Goal: Task Accomplishment & Management: Use online tool/utility

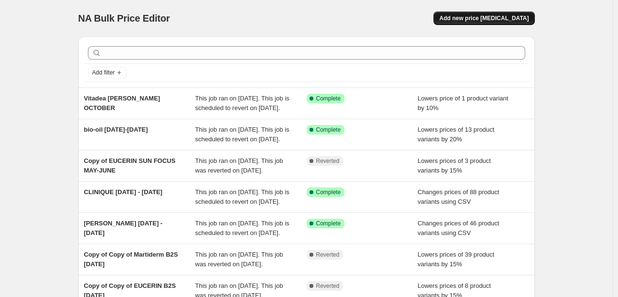
click at [494, 17] on span "Add new price [MEDICAL_DATA]" at bounding box center [483, 18] width 89 height 8
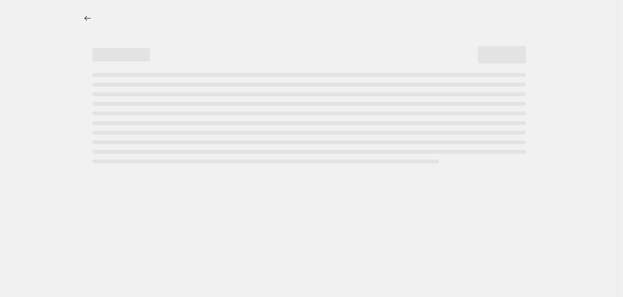
select select "percentage"
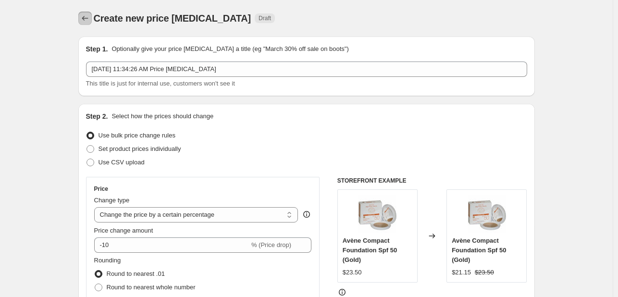
click at [90, 18] on icon "Price change jobs" at bounding box center [85, 18] width 10 height 10
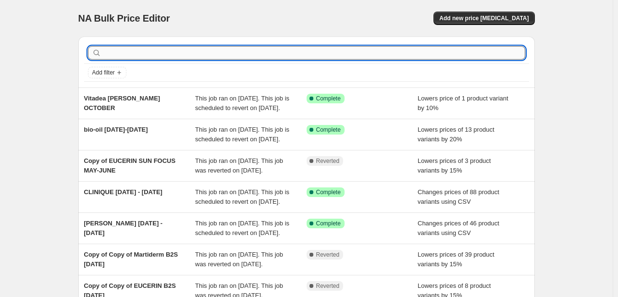
click at [200, 56] on input "text" at bounding box center [314, 52] width 422 height 13
type input "khan el kaser"
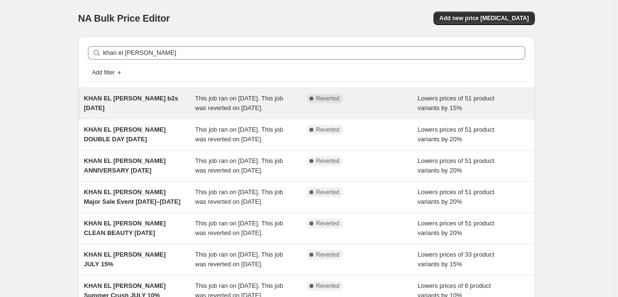
click at [427, 113] on div "Lowers prices of 51 product variants by 15%" at bounding box center [472, 103] width 111 height 19
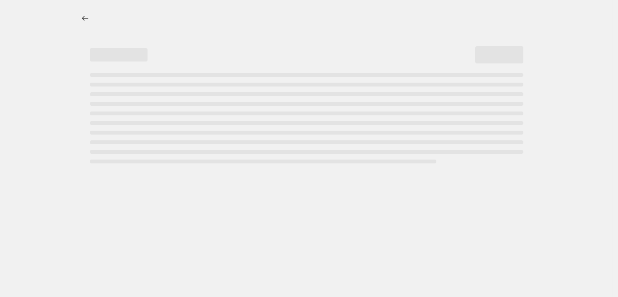
select select "percentage"
select select "tag"
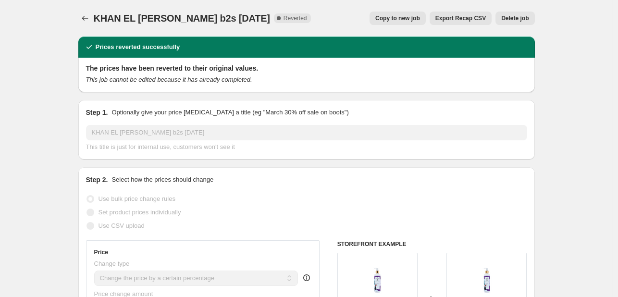
click at [386, 18] on span "Copy to new job" at bounding box center [397, 18] width 45 height 8
select select "percentage"
select select "tag"
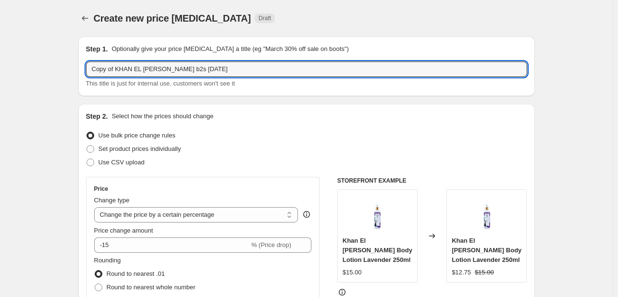
drag, startPoint x: 118, startPoint y: 67, endPoint x: 24, endPoint y: 59, distance: 94.6
drag, startPoint x: 141, startPoint y: 69, endPoint x: 271, endPoint y: 70, distance: 130.2
click at [271, 70] on input "KHAN EL KASER b2s SEPT25" at bounding box center [306, 68] width 441 height 15
type input "KHAN EL [PERSON_NAME] [DATE]"
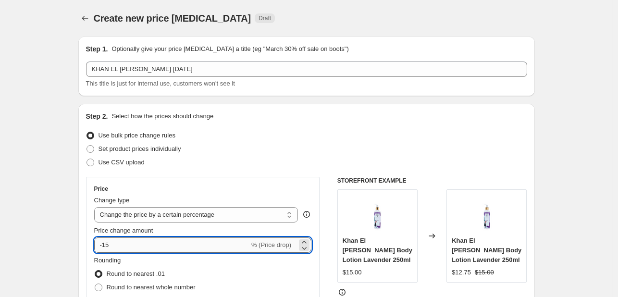
click at [134, 244] on input "-15" at bounding box center [171, 244] width 155 height 15
type input "-10"
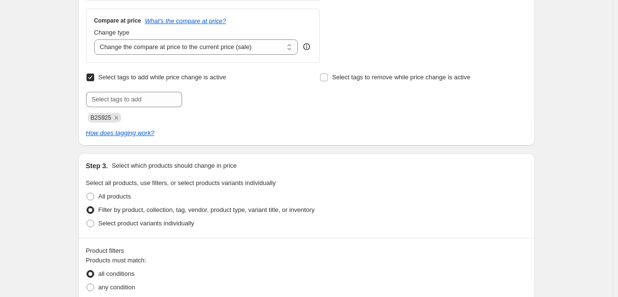
scroll to position [384, 0]
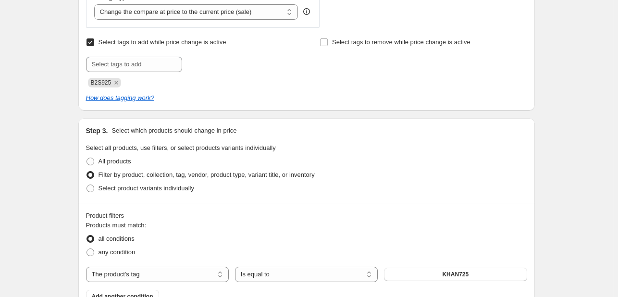
click at [122, 83] on div "B2S925" at bounding box center [189, 82] width 207 height 12
click at [120, 81] on icon "Remove B2S925" at bounding box center [116, 82] width 9 height 9
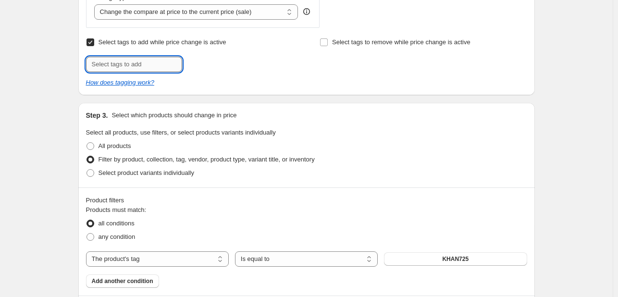
click at [126, 64] on input "text" at bounding box center [134, 64] width 96 height 15
type input "[DATE]"
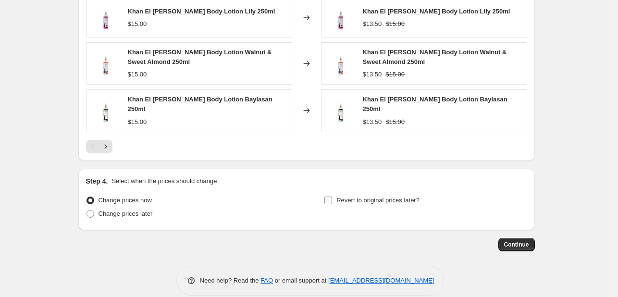
scroll to position [828, 0]
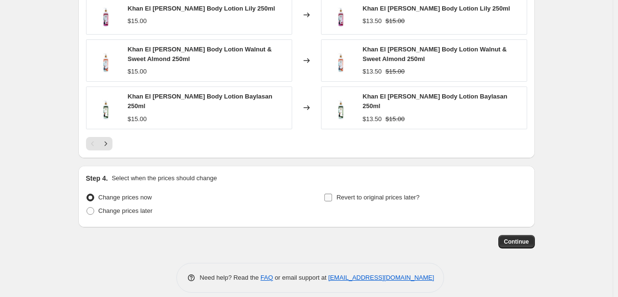
click at [341, 194] on span "Revert to original prices later?" at bounding box center [377, 197] width 83 height 7
click at [332, 194] on input "Revert to original prices later?" at bounding box center [328, 198] width 8 height 8
checkbox input "true"
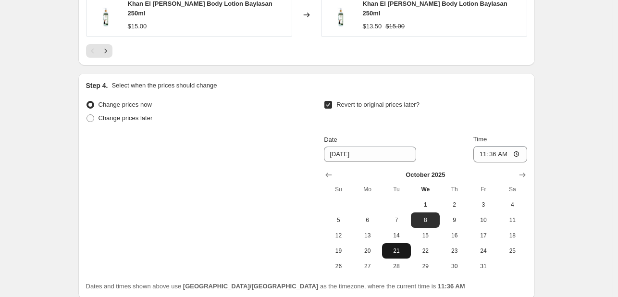
scroll to position [992, 0]
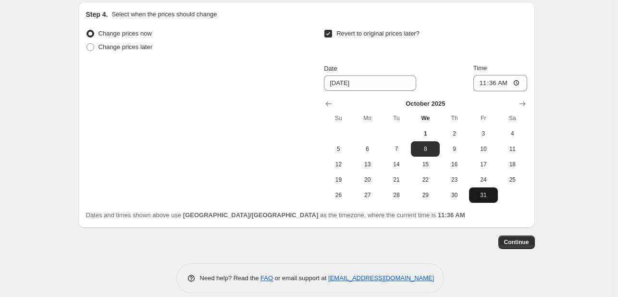
click at [482, 191] on span "31" at bounding box center [483, 195] width 21 height 8
type input "[DATE]"
click at [495, 75] on input "11:36" at bounding box center [500, 83] width 54 height 16
type input "23:55"
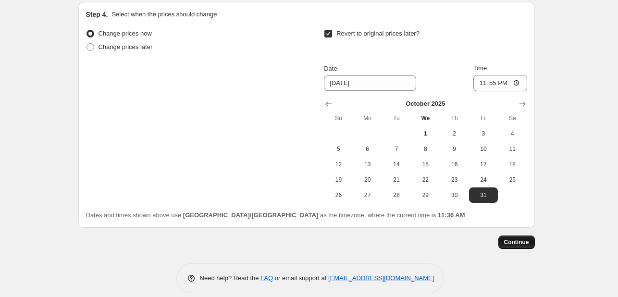
click at [515, 238] on span "Continue" at bounding box center [516, 242] width 25 height 8
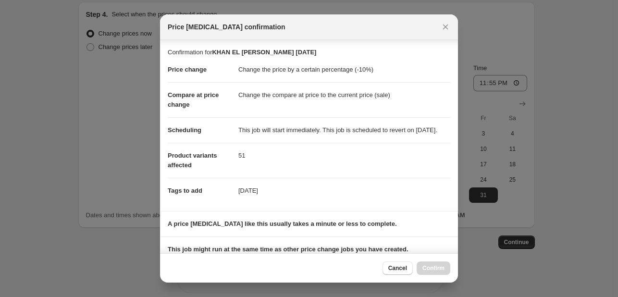
scroll to position [142, 0]
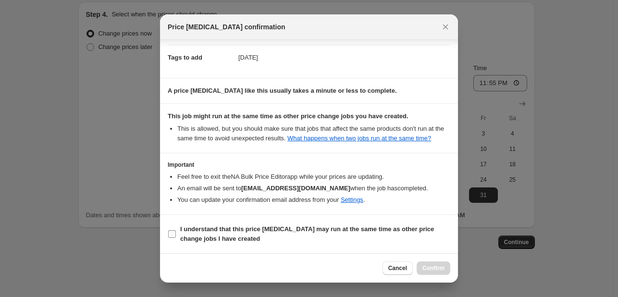
click at [408, 233] on b "I understand that this price [MEDICAL_DATA] may run at the same time as other p…" at bounding box center [307, 233] width 254 height 17
click at [176, 233] on input "I understand that this price [MEDICAL_DATA] may run at the same time as other p…" at bounding box center [172, 234] width 8 height 8
checkbox input "true"
click at [434, 266] on span "Confirm" at bounding box center [433, 268] width 22 height 8
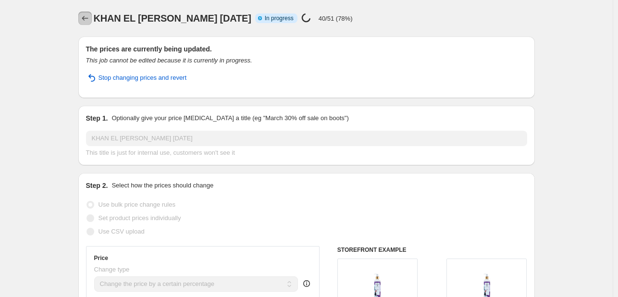
click at [89, 20] on icon "Price change jobs" at bounding box center [85, 18] width 10 height 10
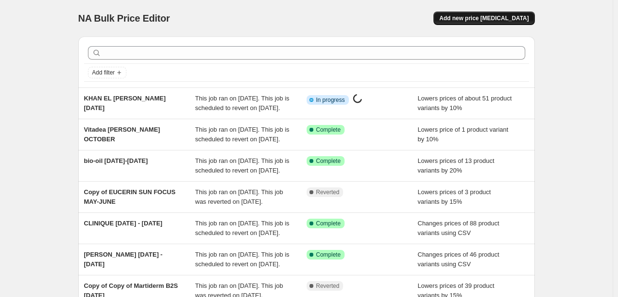
click at [490, 17] on span "Add new price [MEDICAL_DATA]" at bounding box center [483, 18] width 89 height 8
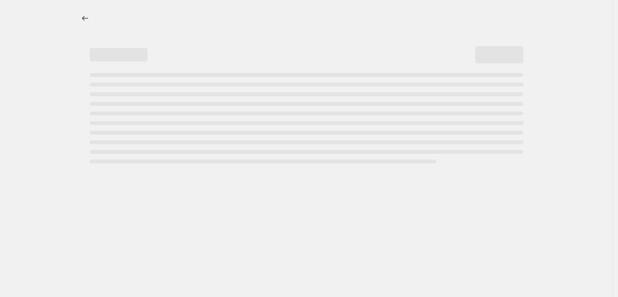
select select "percentage"
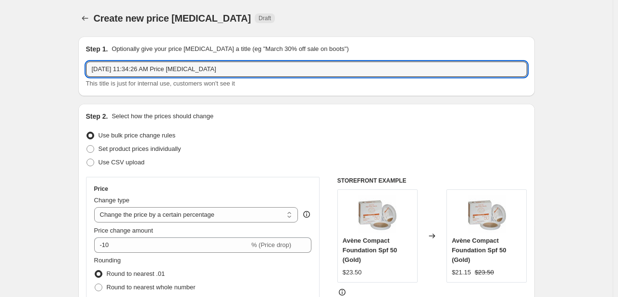
drag, startPoint x: 211, startPoint y: 68, endPoint x: 84, endPoint y: 68, distance: 127.3
click at [84, 68] on div "Step 1. Optionally give your price change job a title (eg "March 30% off sale o…" at bounding box center [306, 67] width 456 height 60
type input "RUBY ROSE"
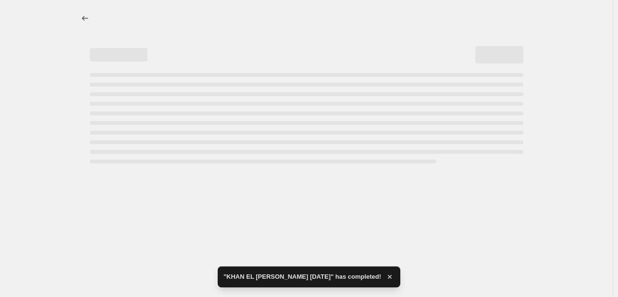
select select "percentage"
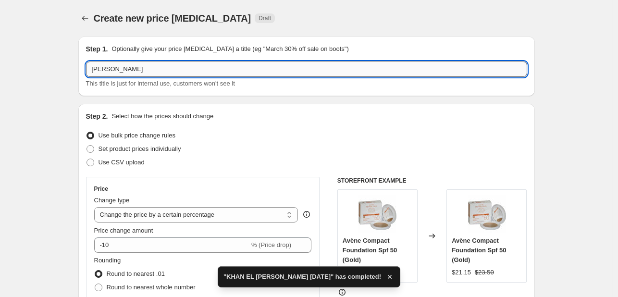
click at [140, 69] on input "RUBY ROSE" at bounding box center [306, 68] width 441 height 15
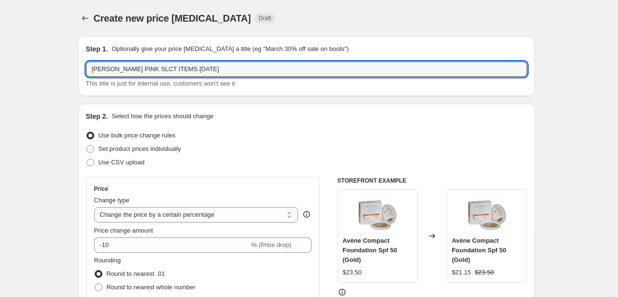
type input "[PERSON_NAME] PINK SLCT ITEMS [DATE]"
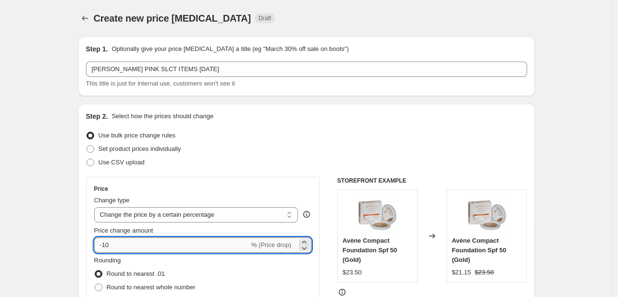
click at [117, 237] on input "-10" at bounding box center [171, 244] width 155 height 15
type input "-15"
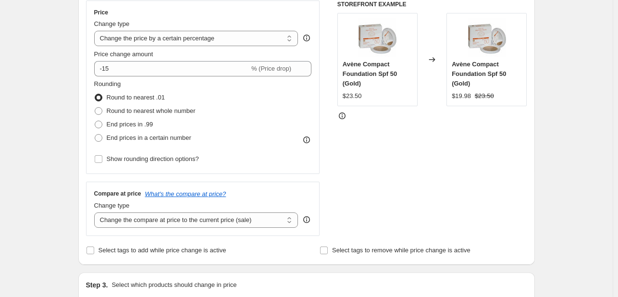
scroll to position [192, 0]
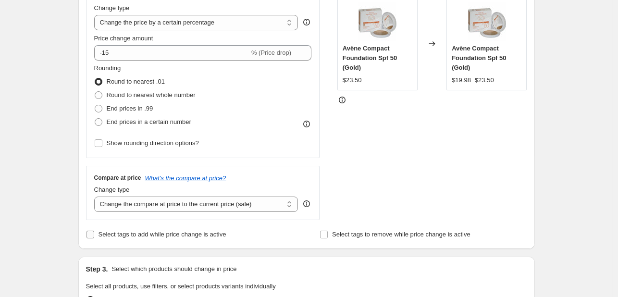
click at [132, 237] on span "Select tags to add while price change is active" at bounding box center [162, 234] width 128 height 7
click at [94, 237] on input "Select tags to add while price change is active" at bounding box center [90, 235] width 8 height 8
checkbox input "true"
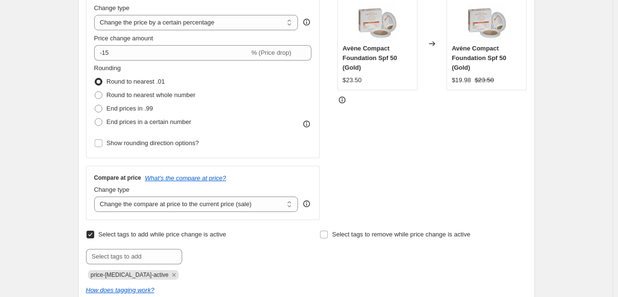
scroll to position [336, 0]
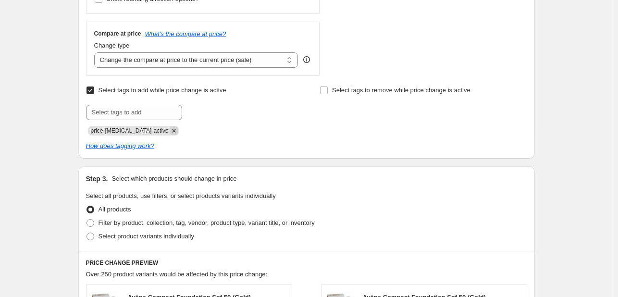
click at [170, 128] on icon "Remove price-change-job-active" at bounding box center [174, 130] width 9 height 9
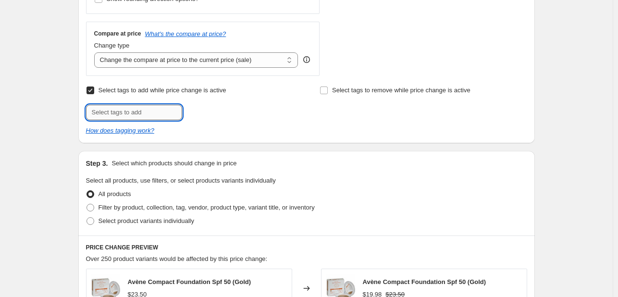
click at [158, 110] on input "text" at bounding box center [134, 112] width 96 height 15
type input "[DATE]"
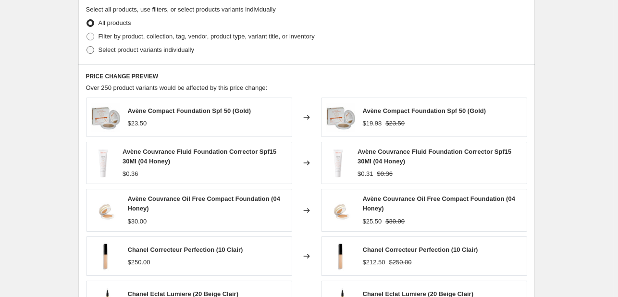
scroll to position [528, 0]
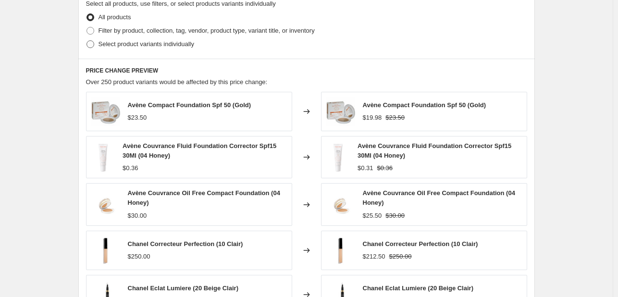
click at [181, 43] on span "Select product variants individually" at bounding box center [146, 43] width 96 height 7
click at [87, 41] on input "Select product variants individually" at bounding box center [86, 40] width 0 height 0
radio input "true"
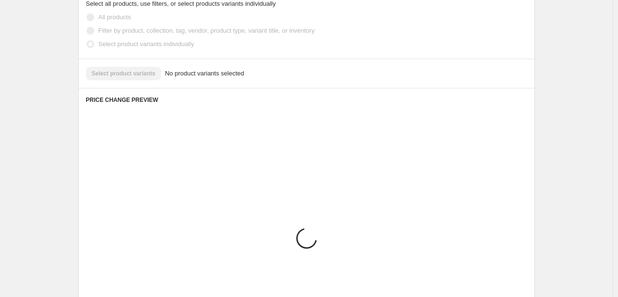
scroll to position [504, 0]
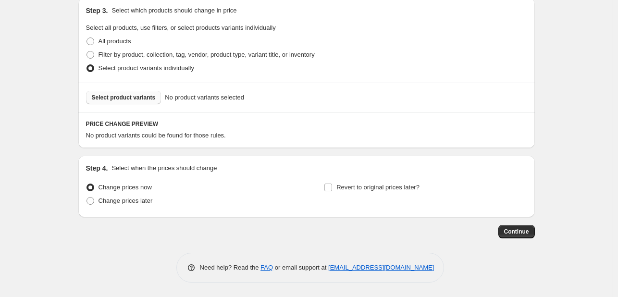
click at [148, 96] on span "Select product variants" at bounding box center [124, 98] width 64 height 8
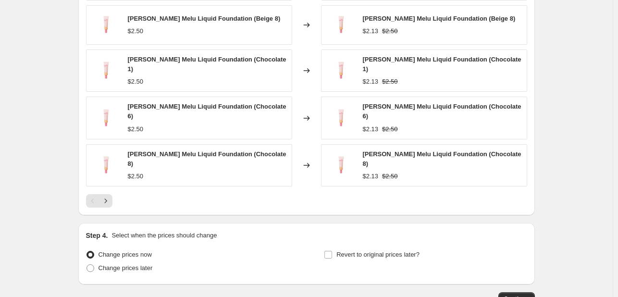
scroll to position [697, 0]
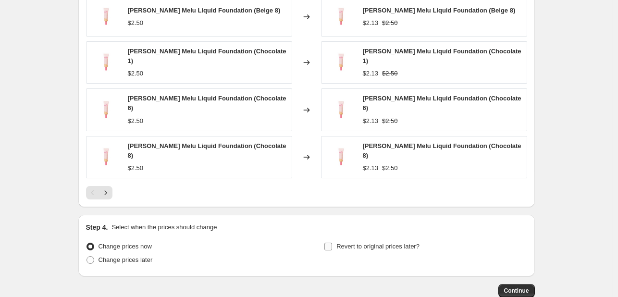
click at [340, 240] on label "Revert to original prices later?" at bounding box center [372, 246] width 96 height 13
click at [332, 243] on input "Revert to original prices later?" at bounding box center [328, 247] width 8 height 8
checkbox input "true"
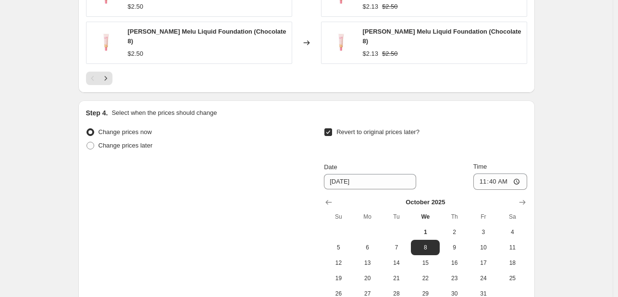
scroll to position [910, 0]
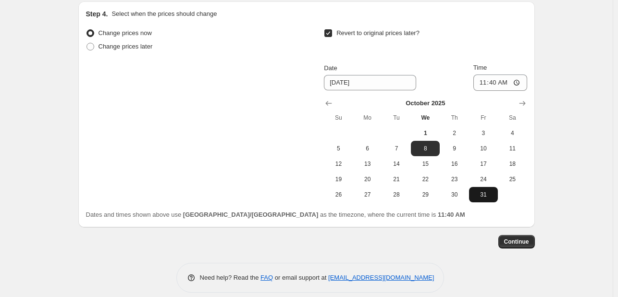
click at [487, 191] on span "31" at bounding box center [483, 195] width 21 height 8
type input "[DATE]"
click at [495, 74] on input "11:40" at bounding box center [500, 82] width 54 height 16
type input "23:55"
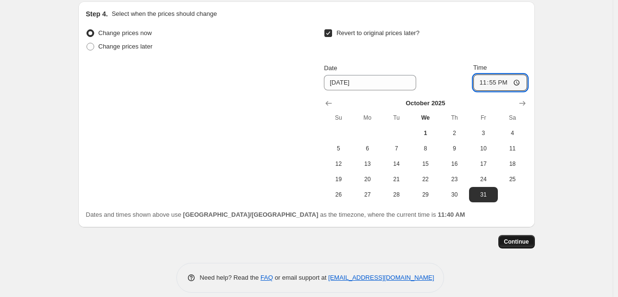
click at [528, 238] on span "Continue" at bounding box center [516, 242] width 25 height 8
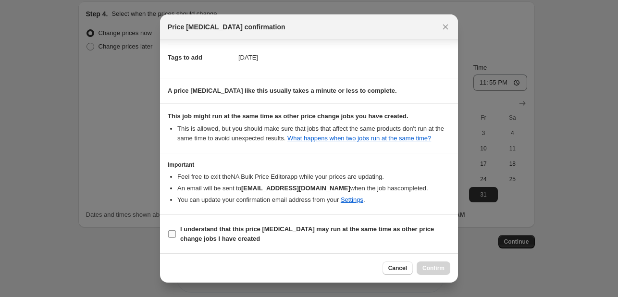
scroll to position [142, 0]
click at [418, 232] on b "I understand that this price [MEDICAL_DATA] may run at the same time as other p…" at bounding box center [307, 233] width 254 height 17
click at [176, 232] on input "I understand that this price [MEDICAL_DATA] may run at the same time as other p…" at bounding box center [172, 234] width 8 height 8
checkbox input "true"
click at [440, 270] on span "Confirm" at bounding box center [433, 268] width 22 height 8
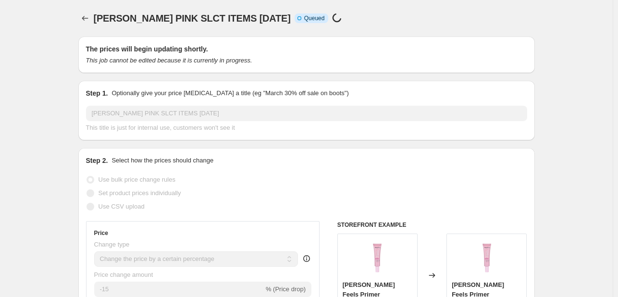
scroll to position [910, 0]
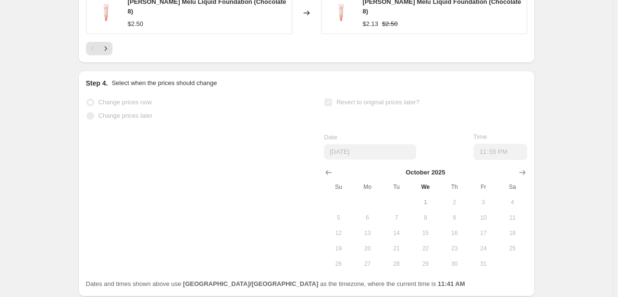
select select "percentage"
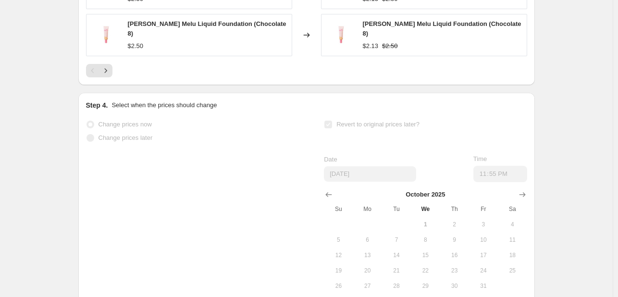
scroll to position [0, 0]
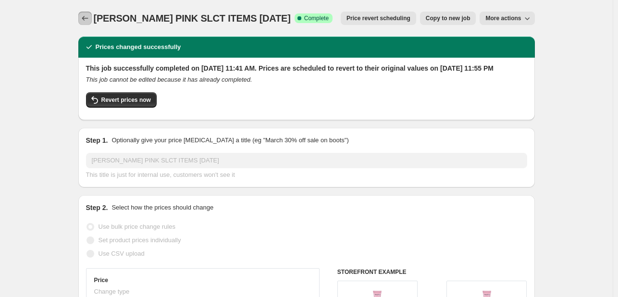
click at [86, 18] on icon "Price change jobs" at bounding box center [85, 18] width 10 height 10
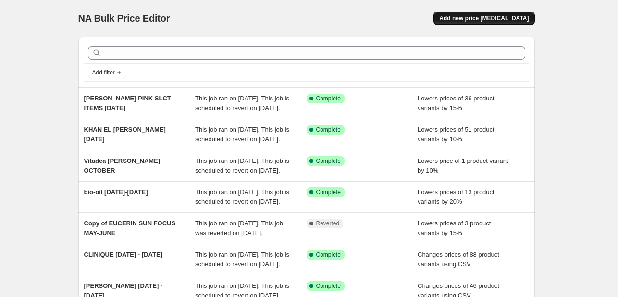
click at [480, 18] on span "Add new price [MEDICAL_DATA]" at bounding box center [483, 18] width 89 height 8
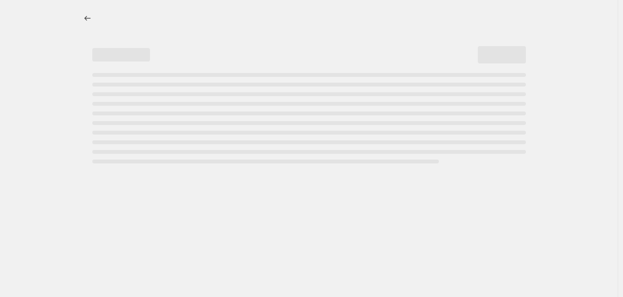
select select "percentage"
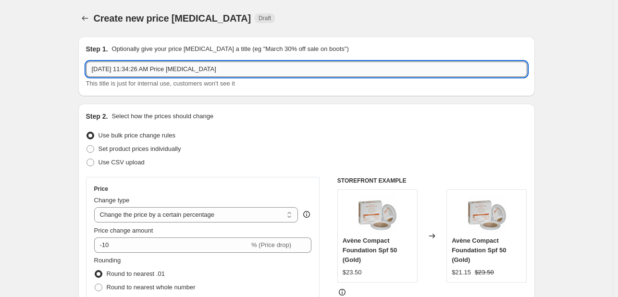
click at [217, 72] on input "Oct 1, 2025, 11:34:26 AM Price change job" at bounding box center [306, 68] width 441 height 15
type input "M"
type input "L"
type input "ALOELAB 2 ITEMS [DATE]"
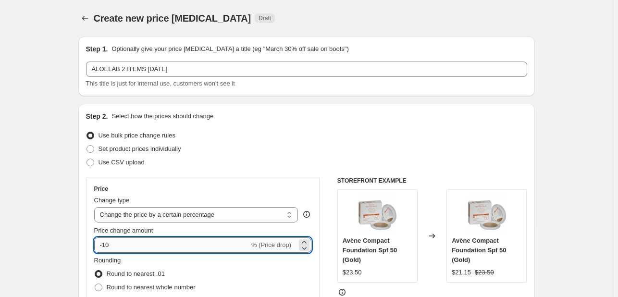
click at [135, 241] on input "-10" at bounding box center [171, 244] width 155 height 15
type input "-15"
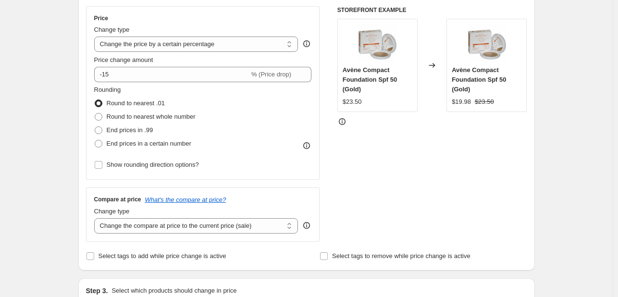
scroll to position [192, 0]
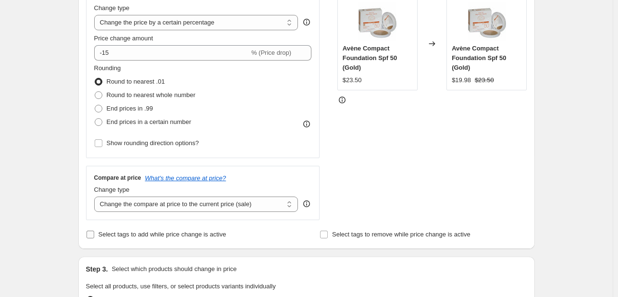
click at [151, 241] on label "Select tags to add while price change is active" at bounding box center [156, 234] width 140 height 13
click at [94, 238] on input "Select tags to add while price change is active" at bounding box center [90, 235] width 8 height 8
checkbox input "true"
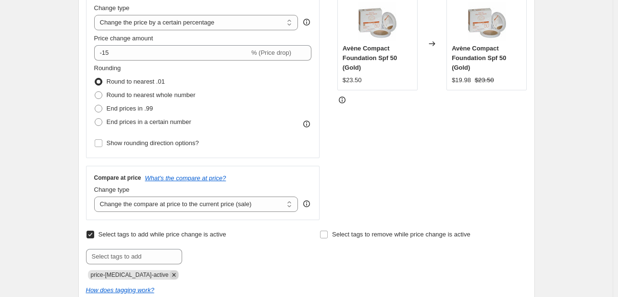
click at [172, 275] on icon "Remove price-change-job-active" at bounding box center [173, 274] width 3 height 3
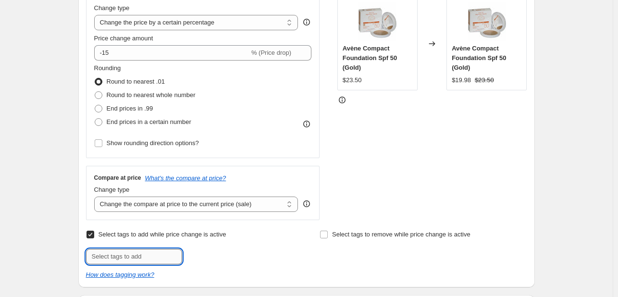
click at [152, 250] on input "text" at bounding box center [134, 256] width 96 height 15
type input "[DATE]"
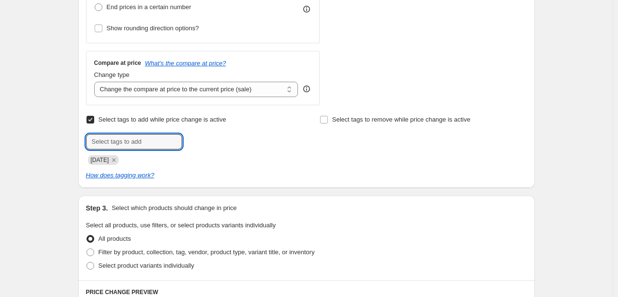
scroll to position [432, 0]
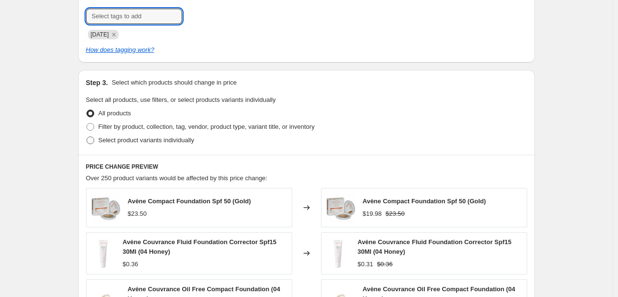
click at [173, 141] on span "Select product variants individually" at bounding box center [146, 139] width 96 height 7
click at [87, 137] on input "Select product variants individually" at bounding box center [86, 136] width 0 height 0
radio input "true"
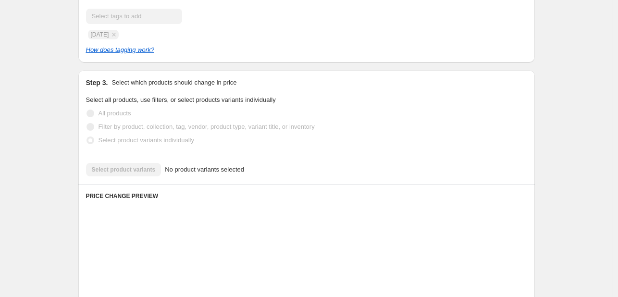
scroll to position [504, 0]
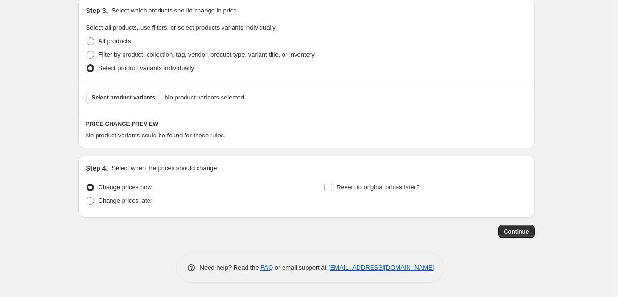
click at [142, 99] on span "Select product variants" at bounding box center [124, 98] width 64 height 8
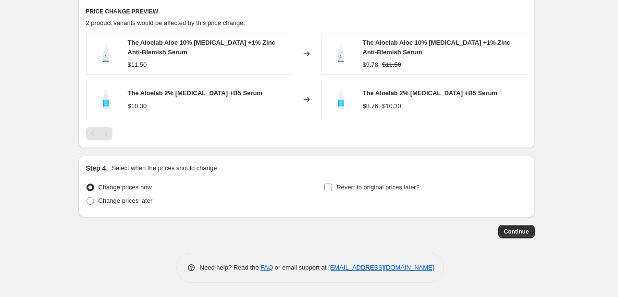
click at [359, 191] on span "Revert to original prices later?" at bounding box center [377, 187] width 83 height 7
click at [332, 191] on input "Revert to original prices later?" at bounding box center [328, 188] width 8 height 8
checkbox input "true"
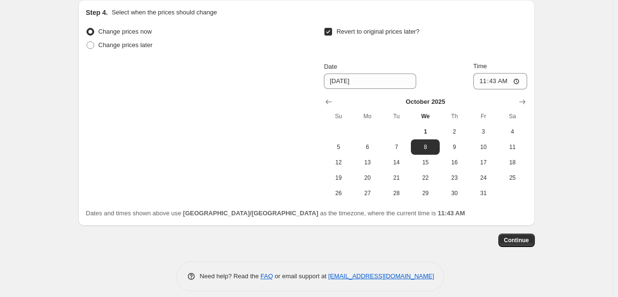
scroll to position [781, 0]
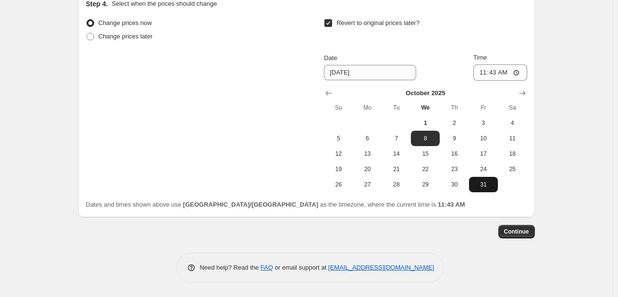
click at [485, 182] on span "31" at bounding box center [483, 185] width 21 height 8
type input "[DATE]"
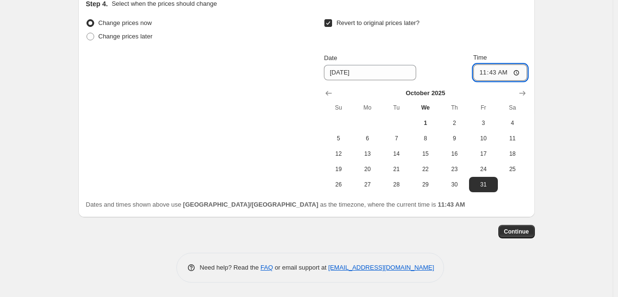
click at [493, 74] on input "11:43" at bounding box center [500, 72] width 54 height 16
type input "23:55"
click at [523, 230] on span "Continue" at bounding box center [516, 232] width 25 height 8
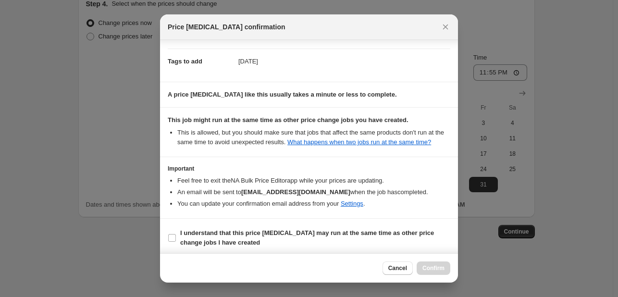
scroll to position [142, 0]
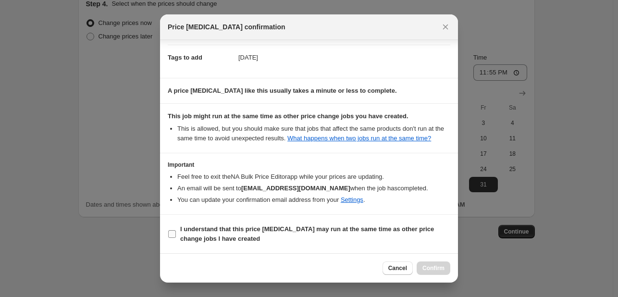
click at [383, 234] on span "I understand that this price [MEDICAL_DATA] may run at the same time as other p…" at bounding box center [315, 233] width 270 height 19
click at [176, 234] on input "I understand that this price [MEDICAL_DATA] may run at the same time as other p…" at bounding box center [172, 234] width 8 height 8
checkbox input "true"
click at [424, 268] on span "Confirm" at bounding box center [433, 268] width 22 height 8
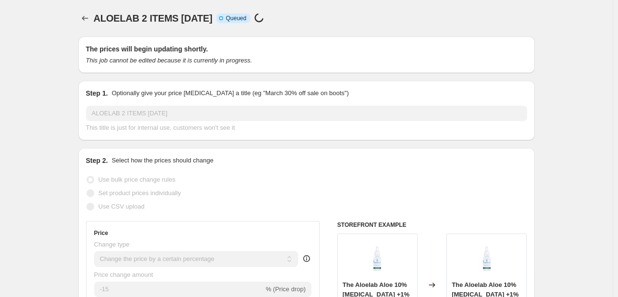
scroll to position [781, 0]
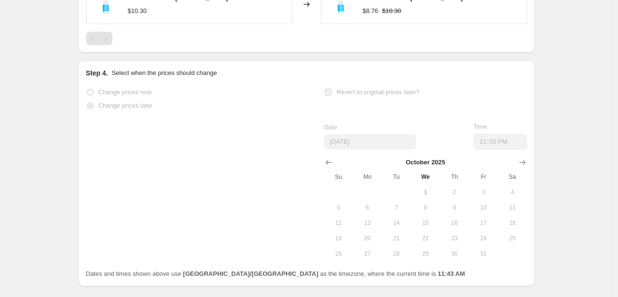
select select "percentage"
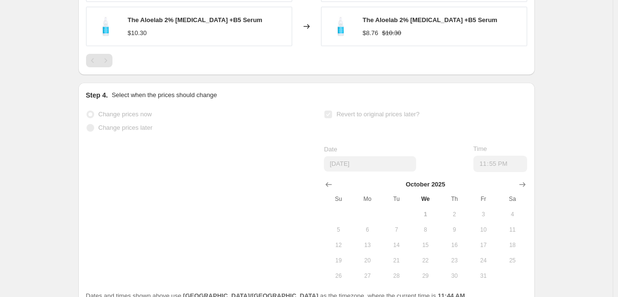
scroll to position [0, 0]
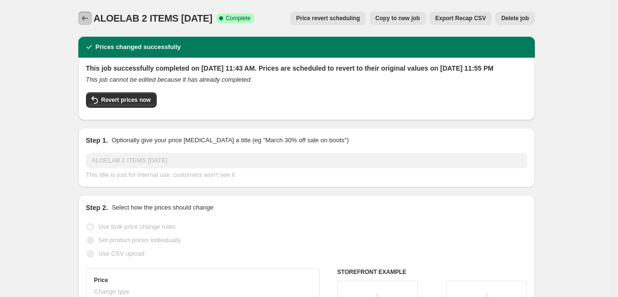
click at [84, 22] on icon "Price change jobs" at bounding box center [85, 18] width 10 height 10
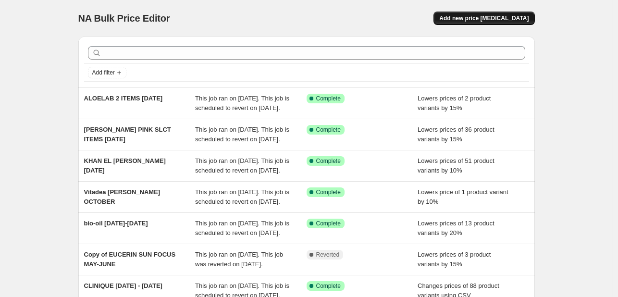
click at [473, 21] on span "Add new price [MEDICAL_DATA]" at bounding box center [483, 18] width 89 height 8
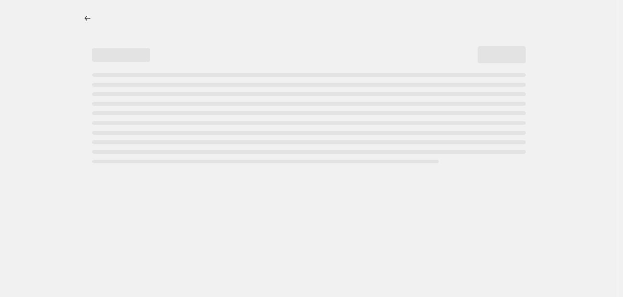
select select "percentage"
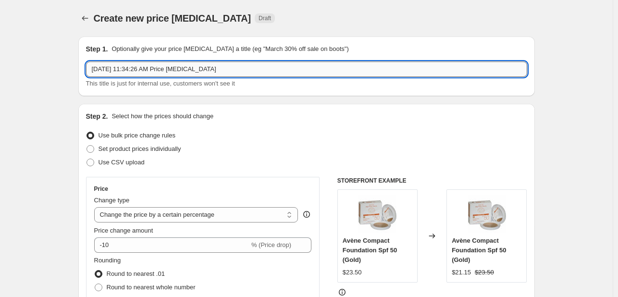
click at [180, 73] on input "Oct 1, 2025, 11:34:26 AM Price change job" at bounding box center [306, 68] width 441 height 15
paste input "Cleansing gel"
type input "DALI Cleansing gel [DATE] 20%"
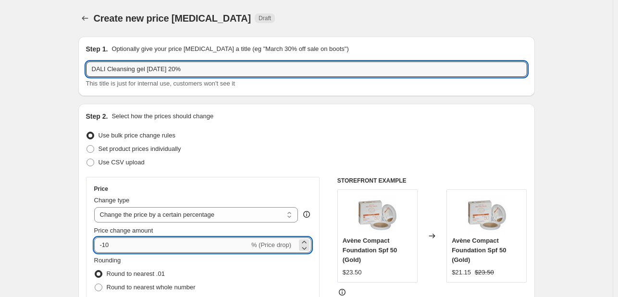
click at [127, 246] on input "-10" at bounding box center [171, 244] width 155 height 15
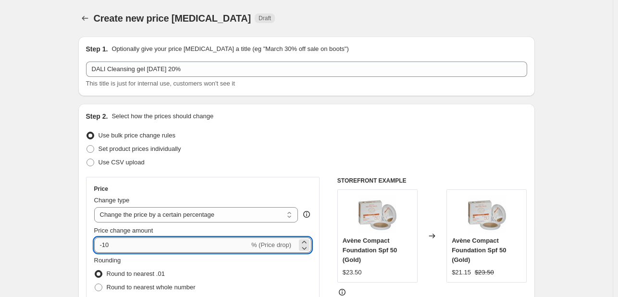
type input "-1"
type input "-20"
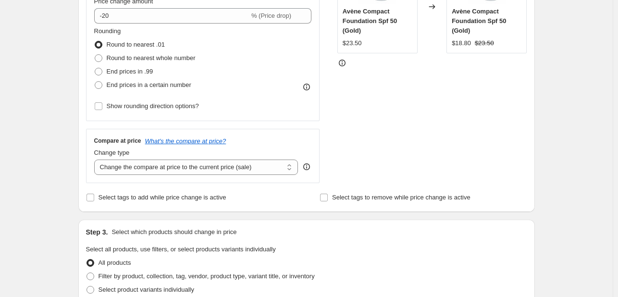
scroll to position [240, 0]
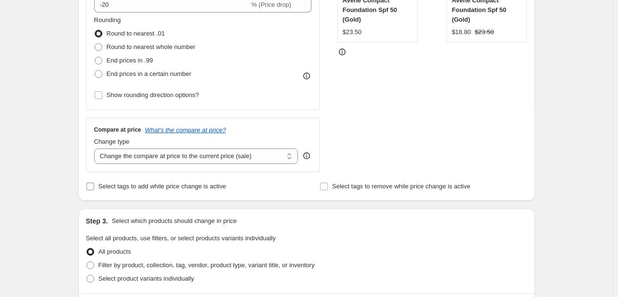
click at [136, 186] on span "Select tags to add while price change is active" at bounding box center [162, 186] width 128 height 7
click at [94, 186] on input "Select tags to add while price change is active" at bounding box center [90, 187] width 8 height 8
checkbox input "true"
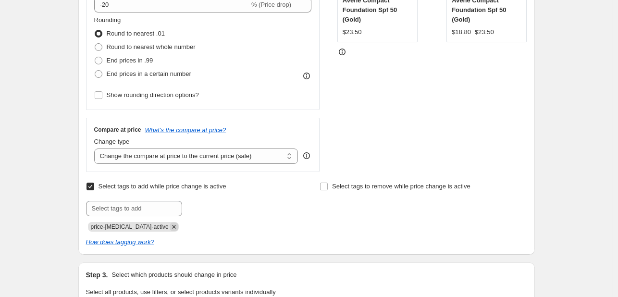
click at [170, 224] on icon "Remove price-change-job-active" at bounding box center [174, 226] width 9 height 9
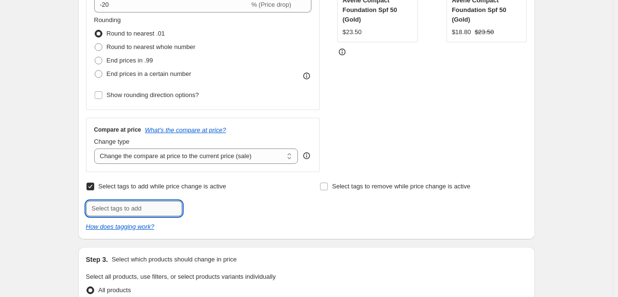
click at [160, 212] on input "text" at bounding box center [134, 208] width 96 height 15
type input "[DATE]"
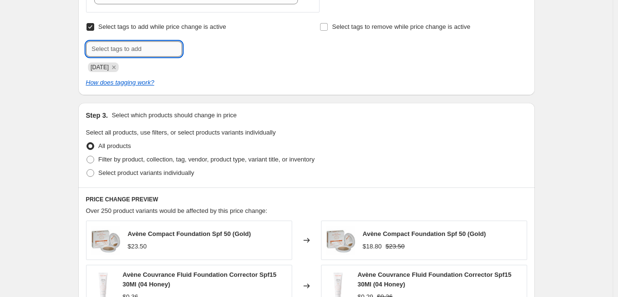
scroll to position [432, 0]
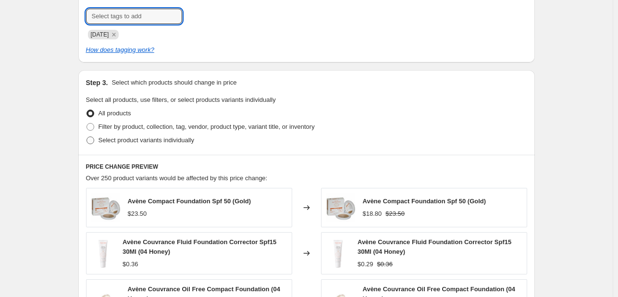
click at [165, 137] on span "Select product variants individually" at bounding box center [146, 139] width 96 height 7
click at [87, 137] on input "Select product variants individually" at bounding box center [86, 136] width 0 height 0
radio input "true"
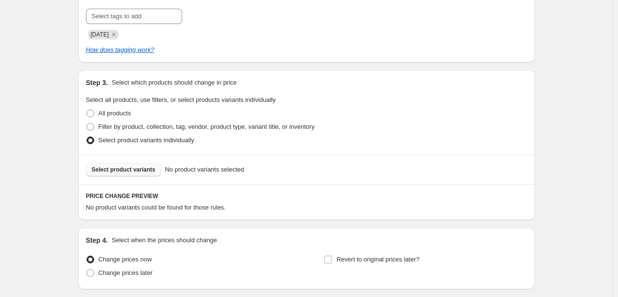
click at [152, 173] on span "Select product variants" at bounding box center [124, 170] width 64 height 8
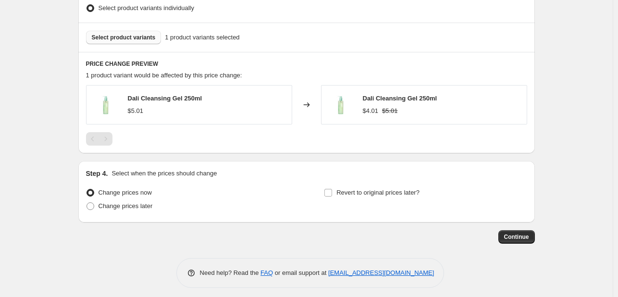
scroll to position [570, 0]
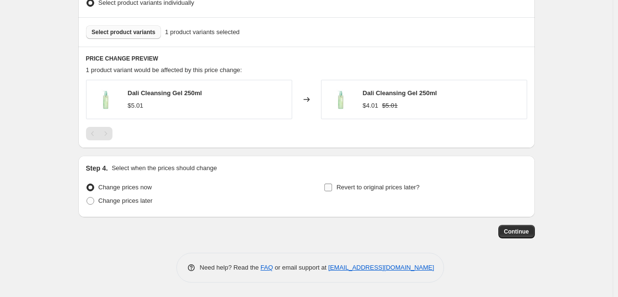
click at [354, 192] on span "Revert to original prices later?" at bounding box center [377, 188] width 83 height 10
click at [332, 191] on input "Revert to original prices later?" at bounding box center [328, 188] width 8 height 8
checkbox input "true"
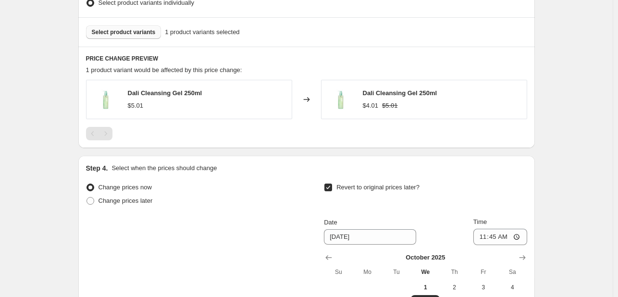
scroll to position [734, 0]
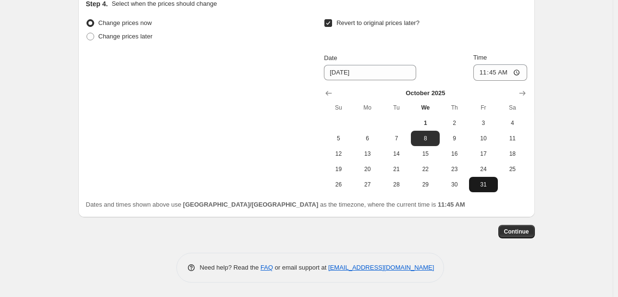
click at [482, 186] on span "31" at bounding box center [483, 185] width 21 height 8
type input "[DATE]"
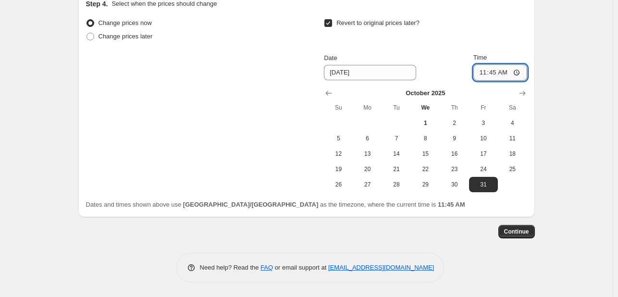
click at [492, 75] on input "11:45" at bounding box center [500, 72] width 54 height 16
type input "23:45"
click at [519, 233] on span "Continue" at bounding box center [516, 232] width 25 height 8
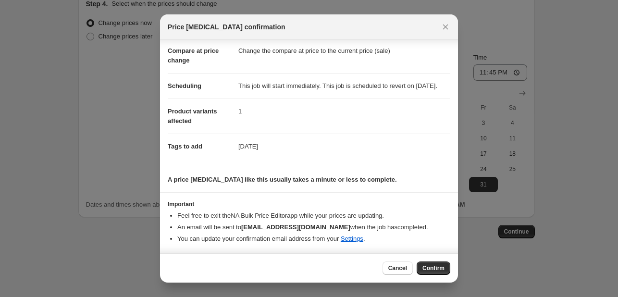
scroll to position [53, 0]
click at [427, 263] on button "Confirm" at bounding box center [434, 267] width 34 height 13
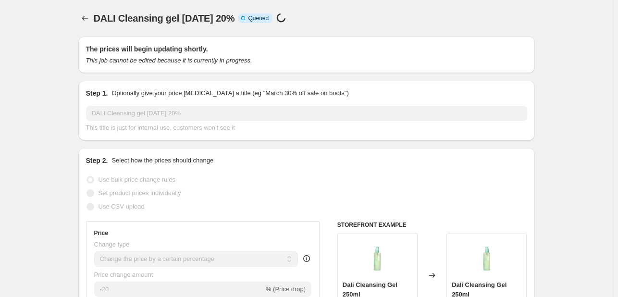
scroll to position [734, 0]
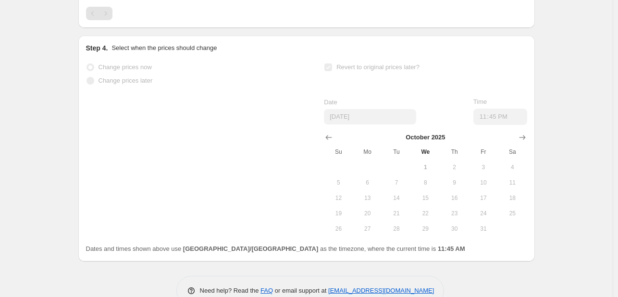
select select "percentage"
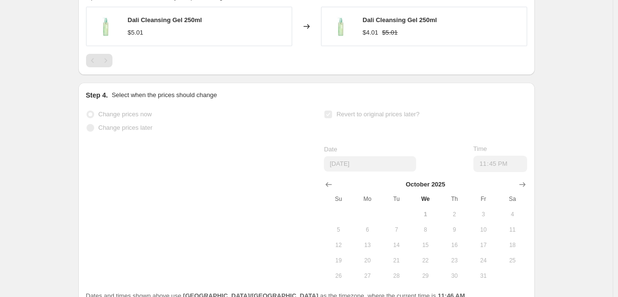
scroll to position [0, 0]
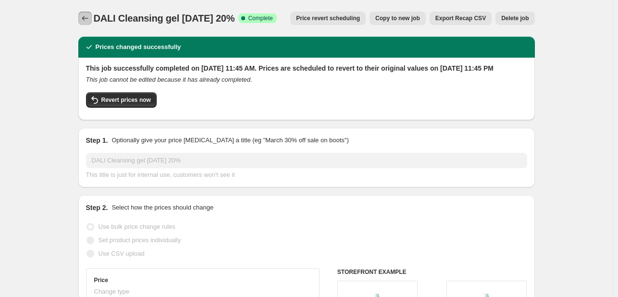
click at [85, 22] on icon "Price change jobs" at bounding box center [85, 18] width 10 height 10
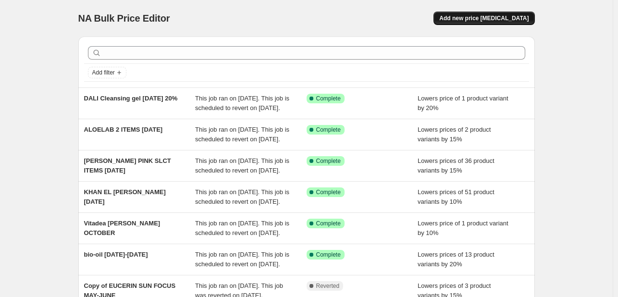
click at [470, 18] on span "Add new price [MEDICAL_DATA]" at bounding box center [483, 18] width 89 height 8
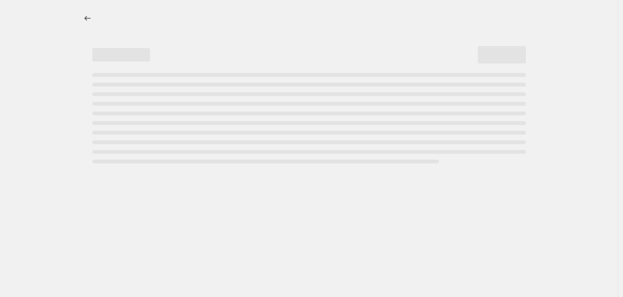
select select "percentage"
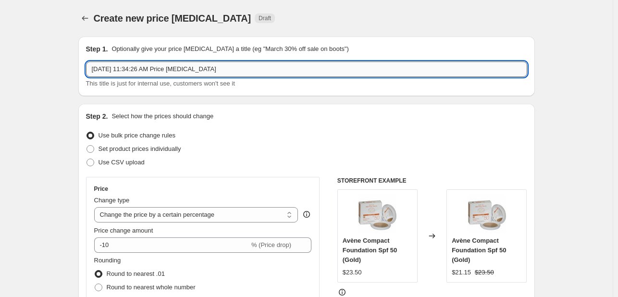
click at [141, 70] on input "Oct 1, 2025, 11:34:26 AM Price change job" at bounding box center [306, 68] width 441 height 15
type input "DALI COSMETICS 15%"
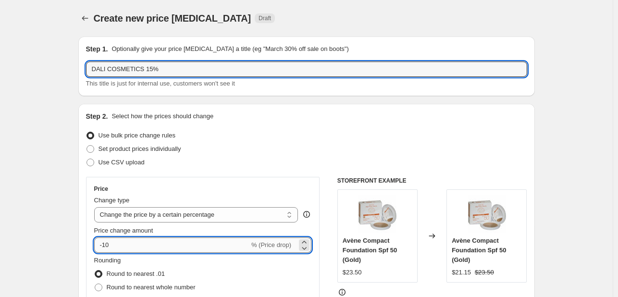
click at [130, 239] on input "-10" at bounding box center [171, 244] width 155 height 15
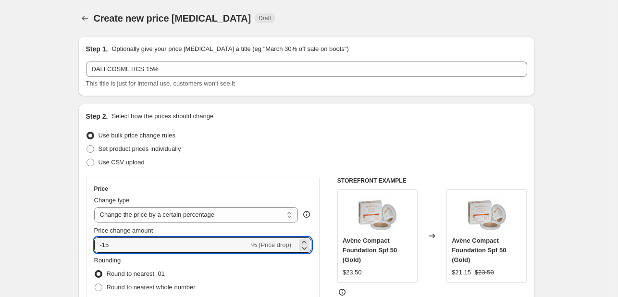
type input "-15"
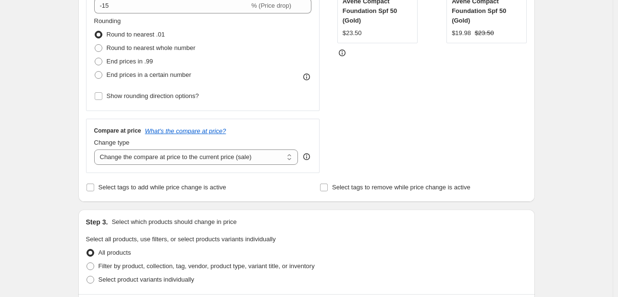
scroll to position [240, 0]
click at [163, 191] on span "Select tags to add while price change is active" at bounding box center [162, 187] width 128 height 10
click at [94, 190] on input "Select tags to add while price change is active" at bounding box center [90, 187] width 8 height 8
checkbox input "true"
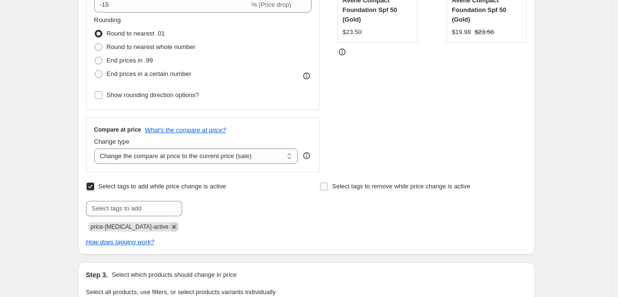
click at [170, 228] on icon "Remove price-change-job-active" at bounding box center [174, 226] width 9 height 9
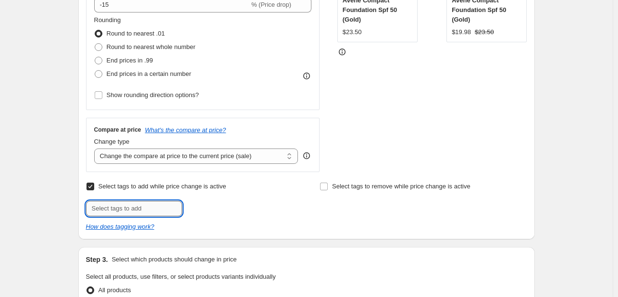
click at [158, 208] on input "text" at bounding box center [134, 208] width 96 height 15
type input "[DATE]"
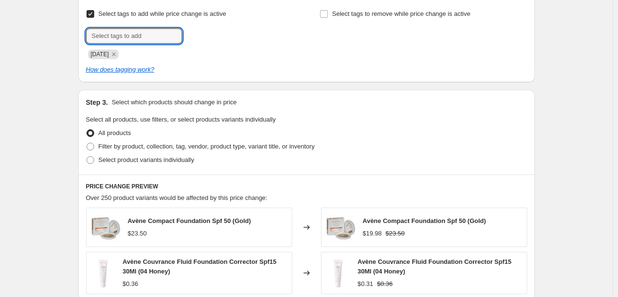
scroll to position [432, 0]
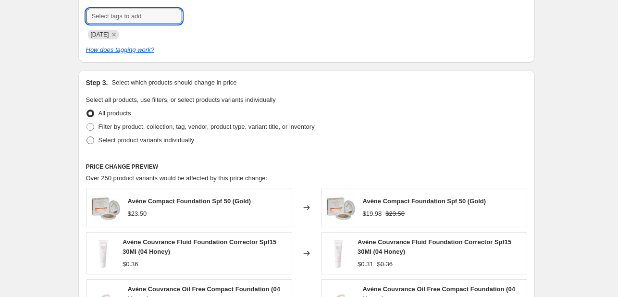
click at [160, 135] on label "Select product variants individually" at bounding box center [140, 140] width 108 height 13
click at [87, 136] on input "Select product variants individually" at bounding box center [86, 136] width 0 height 0
radio input "true"
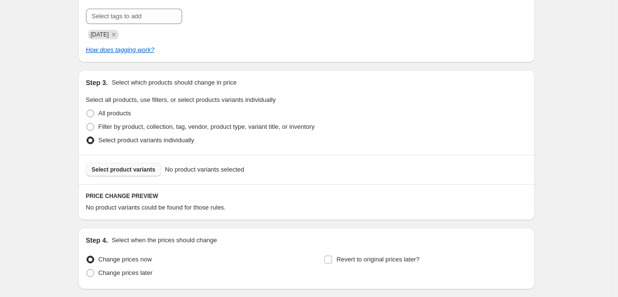
click at [146, 172] on span "Select product variants" at bounding box center [124, 170] width 64 height 8
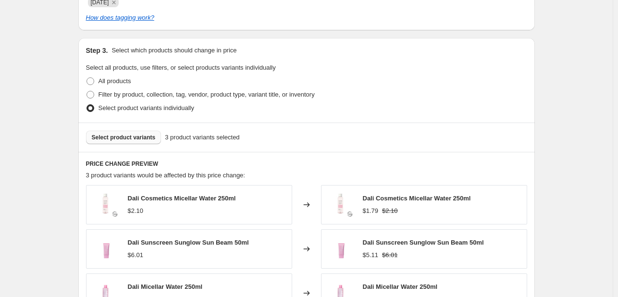
scroll to position [658, 0]
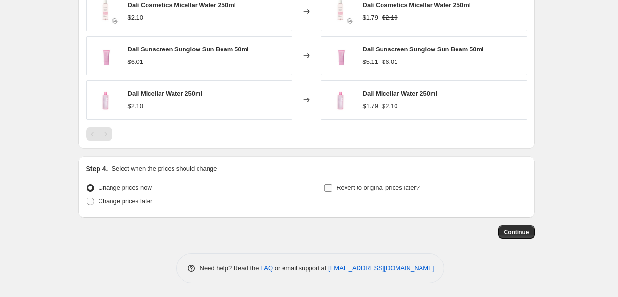
click at [331, 184] on input "Revert to original prices later?" at bounding box center [328, 188] width 8 height 8
checkbox input "true"
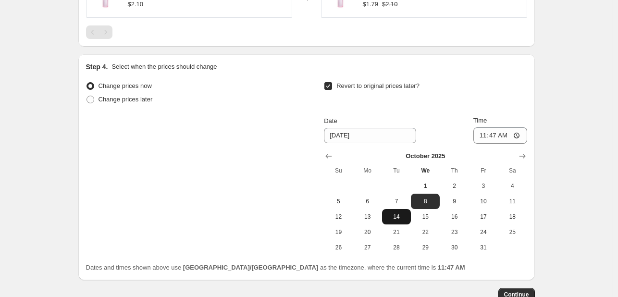
scroll to position [802, 0]
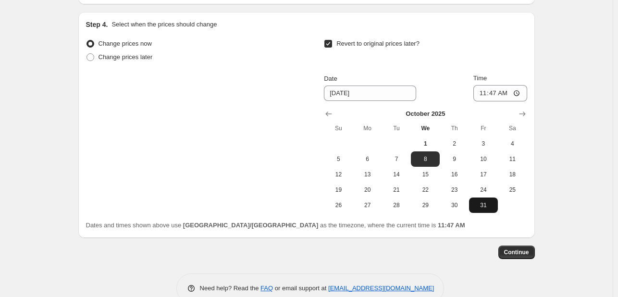
click at [475, 204] on span "31" at bounding box center [483, 205] width 21 height 8
type input "[DATE]"
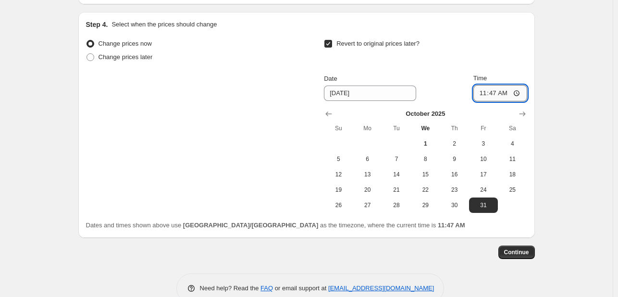
click at [512, 91] on input "11:47" at bounding box center [500, 93] width 54 height 16
click at [505, 92] on input "11:47" at bounding box center [500, 93] width 54 height 16
type input "23:47"
click at [515, 254] on span "Continue" at bounding box center [516, 252] width 25 height 8
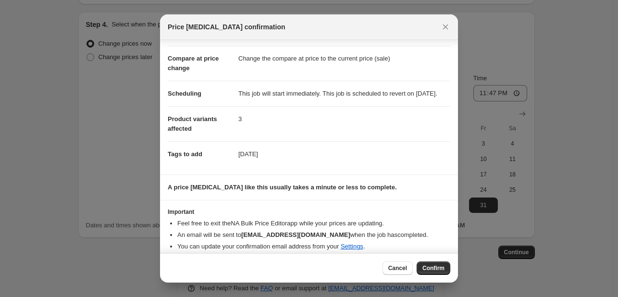
scroll to position [53, 0]
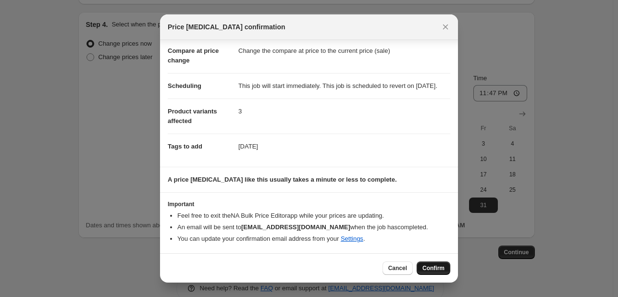
click at [441, 268] on span "Confirm" at bounding box center [433, 268] width 22 height 8
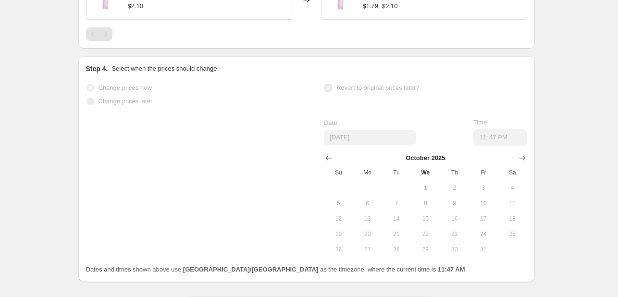
select select "percentage"
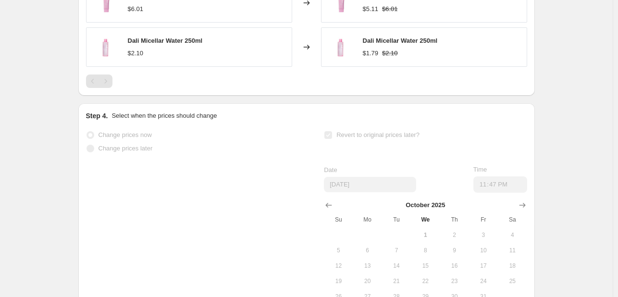
scroll to position [0, 0]
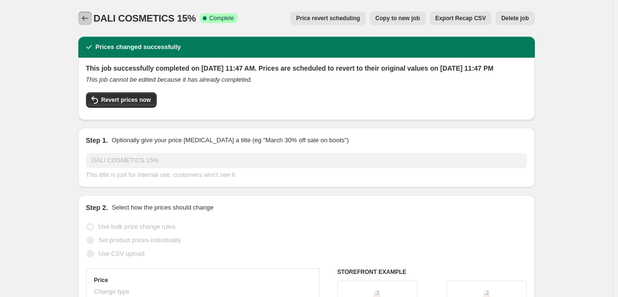
click at [89, 20] on icon "Price change jobs" at bounding box center [85, 18] width 10 height 10
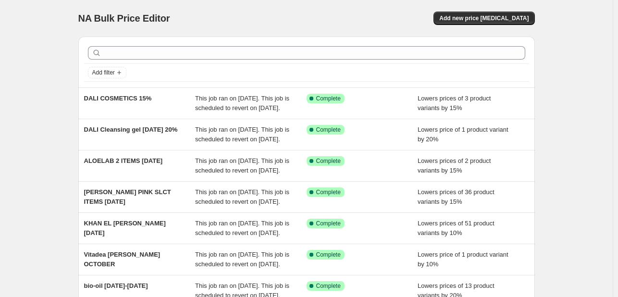
click at [494, 25] on div "NA Bulk Price Editor. This page is ready NA Bulk Price Editor Add new price [ME…" at bounding box center [306, 18] width 456 height 37
click at [486, 16] on span "Add new price [MEDICAL_DATA]" at bounding box center [483, 18] width 89 height 8
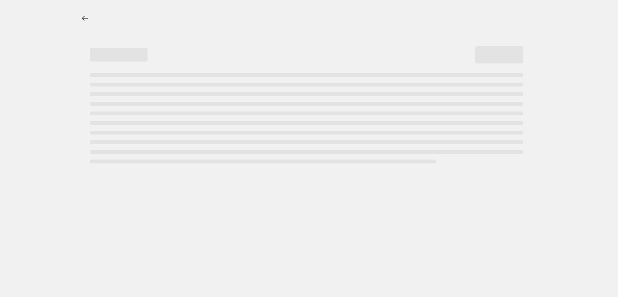
select select "percentage"
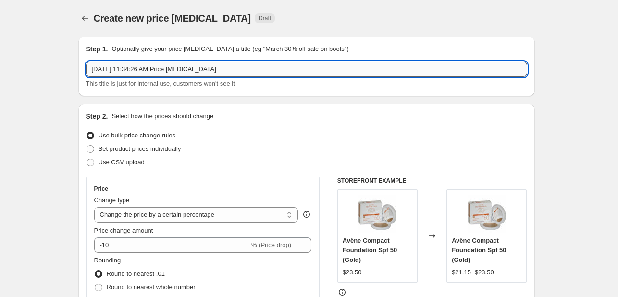
click at [205, 70] on input "Oct 1, 2025, 11:34:26 AM Price change job" at bounding box center [306, 68] width 441 height 15
type input "ABH BROWS [DATE]-[DATE]"
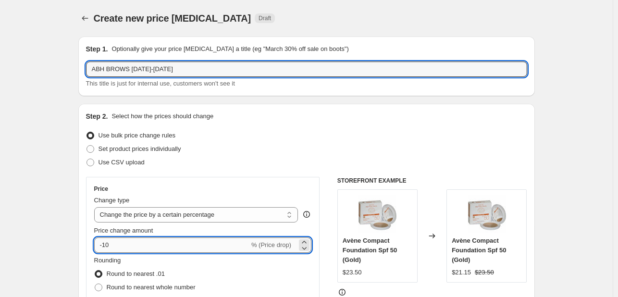
click at [121, 239] on input "-10" at bounding box center [171, 244] width 155 height 15
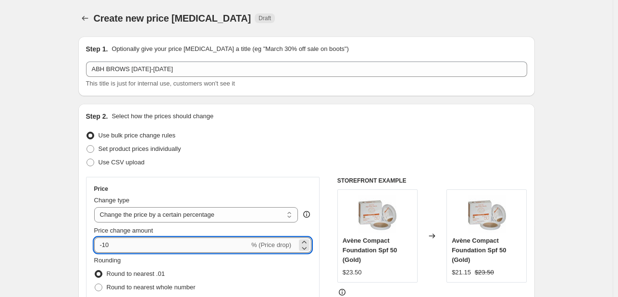
type input "-1"
type input "-25"
click at [83, 232] on div "Step 2. Select how the prices should change Use bulk price change rules Set pro…" at bounding box center [306, 272] width 456 height 337
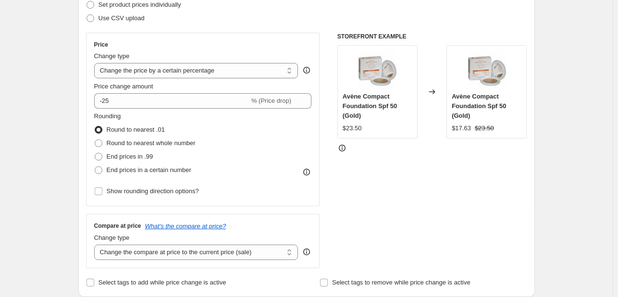
scroll to position [336, 0]
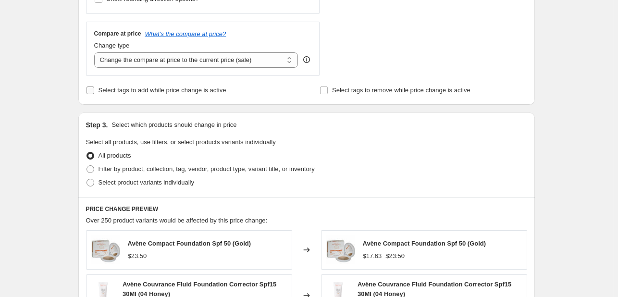
click at [165, 87] on span "Select tags to add while price change is active" at bounding box center [162, 89] width 128 height 7
click at [94, 87] on input "Select tags to add while price change is active" at bounding box center [90, 90] width 8 height 8
checkbox input "true"
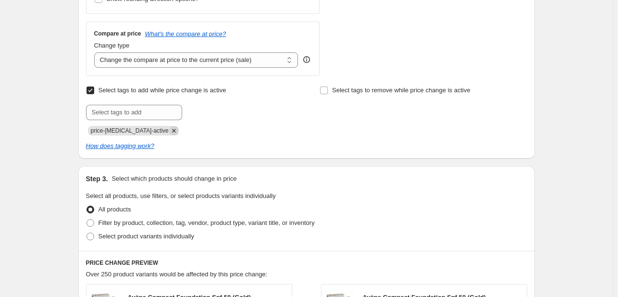
click at [170, 127] on icon "Remove price-change-job-active" at bounding box center [174, 130] width 9 height 9
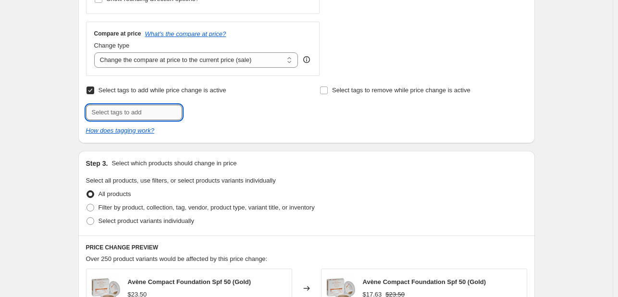
click at [154, 112] on input "text" at bounding box center [134, 112] width 96 height 15
type input "[DATE]"
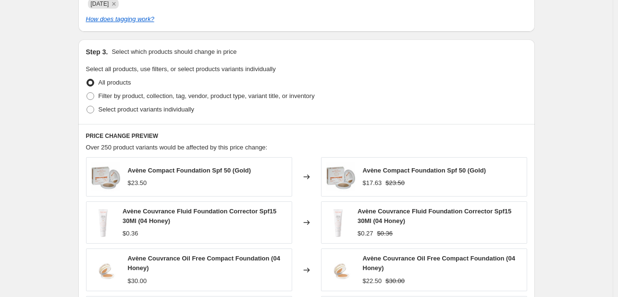
scroll to position [480, 0]
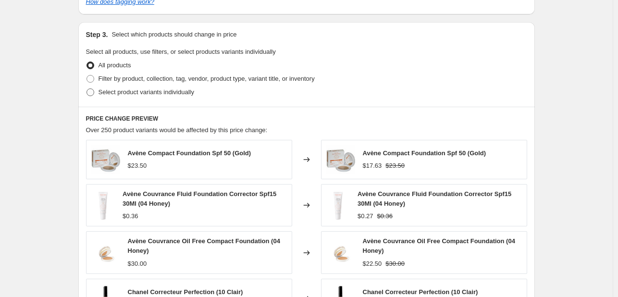
click at [153, 86] on label "Select product variants individually" at bounding box center [140, 92] width 108 height 13
click at [87, 88] on input "Select product variants individually" at bounding box center [86, 88] width 0 height 0
radio input "true"
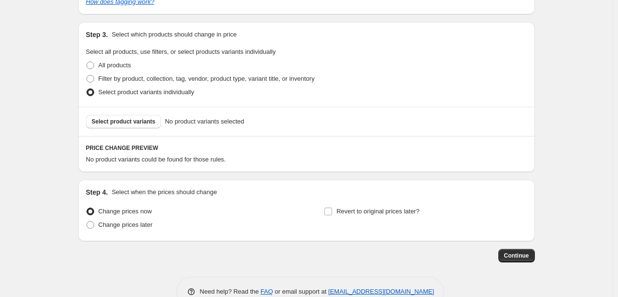
click at [136, 128] on div "Select product variants No product variants selected" at bounding box center [306, 121] width 456 height 29
click at [135, 125] on button "Select product variants" at bounding box center [123, 121] width 75 height 13
click at [125, 75] on span "Filter by product, collection, tag, vendor, product type, variant title, or inv…" at bounding box center [206, 78] width 216 height 7
click at [87, 75] on input "Filter by product, collection, tag, vendor, product type, variant title, or inv…" at bounding box center [86, 75] width 0 height 0
radio input "true"
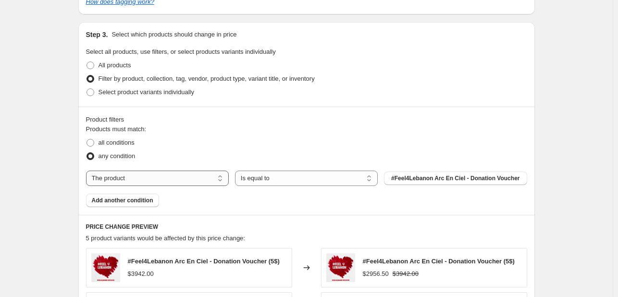
click at [148, 175] on select "The product The product's collection The product's tag The product's vendor The…" at bounding box center [157, 178] width 143 height 15
select select "tag"
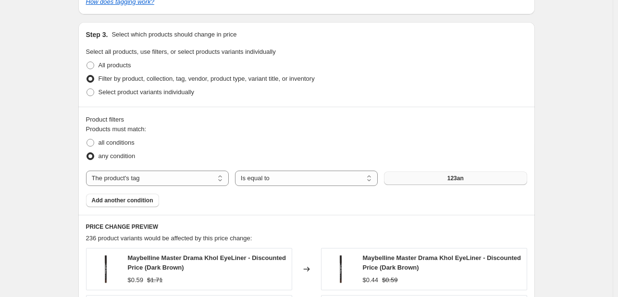
click at [425, 179] on button "123an" at bounding box center [455, 178] width 143 height 13
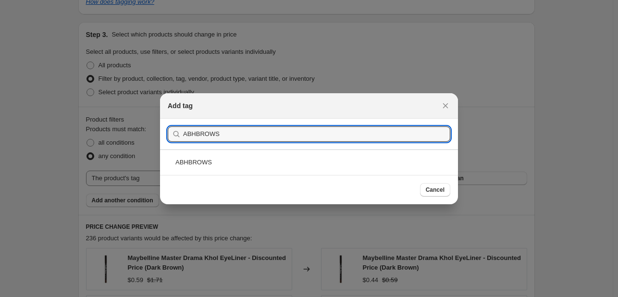
type input "ABHBROWS"
click at [307, 154] on div "ABHBROWS" at bounding box center [309, 161] width 298 height 25
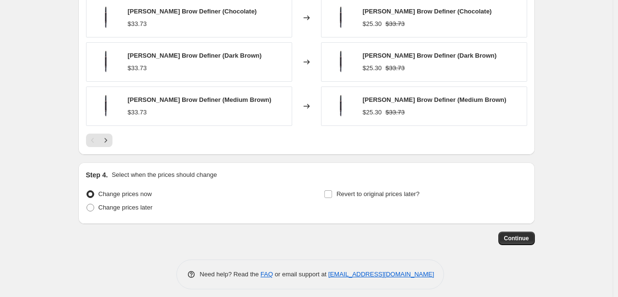
scroll to position [824, 0]
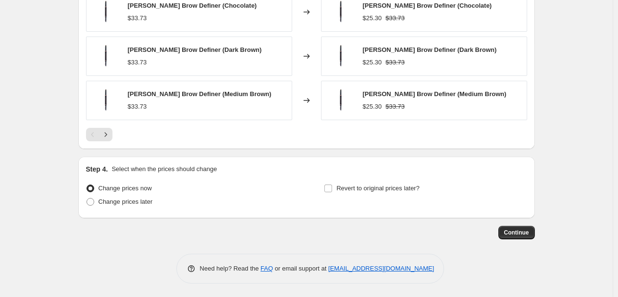
click at [351, 176] on div "Step 4. Select when the prices should change Change prices now Change prices la…" at bounding box center [306, 187] width 441 height 46
click at [353, 185] on span "Revert to original prices later?" at bounding box center [377, 187] width 83 height 7
click at [332, 185] on input "Revert to original prices later?" at bounding box center [328, 188] width 8 height 8
checkbox input "true"
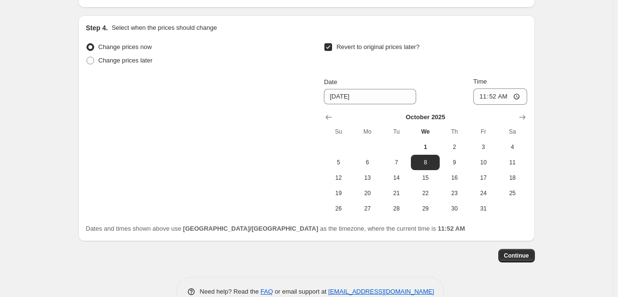
scroll to position [989, 0]
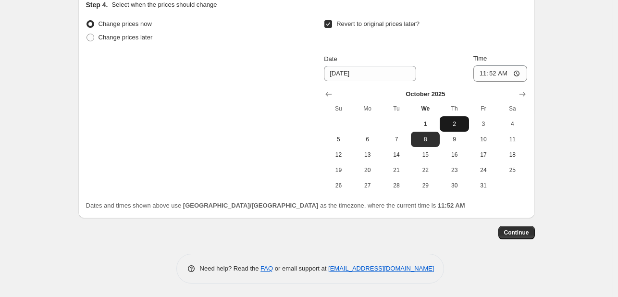
click at [454, 128] on button "2" at bounding box center [454, 123] width 29 height 15
type input "10/2/2025"
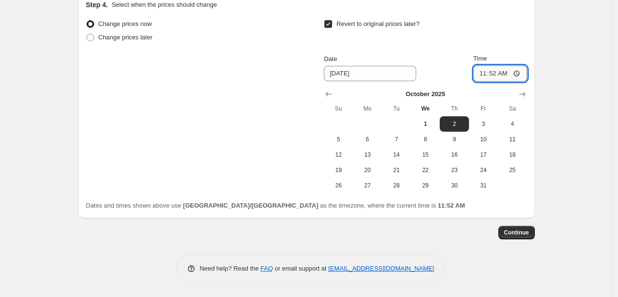
click at [505, 71] on input "11:52" at bounding box center [500, 73] width 54 height 16
type input "23:52"
click at [529, 230] on span "Continue" at bounding box center [516, 233] width 25 height 8
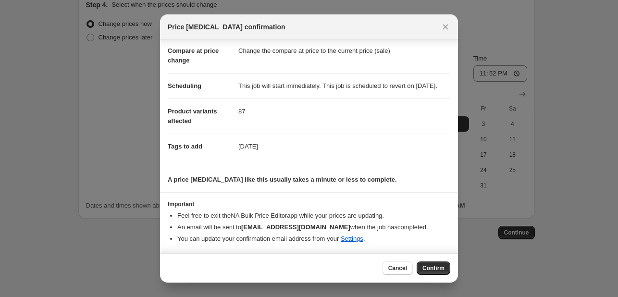
scroll to position [53, 0]
click at [439, 274] on button "Confirm" at bounding box center [434, 267] width 34 height 13
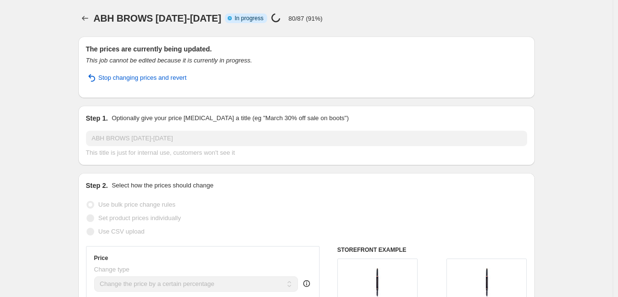
select select "percentage"
select select "tag"
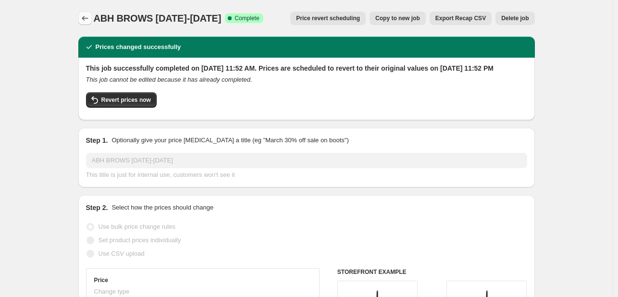
click at [92, 12] on button "Price change jobs" at bounding box center [84, 18] width 13 height 13
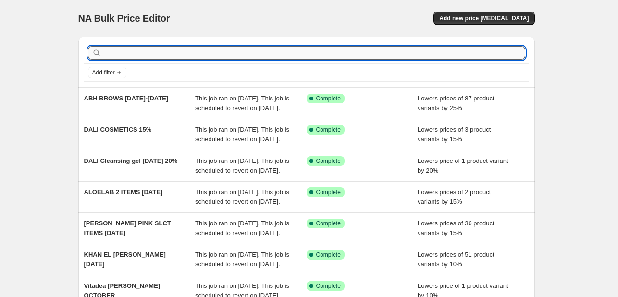
click at [186, 52] on input "text" at bounding box center [314, 52] width 422 height 13
type input "B2S"
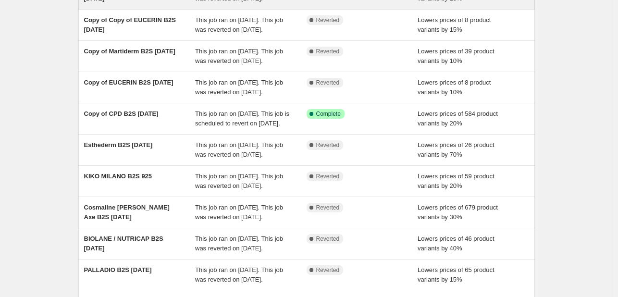
scroll to position [293, 0]
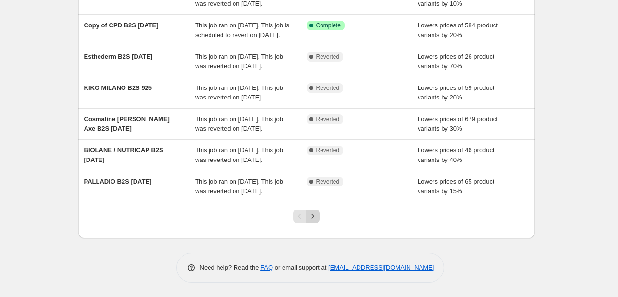
click at [318, 213] on icon "Next" at bounding box center [313, 216] width 10 height 10
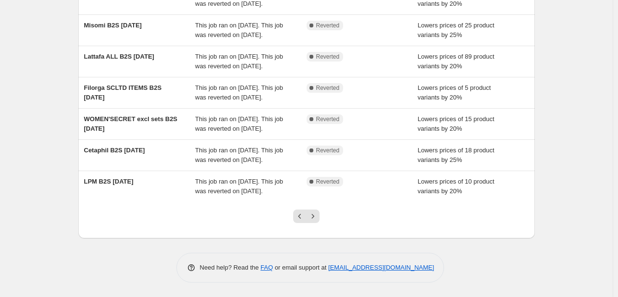
click at [318, 213] on icon "Next" at bounding box center [313, 216] width 10 height 10
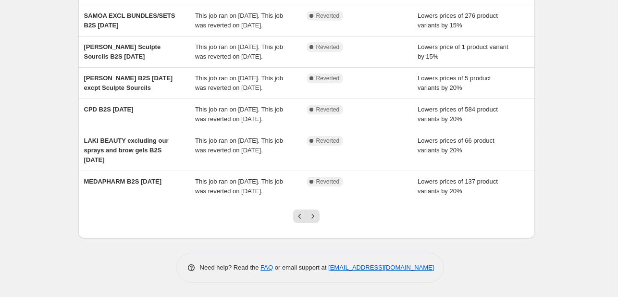
click at [318, 213] on icon "Next" at bounding box center [313, 216] width 10 height 10
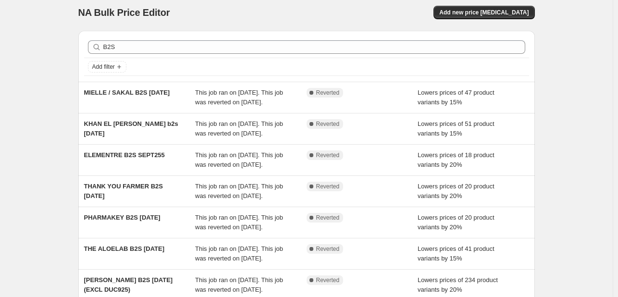
scroll to position [0, 0]
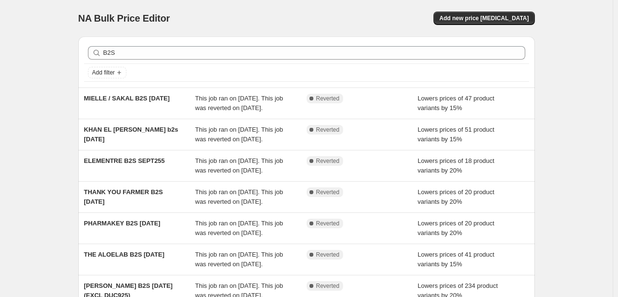
click at [126, 60] on div "B2S Clear" at bounding box center [306, 52] width 445 height 21
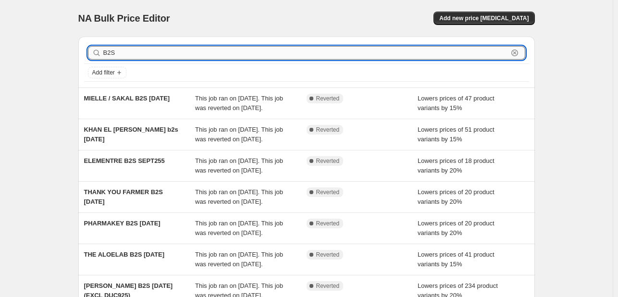
click at [127, 56] on input "B2S" at bounding box center [305, 52] width 405 height 13
type input "PUPA"
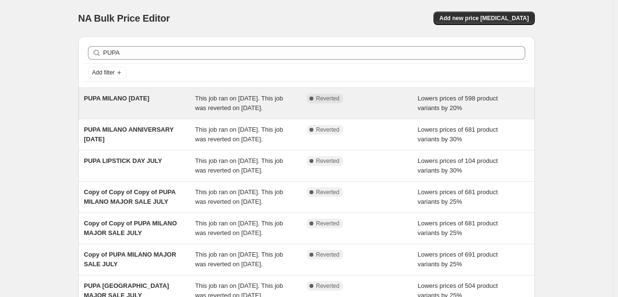
click at [253, 102] on div "This job ran on September 2, 2025. This job was reverted on September 9, 2025." at bounding box center [250, 103] width 111 height 19
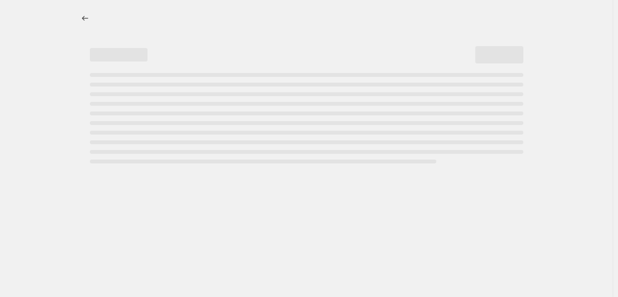
select select "percentage"
select select "tag"
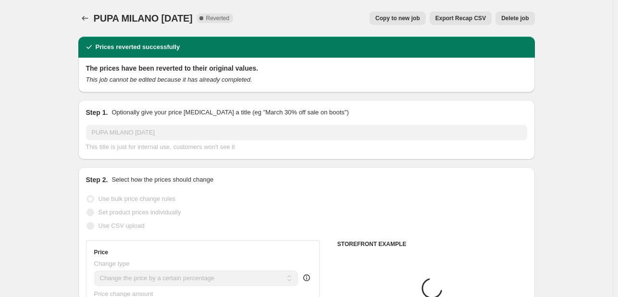
click at [405, 19] on span "Copy to new job" at bounding box center [397, 18] width 45 height 8
select select "percentage"
select select "tag"
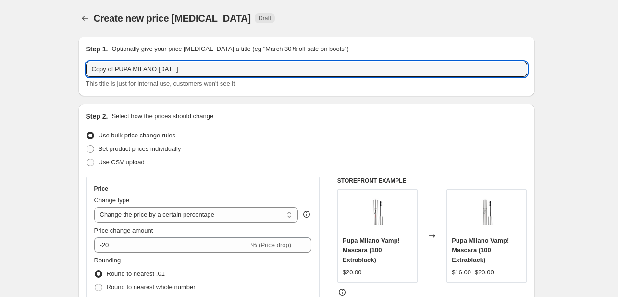
drag, startPoint x: 117, startPoint y: 69, endPoint x: 40, endPoint y: 58, distance: 77.7
drag, startPoint x: 137, startPoint y: 68, endPoint x: 200, endPoint y: 68, distance: 62.5
click at [200, 68] on input "PUPA MILANO SEPT25" at bounding box center [306, 68] width 441 height 15
type input "PUPA MILANO [DATE]-[DATE]"
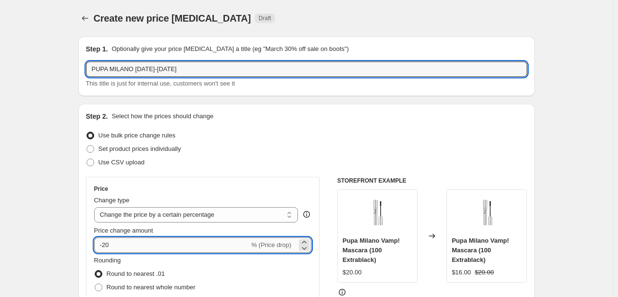
click at [110, 245] on input "-20" at bounding box center [171, 244] width 155 height 15
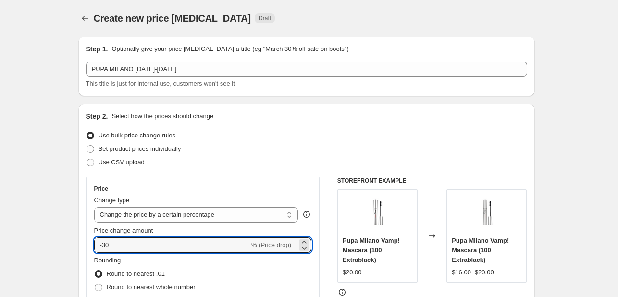
type input "-30"
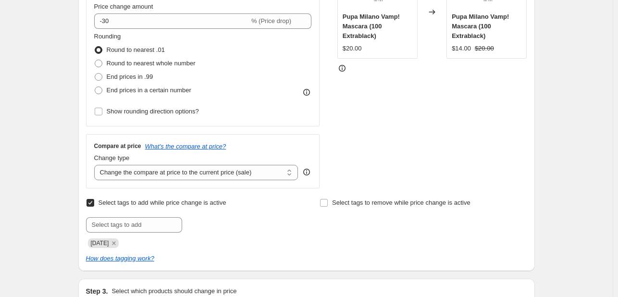
scroll to position [240, 0]
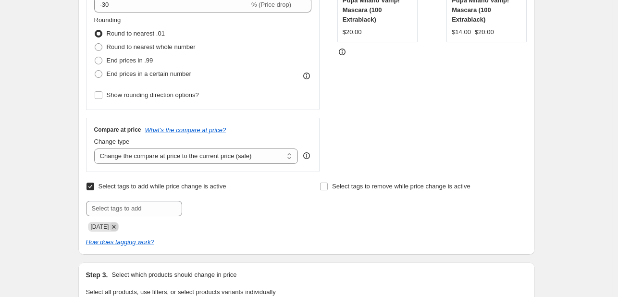
click at [118, 227] on icon "Remove SEPT25" at bounding box center [114, 226] width 9 height 9
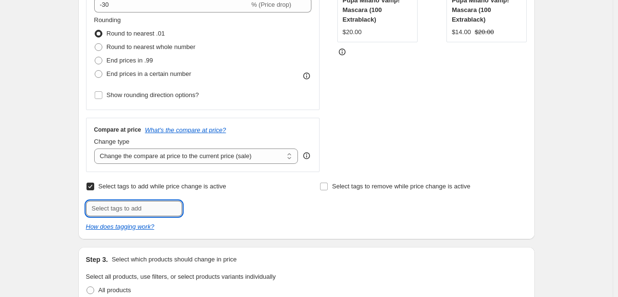
click at [124, 206] on input "text" at bounding box center [134, 208] width 96 height 15
type input "[DATE]"
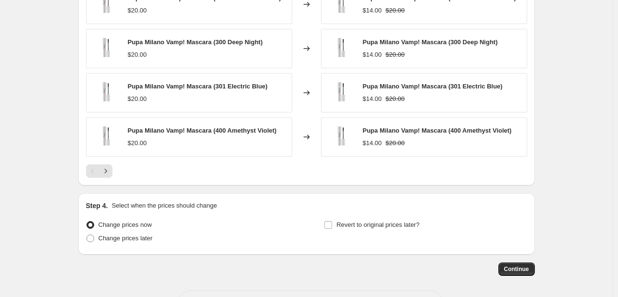
scroll to position [817, 0]
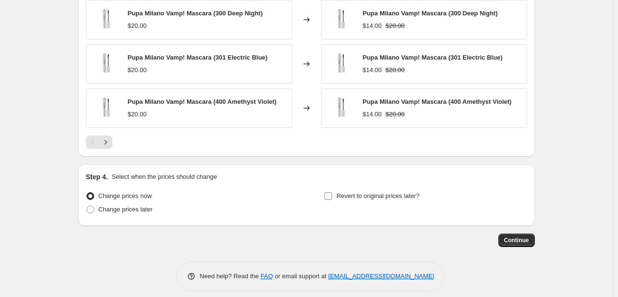
click at [337, 198] on label "Revert to original prices later?" at bounding box center [372, 195] width 96 height 13
click at [332, 198] on input "Revert to original prices later?" at bounding box center [328, 196] width 8 height 8
checkbox input "true"
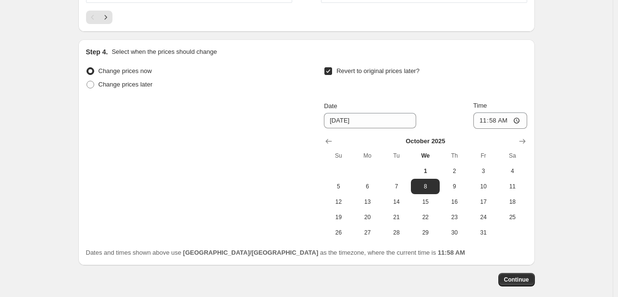
scroll to position [989, 0]
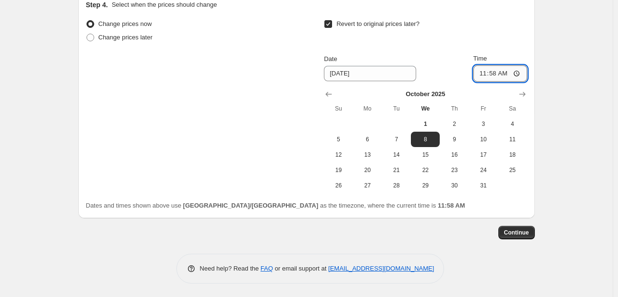
click at [506, 73] on input "11:58" at bounding box center [500, 73] width 54 height 16
type input "23:58"
click at [531, 229] on button "Continue" at bounding box center [516, 232] width 37 height 13
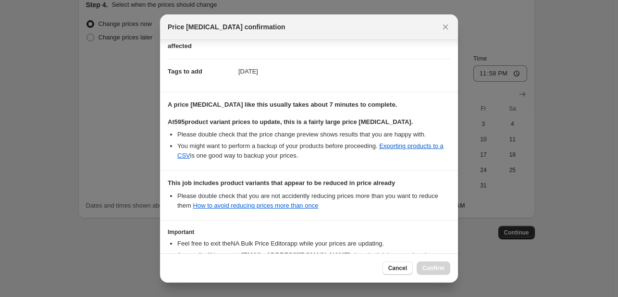
scroll to position [195, 0]
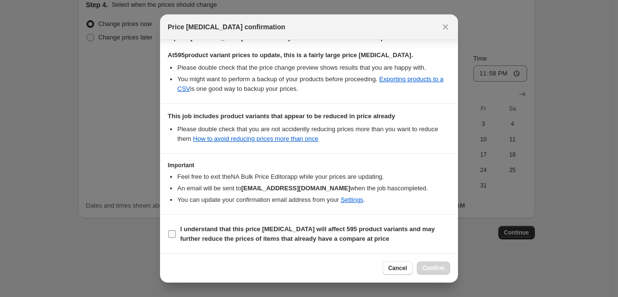
click at [411, 226] on b "I understand that this price change job will affect 595 product variants and ma…" at bounding box center [307, 233] width 255 height 17
click at [176, 230] on input "I understand that this price change job will affect 595 product variants and ma…" at bounding box center [172, 234] width 8 height 8
checkbox input "true"
click at [442, 270] on span "Confirm" at bounding box center [433, 268] width 22 height 8
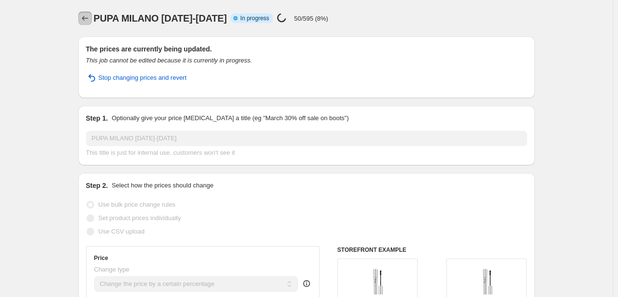
click at [86, 18] on icon "Price change jobs" at bounding box center [85, 18] width 10 height 10
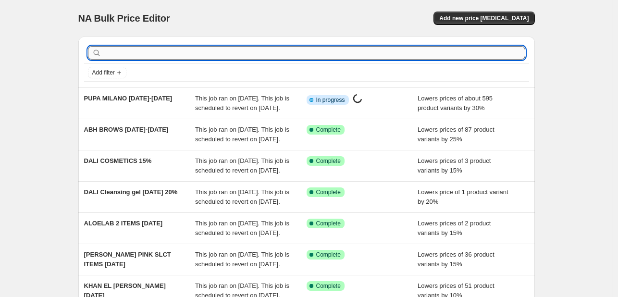
click at [192, 56] on input "text" at bounding box center [314, 52] width 422 height 13
type input "MERCEDES"
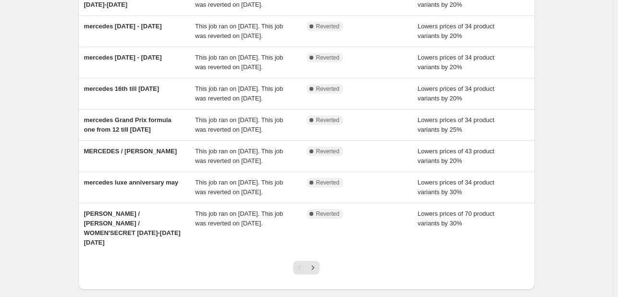
scroll to position [192, 0]
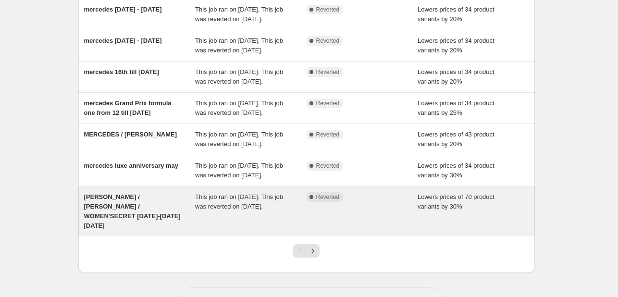
click at [263, 210] on span "This job ran on May 2, 2025. This job was reverted on May 5, 2025." at bounding box center [239, 201] width 88 height 17
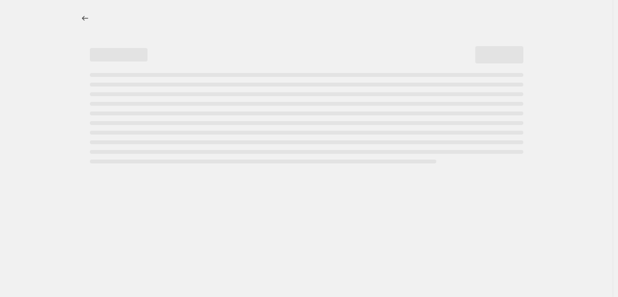
select select "percentage"
select select "tag"
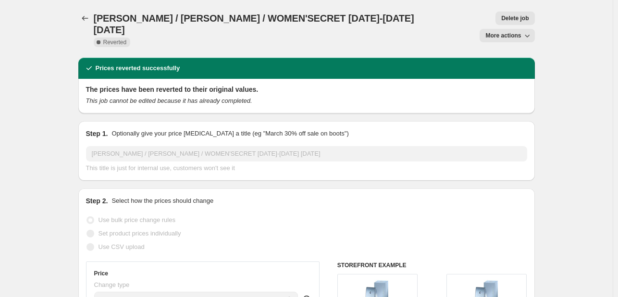
click at [502, 32] on span "More actions" at bounding box center [503, 36] width 36 height 8
click at [493, 41] on span "Copy to new job" at bounding box center [511, 38] width 45 height 7
select select "percentage"
select select "tag"
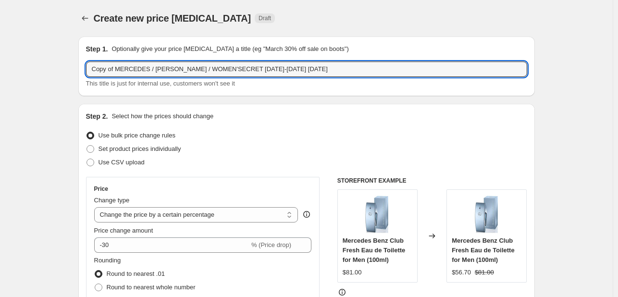
drag, startPoint x: 118, startPoint y: 71, endPoint x: 60, endPoint y: 63, distance: 58.2
drag, startPoint x: 209, startPoint y: 68, endPoint x: 342, endPoint y: 68, distance: 133.6
click at [342, 68] on input "MERCEDES / HACKETT / WOMEN'SECRET 2-5 MAY LABOR DAY" at bounding box center [306, 68] width 441 height 15
type input "[PERSON_NAME] / [PERSON_NAME] / WOMEN'SECRET [DATE]-[DATE]"
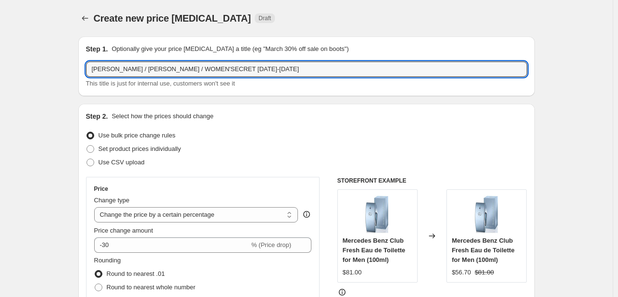
scroll to position [288, 0]
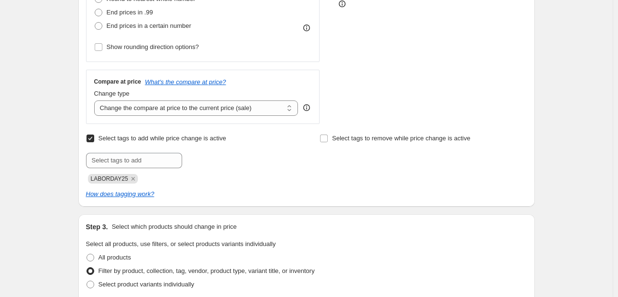
click at [64, 177] on div "Create new price change job. This page is ready Create new price change job Dra…" at bounding box center [306, 276] width 613 height 1129
click at [134, 177] on icon "Remove LABORDAY25" at bounding box center [133, 178] width 9 height 9
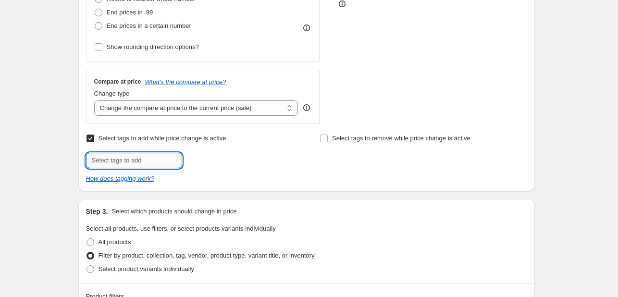
click at [136, 160] on input "text" at bounding box center [134, 160] width 96 height 15
type input "[DATE]"
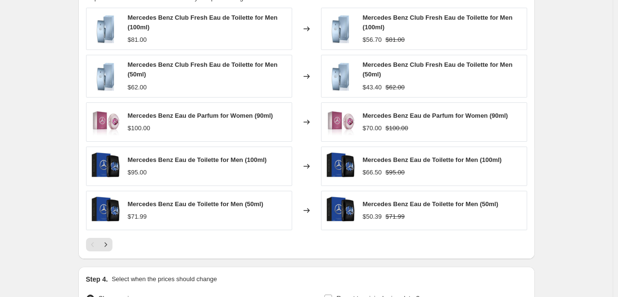
scroll to position [831, 0]
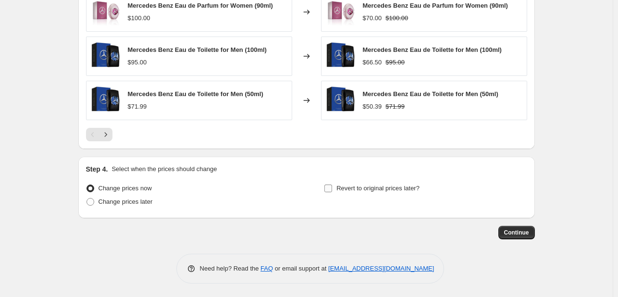
click at [348, 184] on span "Revert to original prices later?" at bounding box center [377, 187] width 83 height 7
click at [332, 184] on input "Revert to original prices later?" at bounding box center [328, 188] width 8 height 8
checkbox input "true"
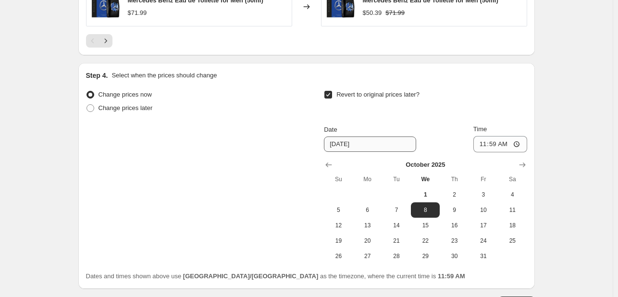
scroll to position [995, 0]
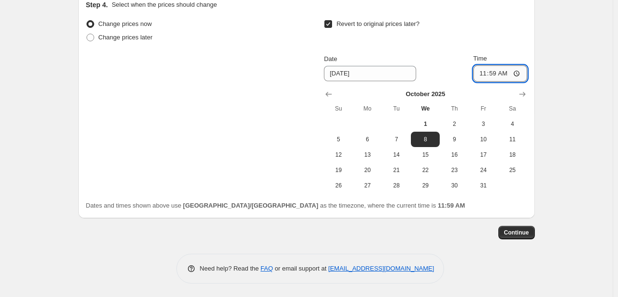
click at [507, 70] on input "11:59" at bounding box center [500, 73] width 54 height 16
type input "23:59"
click at [368, 135] on span "6" at bounding box center [367, 139] width 21 height 8
type input "[DATE]"
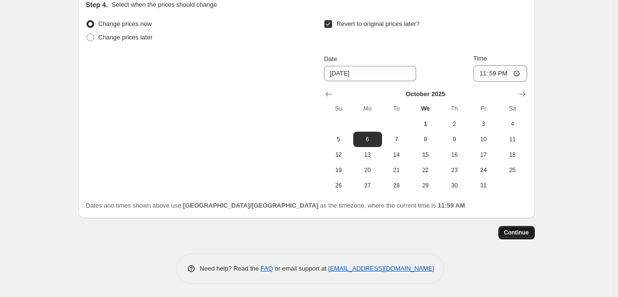
click at [510, 229] on span "Continue" at bounding box center [516, 233] width 25 height 8
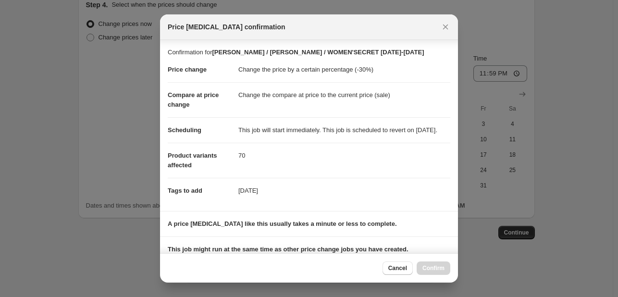
scroll to position [201, 0]
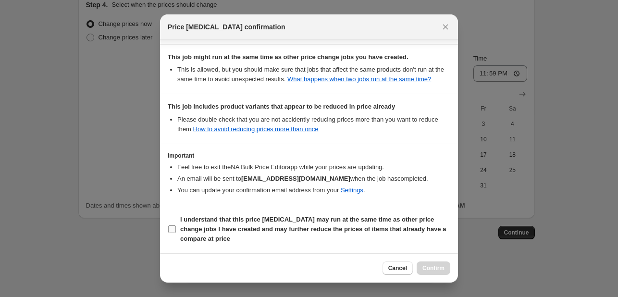
click at [396, 239] on span "I understand that this price [MEDICAL_DATA] may run at the same time as other p…" at bounding box center [315, 229] width 270 height 29
click at [176, 233] on input "I understand that this price [MEDICAL_DATA] may run at the same time as other p…" at bounding box center [172, 229] width 8 height 8
checkbox input "true"
click at [430, 267] on span "Confirm" at bounding box center [433, 268] width 22 height 8
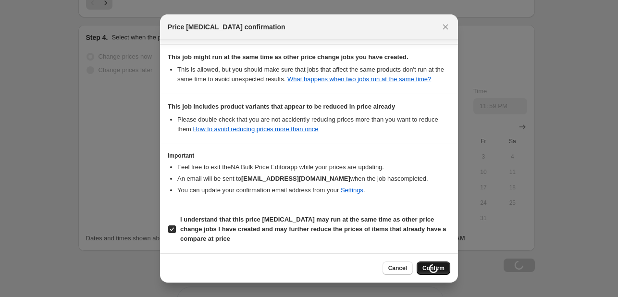
scroll to position [1028, 0]
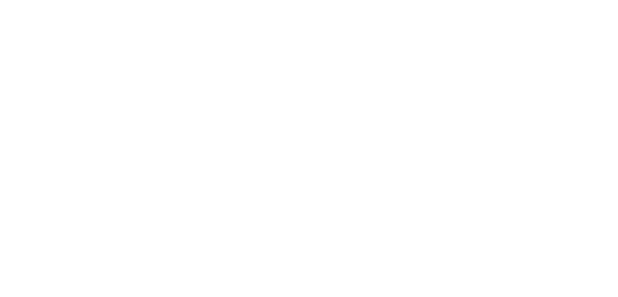
select select "percentage"
select select "tag"
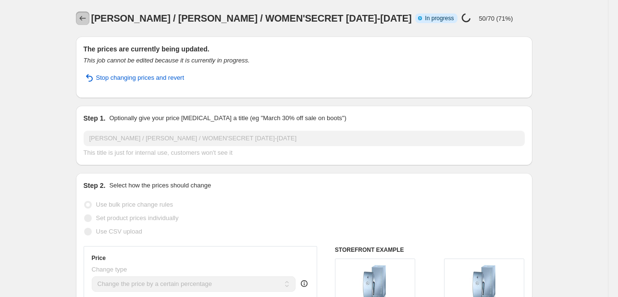
click at [89, 24] on button "Price change jobs" at bounding box center [82, 18] width 13 height 13
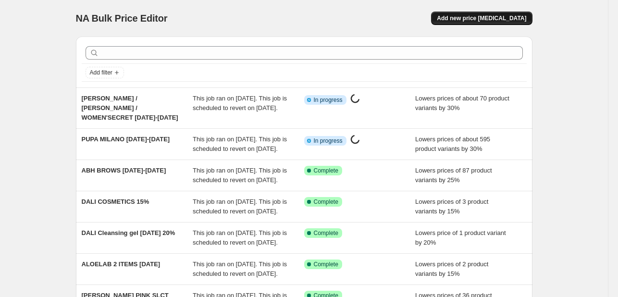
click at [473, 18] on span "Add new price [MEDICAL_DATA]" at bounding box center [481, 18] width 89 height 8
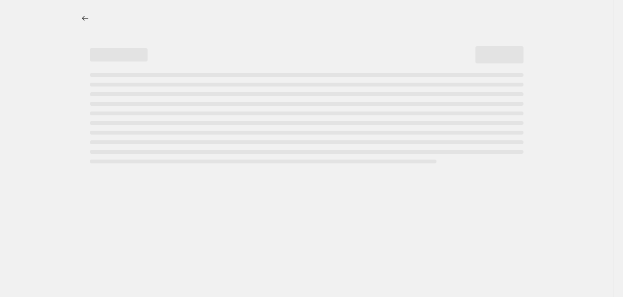
select select "percentage"
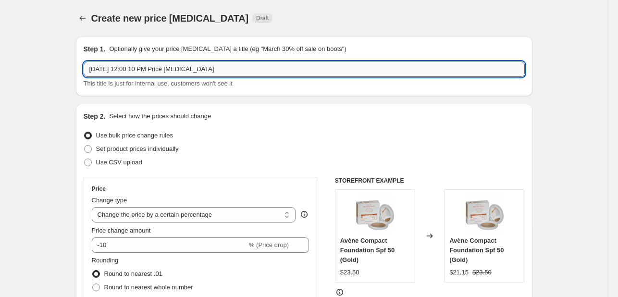
click at [236, 68] on input "[DATE] 12:00:10 PM Price [MEDICAL_DATA]" at bounding box center [304, 68] width 441 height 15
paste input "-Colgate max fresh toothpaste 33%"
type input "Colgate max fresh toothpaste 33% [DATE]"
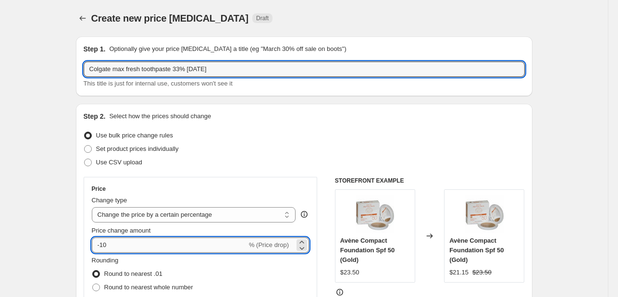
click at [116, 245] on input "-10" at bounding box center [169, 244] width 155 height 15
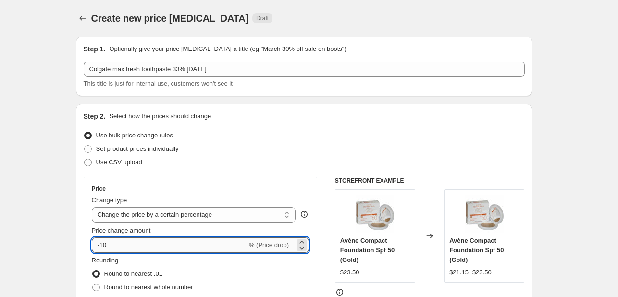
type input "-1"
type input "-33"
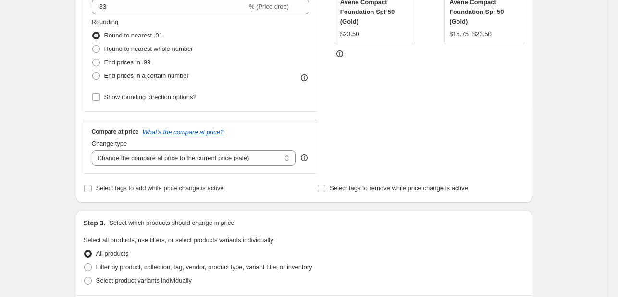
scroll to position [288, 0]
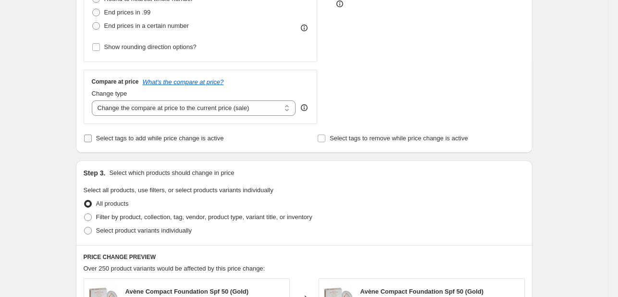
click at [128, 145] on label "Select tags to add while price change is active" at bounding box center [154, 138] width 140 height 13
click at [92, 142] on input "Select tags to add while price change is active" at bounding box center [88, 139] width 8 height 8
checkbox input "true"
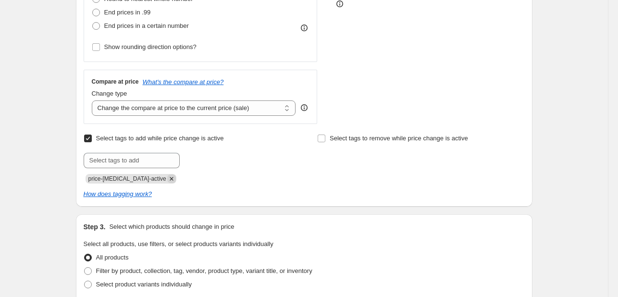
click at [167, 177] on icon "Remove price-change-job-active" at bounding box center [171, 178] width 9 height 9
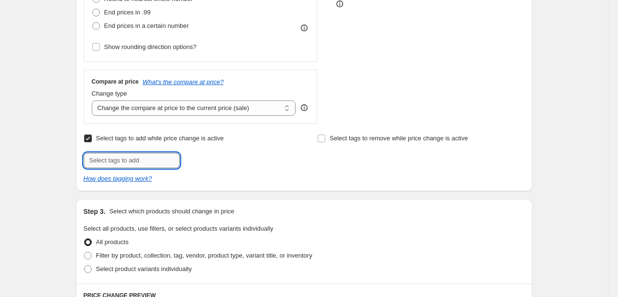
click at [157, 166] on input "text" at bounding box center [132, 160] width 96 height 15
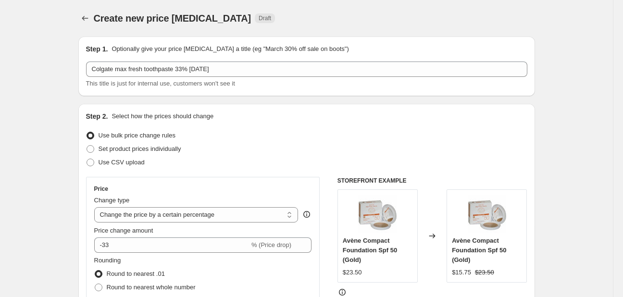
select select "percentage"
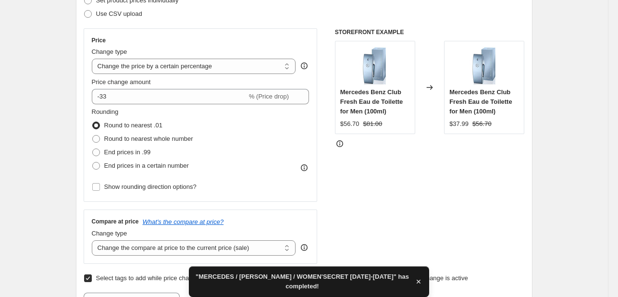
scroll to position [336, 0]
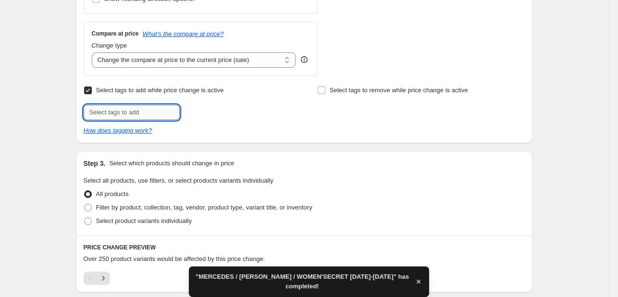
click at [139, 107] on input "text" at bounding box center [132, 112] width 96 height 15
type input "[DATE]"
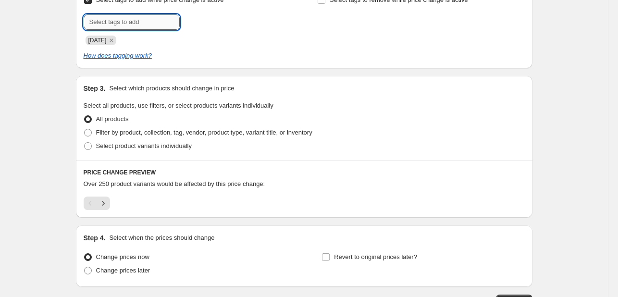
scroll to position [432, 0]
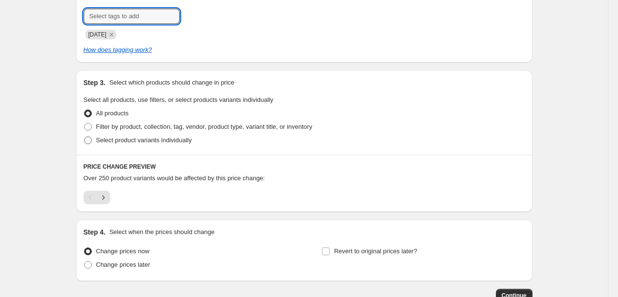
click at [144, 134] on label "Select product variants individually" at bounding box center [138, 140] width 108 height 13
click at [85, 136] on input "Select product variants individually" at bounding box center [84, 136] width 0 height 0
radio input "true"
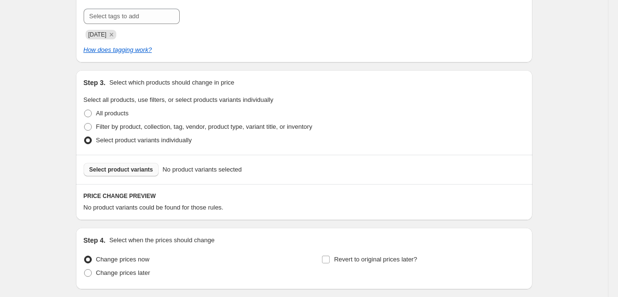
click at [138, 169] on span "Select product variants" at bounding box center [121, 170] width 64 height 8
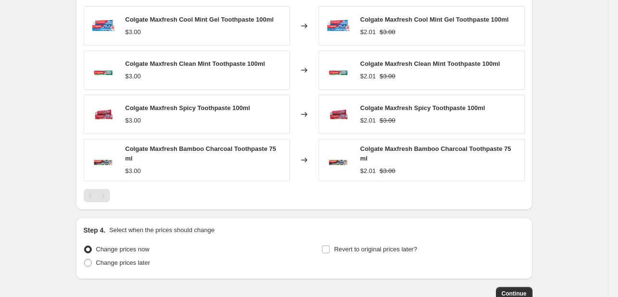
scroll to position [673, 0]
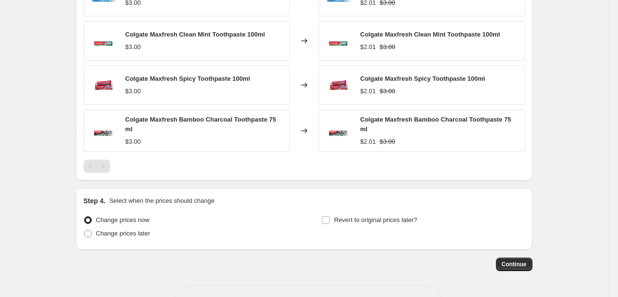
click at [367, 224] on div "Revert to original prices later?" at bounding box center [422, 227] width 203 height 29
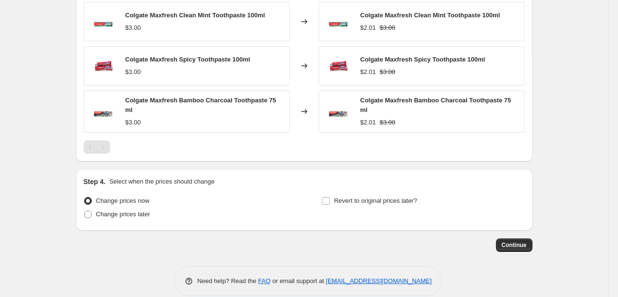
scroll to position [701, 0]
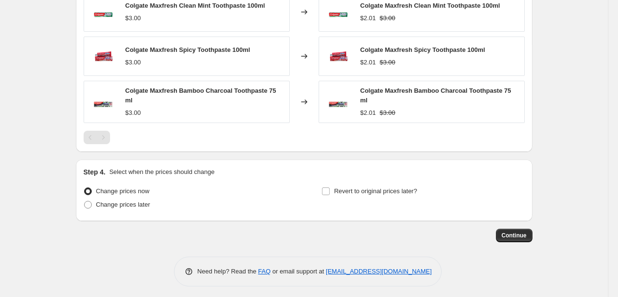
click at [370, 198] on div "Revert to original prices later?" at bounding box center [422, 198] width 203 height 29
click at [374, 189] on span "Revert to original prices later?" at bounding box center [375, 190] width 83 height 7
click at [330, 189] on input "Revert to original prices later?" at bounding box center [326, 191] width 8 height 8
checkbox input "true"
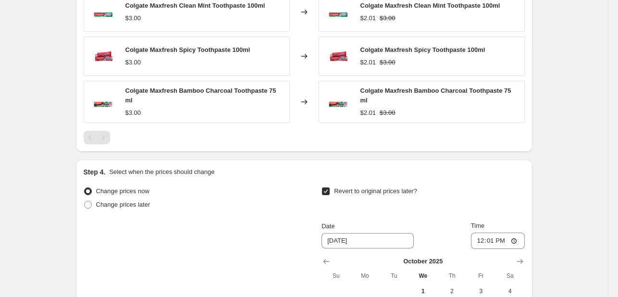
scroll to position [866, 0]
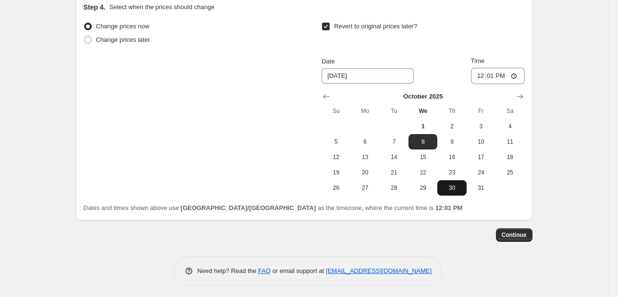
click at [466, 181] on button "30" at bounding box center [451, 187] width 29 height 15
click at [480, 184] on span "31" at bounding box center [480, 188] width 21 height 8
type input "[DATE]"
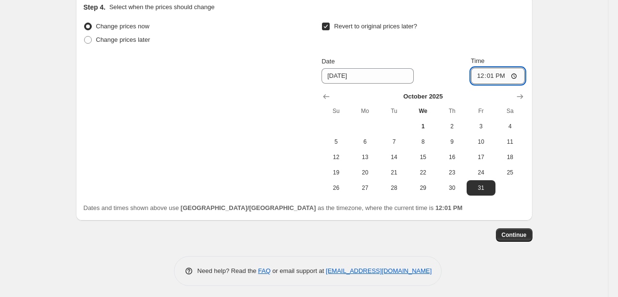
click at [480, 73] on input "12:01" at bounding box center [498, 76] width 54 height 16
type input "23:55"
click at [516, 235] on button "Continue" at bounding box center [514, 234] width 37 height 13
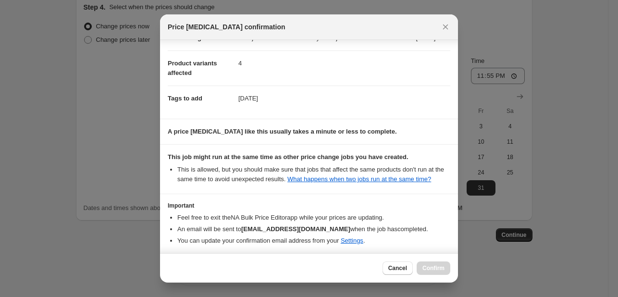
scroll to position [142, 0]
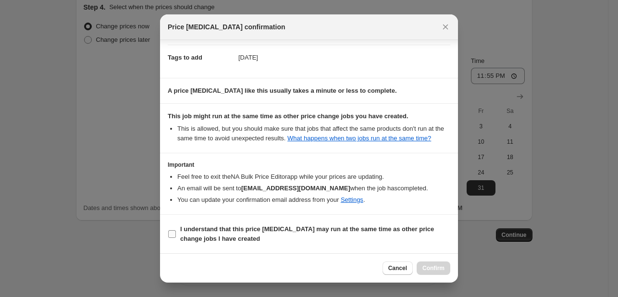
click at [392, 227] on b "I understand that this price [MEDICAL_DATA] may run at the same time as other p…" at bounding box center [307, 233] width 254 height 17
click at [176, 230] on input "I understand that this price [MEDICAL_DATA] may run at the same time as other p…" at bounding box center [172, 234] width 8 height 8
checkbox input "true"
click at [447, 270] on button "Confirm" at bounding box center [434, 267] width 34 height 13
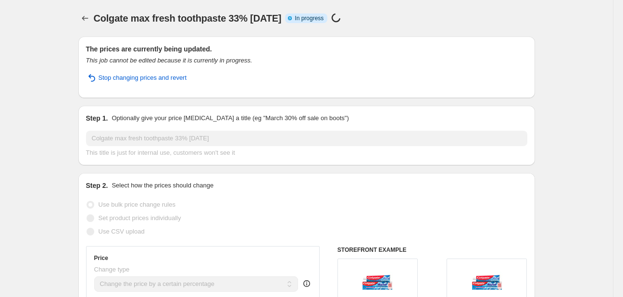
select select "percentage"
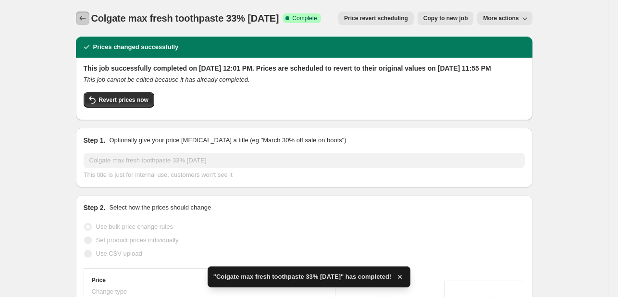
click at [85, 13] on button "Price change jobs" at bounding box center [82, 18] width 13 height 13
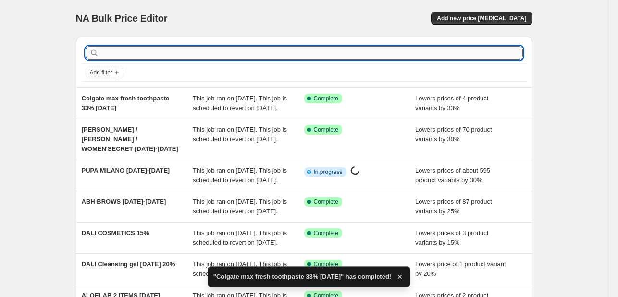
click at [157, 53] on input "text" at bounding box center [312, 52] width 422 height 13
paste input "-[MEDICAL_DATA] toothpaste 30%"
type input "-[MEDICAL_DATA] toothpaste 30%"
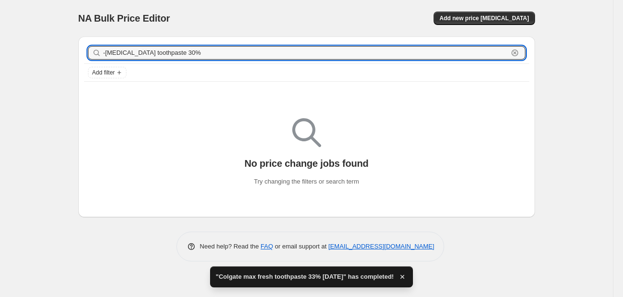
click at [104, 52] on input "-[MEDICAL_DATA] toothpaste 30%" at bounding box center [305, 52] width 405 height 13
type input "[MEDICAL_DATA] toothpaste 30%"
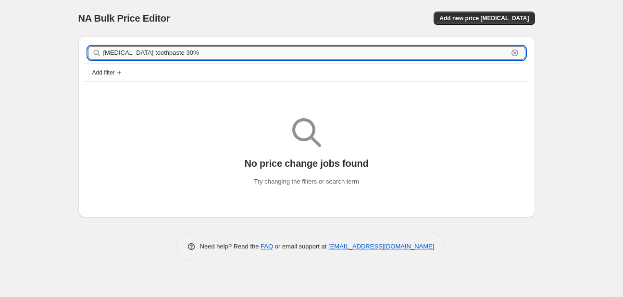
click at [194, 53] on input "[MEDICAL_DATA] toothpaste 30%" at bounding box center [305, 52] width 405 height 13
type input "[MEDICAL_DATA] toothpaste"
click at [194, 53] on input "[MEDICAL_DATA] toothpaste" at bounding box center [305, 52] width 405 height 13
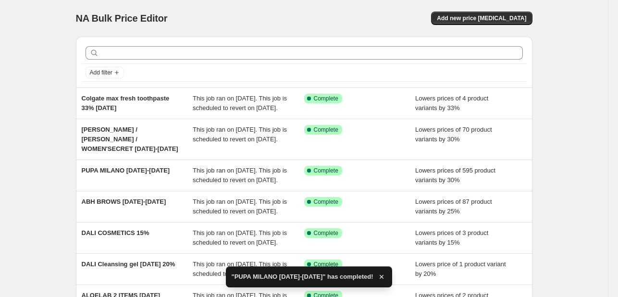
click at [204, 60] on div at bounding box center [304, 52] width 445 height 21
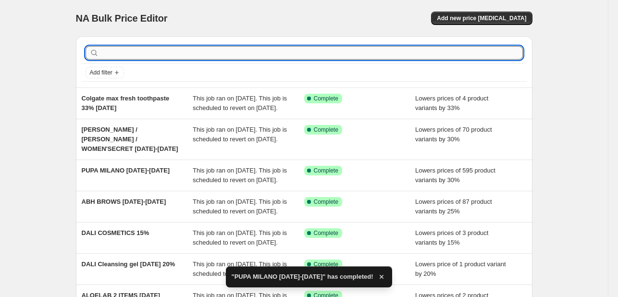
click at [198, 49] on input "text" at bounding box center [312, 52] width 422 height 13
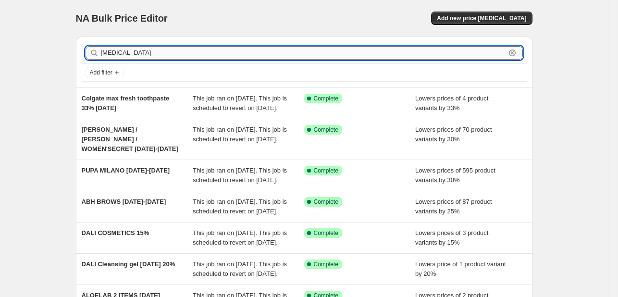
type input "[MEDICAL_DATA]"
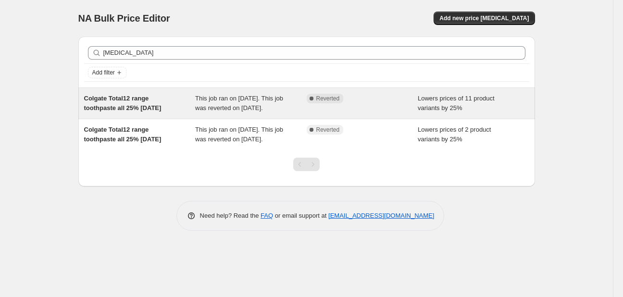
click at [256, 99] on span "This job ran on [DATE]. This job was reverted on [DATE]." at bounding box center [239, 103] width 88 height 17
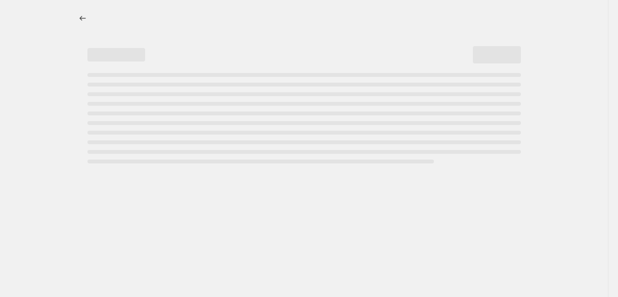
select select "percentage"
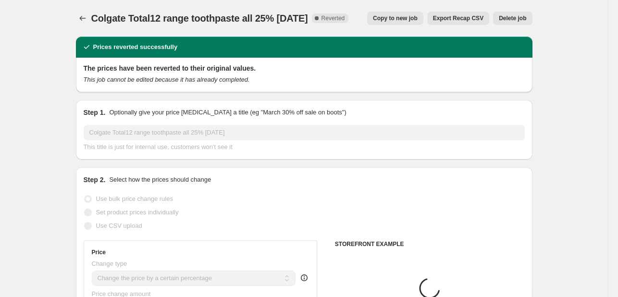
click at [400, 24] on button "Copy to new job" at bounding box center [395, 18] width 56 height 13
select select "percentage"
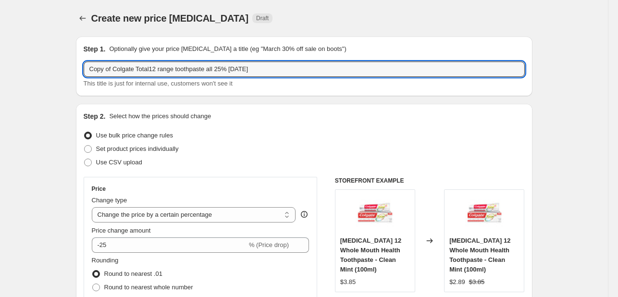
drag, startPoint x: 114, startPoint y: 68, endPoint x: 46, endPoint y: 58, distance: 69.0
click at [216, 66] on input "Colgate Total12 range toothpaste all 25% [DATE]" at bounding box center [304, 68] width 441 height 15
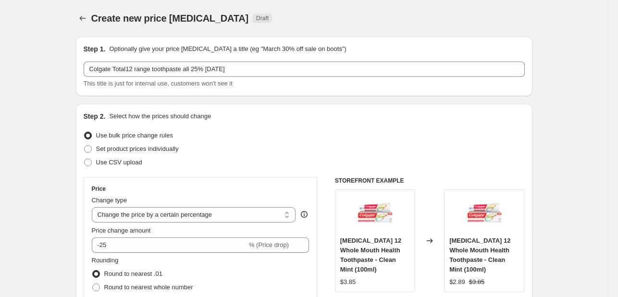
click at [270, 110] on div "Step 2. Select how the prices should change Use bulk price change rules Set pro…" at bounding box center [304, 299] width 456 height 391
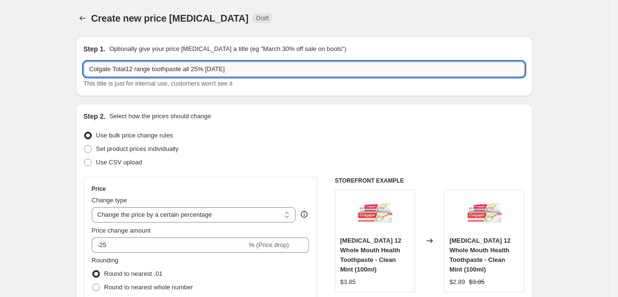
click at [200, 70] on input "Colgate Total12 range toothpaste all 25% [DATE]" at bounding box center [304, 68] width 441 height 15
type input "Colgate Total12 range toothpaste all 30% [DATE]"
click at [121, 256] on fieldset "Rounding Round to nearest .01 Round to nearest whole number End prices in .99 E…" at bounding box center [142, 288] width 101 height 65
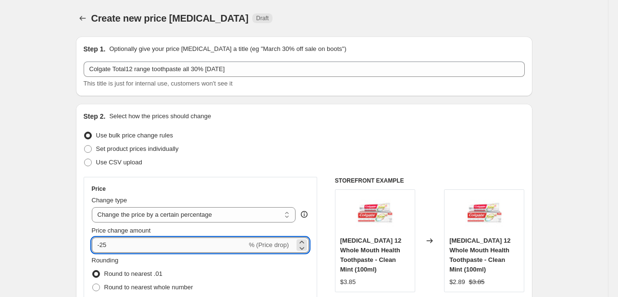
click at [125, 241] on input "-25" at bounding box center [169, 244] width 155 height 15
type input "-2"
type input "-30"
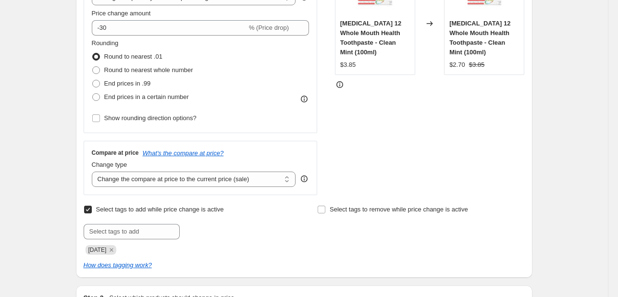
scroll to position [240, 0]
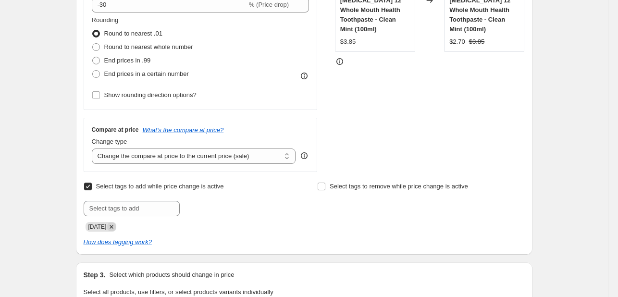
click at [111, 223] on icon "Remove SEPT25" at bounding box center [111, 226] width 9 height 9
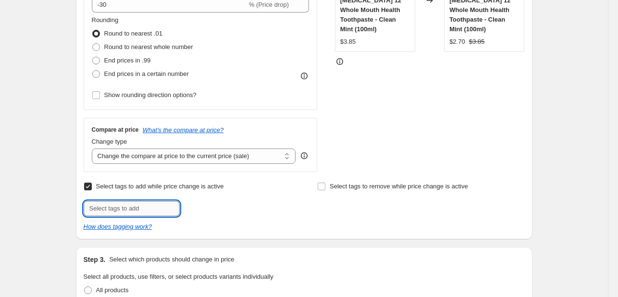
click at [122, 208] on input "text" at bounding box center [132, 208] width 96 height 15
type input "[DATE]"
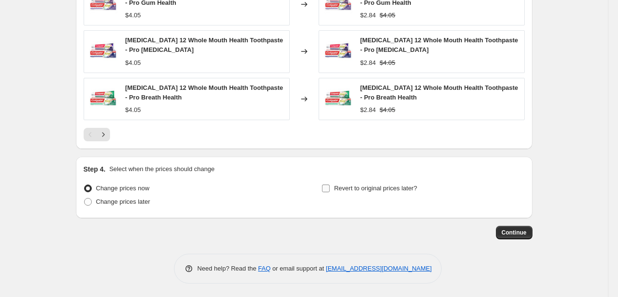
click at [336, 188] on span "Revert to original prices later?" at bounding box center [375, 187] width 83 height 7
click at [330, 188] on input "Revert to original prices later?" at bounding box center [326, 188] width 8 height 8
checkbox input "true"
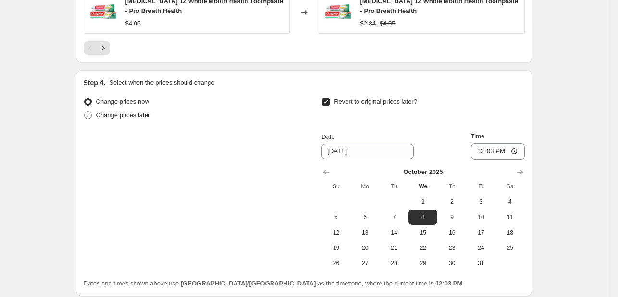
scroll to position [857, 0]
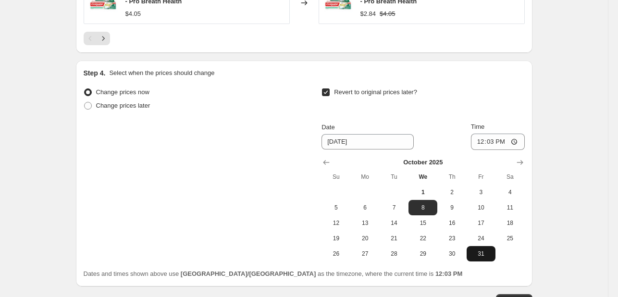
click at [485, 250] on span "31" at bounding box center [480, 254] width 21 height 8
type input "[DATE]"
click at [484, 142] on input "12:03" at bounding box center [498, 142] width 54 height 16
type input "23:55"
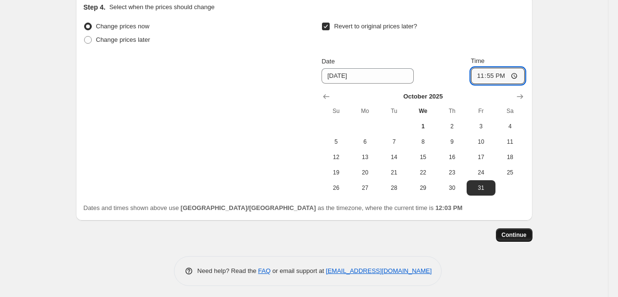
scroll to position [925, 0]
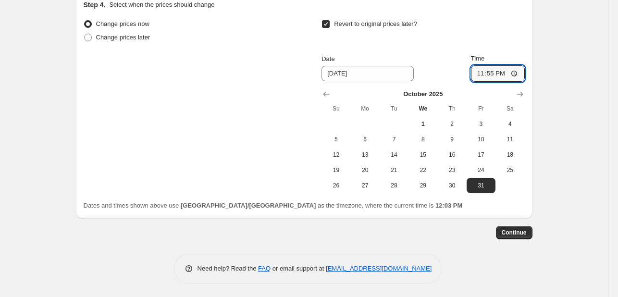
click at [511, 229] on span "Continue" at bounding box center [514, 233] width 25 height 8
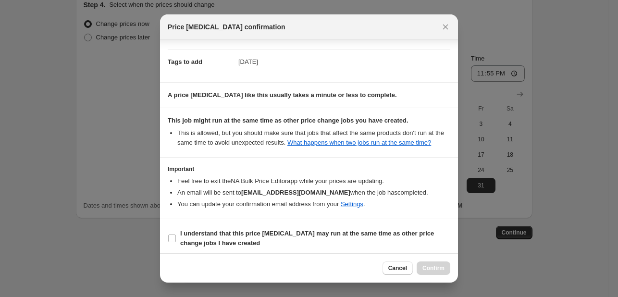
scroll to position [142, 0]
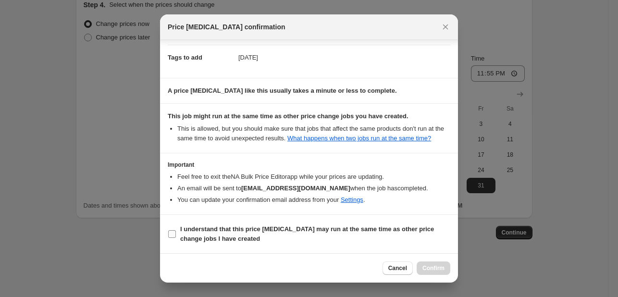
click at [404, 234] on span "I understand that this price [MEDICAL_DATA] may run at the same time as other p…" at bounding box center [315, 233] width 270 height 19
click at [176, 234] on input "I understand that this price [MEDICAL_DATA] may run at the same time as other p…" at bounding box center [172, 234] width 8 height 8
checkbox input "true"
click at [442, 266] on span "Confirm" at bounding box center [433, 268] width 22 height 8
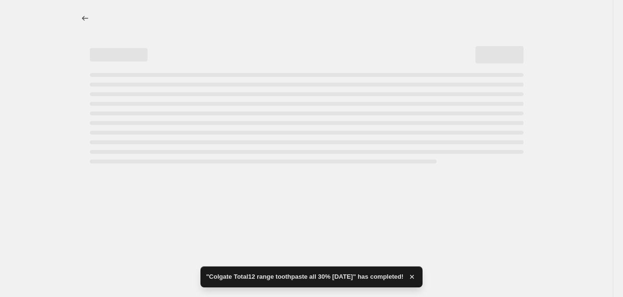
select select "percentage"
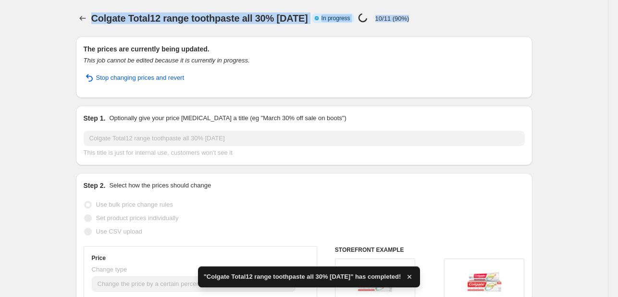
drag, startPoint x: 620, startPoint y: 231, endPoint x: 620, endPoint y: -26, distance: 257.5
click at [618, 0] on html "Home Settings Plans Skip to content Colgate Total12 range toothpaste all 30% [D…" at bounding box center [309, 148] width 618 height 297
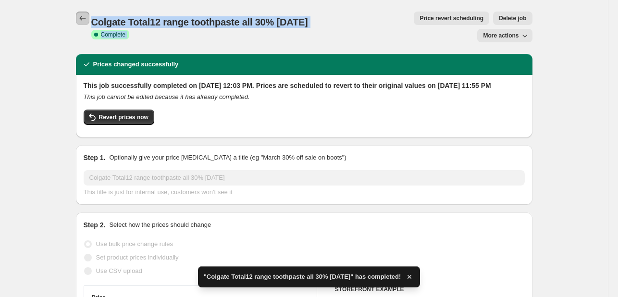
click at [89, 16] on button "Price change jobs" at bounding box center [82, 18] width 13 height 13
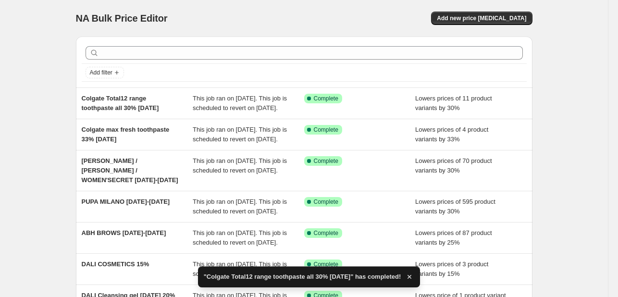
click at [413, 43] on div at bounding box center [304, 52] width 445 height 21
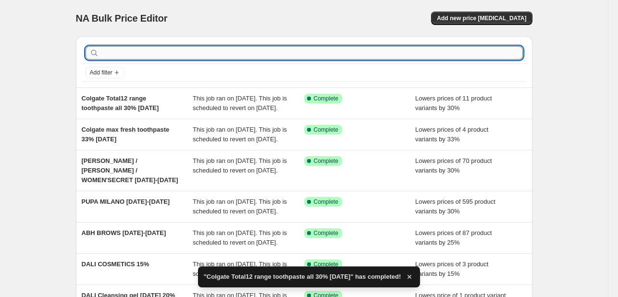
click at [415, 50] on input "text" at bounding box center [312, 52] width 422 height 13
type input "LAGOON"
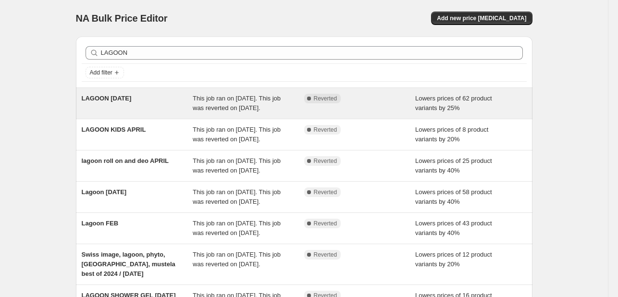
click at [231, 95] on span "This job ran on [DATE]. This job was reverted on [DATE]." at bounding box center [237, 103] width 88 height 17
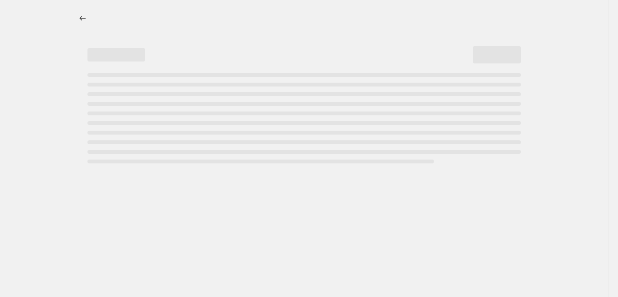
select select "percentage"
select select "tag"
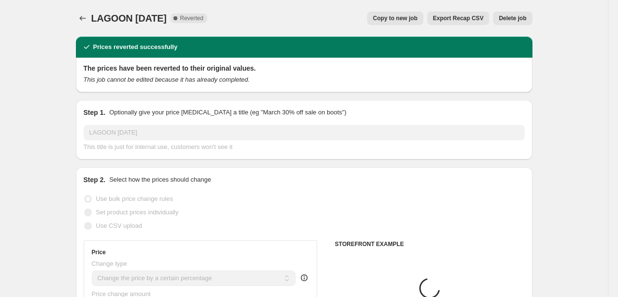
click at [405, 14] on button "Copy to new job" at bounding box center [395, 18] width 56 height 13
select select "percentage"
select select "tag"
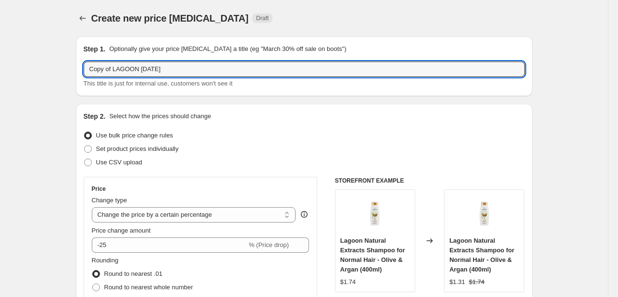
drag, startPoint x: 115, startPoint y: 68, endPoint x: 19, endPoint y: 54, distance: 97.6
type input "LAGOON [DATE]"
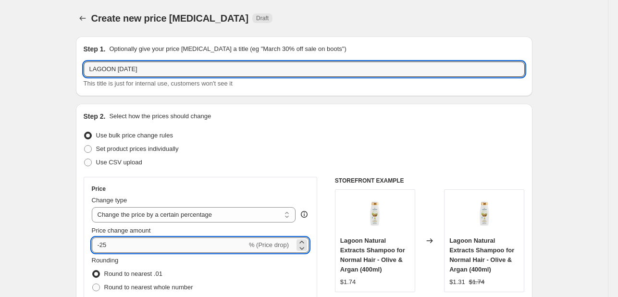
click at [129, 240] on input "-25" at bounding box center [169, 244] width 155 height 15
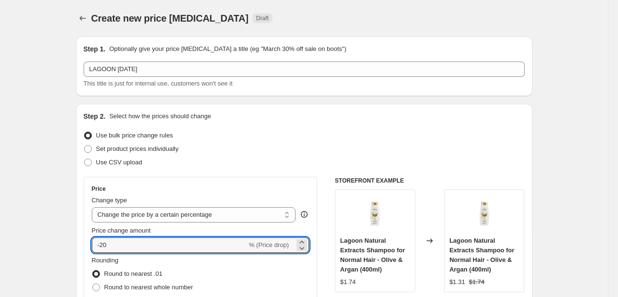
type input "-20"
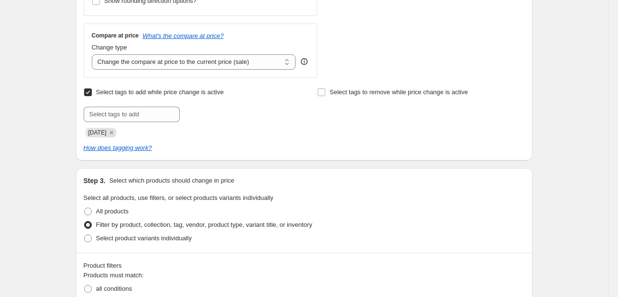
scroll to position [336, 0]
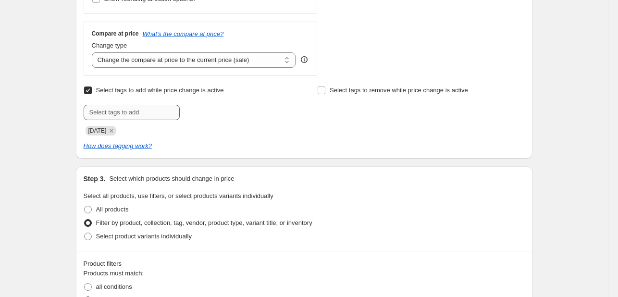
drag, startPoint x: 117, startPoint y: 131, endPoint x: 121, endPoint y: 116, distance: 15.3
click at [116, 131] on icon "Remove SEPT25" at bounding box center [111, 130] width 9 height 9
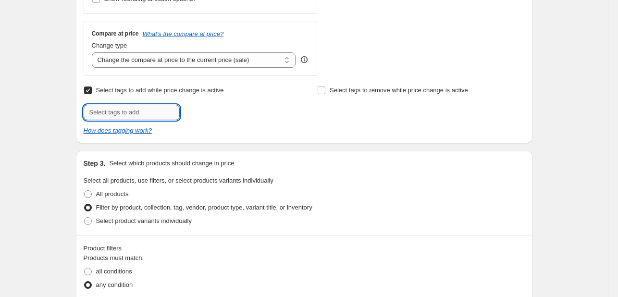
click at [121, 110] on input "text" at bounding box center [132, 112] width 96 height 15
type input "[DATE]"
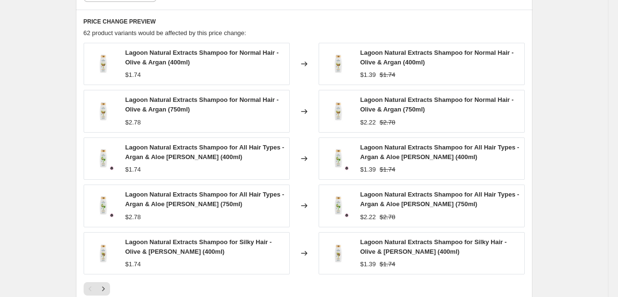
scroll to position [840, 0]
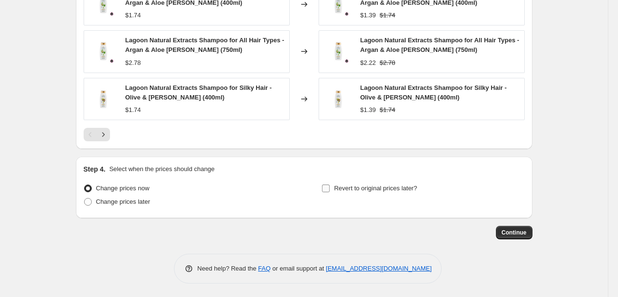
click at [355, 193] on label "Revert to original prices later?" at bounding box center [369, 188] width 96 height 13
click at [330, 192] on input "Revert to original prices later?" at bounding box center [326, 188] width 8 height 8
checkbox input "true"
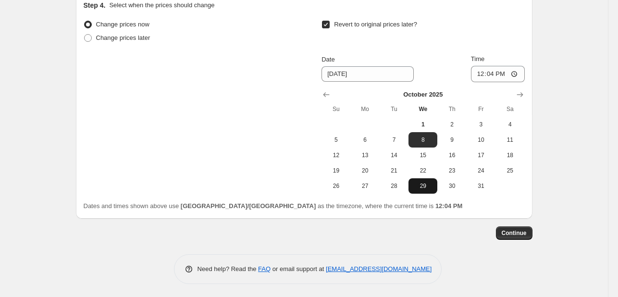
scroll to position [1004, 0]
click at [475, 179] on button "31" at bounding box center [480, 185] width 29 height 15
type input "[DATE]"
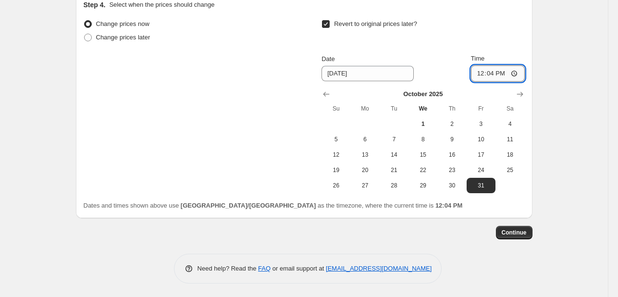
click at [480, 71] on input "12:04" at bounding box center [498, 73] width 54 height 16
type input "23:55"
click at [527, 235] on span "Continue" at bounding box center [514, 233] width 25 height 8
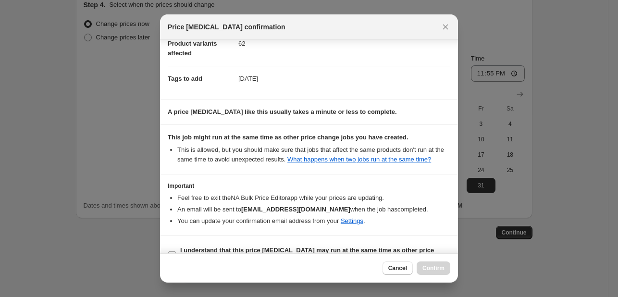
scroll to position [142, 0]
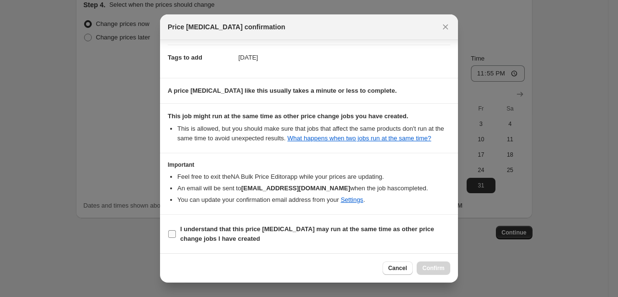
click at [394, 243] on span "I understand that this price [MEDICAL_DATA] may run at the same time as other p…" at bounding box center [315, 233] width 270 height 19
click at [176, 238] on input "I understand that this price [MEDICAL_DATA] may run at the same time as other p…" at bounding box center [172, 234] width 8 height 8
checkbox input "true"
click at [438, 271] on span "Confirm" at bounding box center [433, 268] width 22 height 8
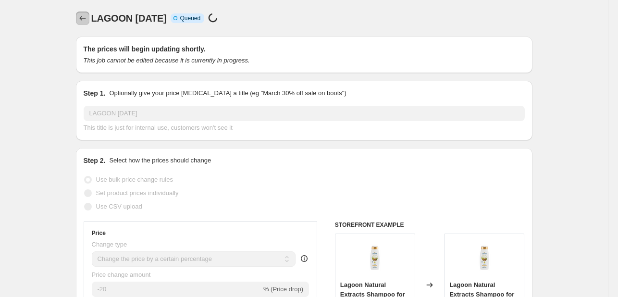
click at [84, 13] on button "Price change jobs" at bounding box center [82, 18] width 13 height 13
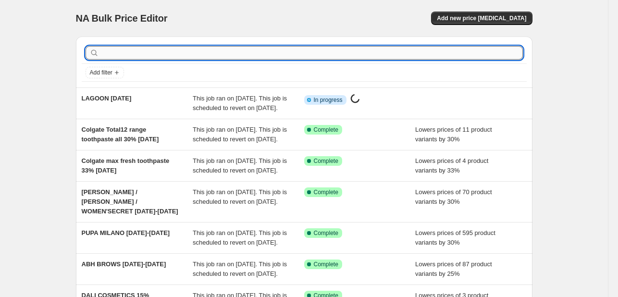
click at [144, 49] on input "text" at bounding box center [312, 52] width 422 height 13
type input "MAGNOLIA"
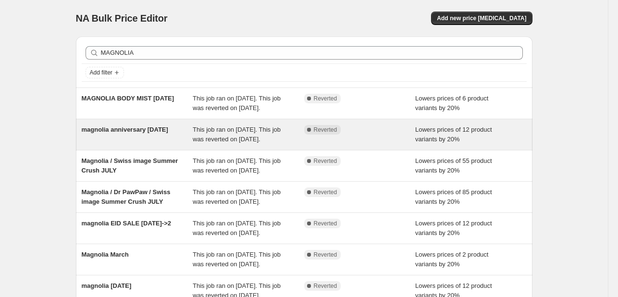
click at [281, 143] on span "This job ran on [DATE]. This job was reverted on [DATE]." at bounding box center [237, 134] width 88 height 17
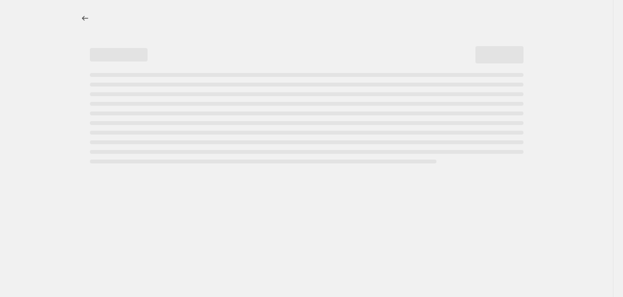
select select "percentage"
select select "product_status"
select select "tag"
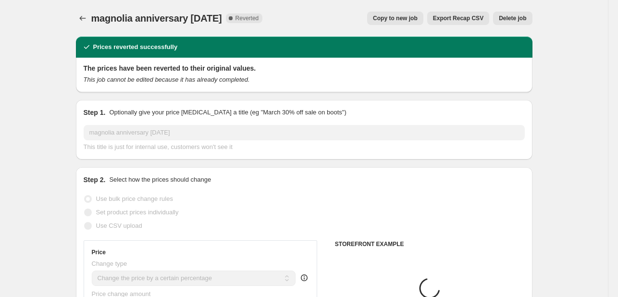
click at [413, 20] on span "Copy to new job" at bounding box center [395, 18] width 45 height 8
select select "percentage"
select select "product_status"
select select "tag"
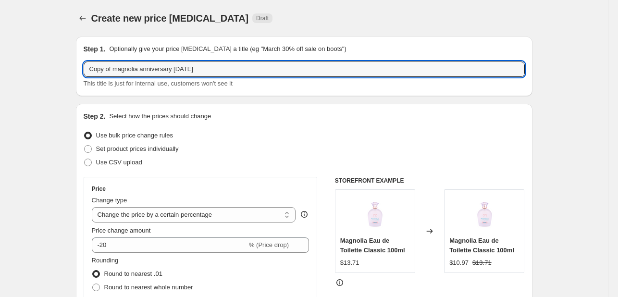
drag, startPoint x: 115, startPoint y: 72, endPoint x: 57, endPoint y: 74, distance: 57.7
drag, startPoint x: 119, startPoint y: 71, endPoint x: 307, endPoint y: 68, distance: 188.3
click at [307, 68] on input "magnolia anniversary [DATE]" at bounding box center [304, 68] width 441 height 15
type input "magnolia [DATE]"
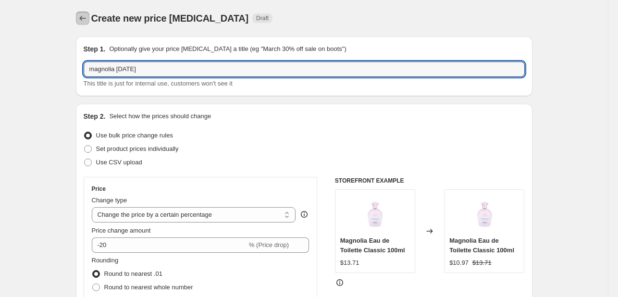
click at [85, 16] on icon "Price change jobs" at bounding box center [83, 18] width 10 height 10
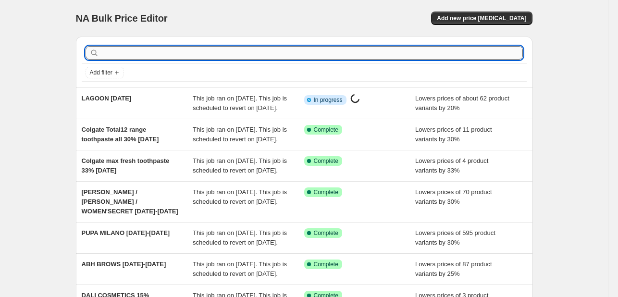
click at [146, 52] on input "text" at bounding box center [312, 52] width 422 height 13
type input "MAGNOLIA"
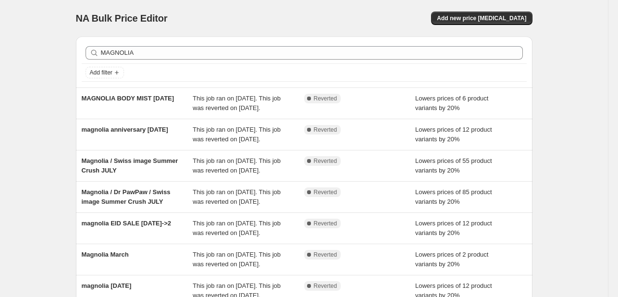
click at [477, 25] on div "NA Bulk Price Editor. This page is ready NA Bulk Price Editor Add new price [ME…" at bounding box center [304, 18] width 456 height 37
click at [476, 21] on span "Add new price [MEDICAL_DATA]" at bounding box center [481, 18] width 89 height 8
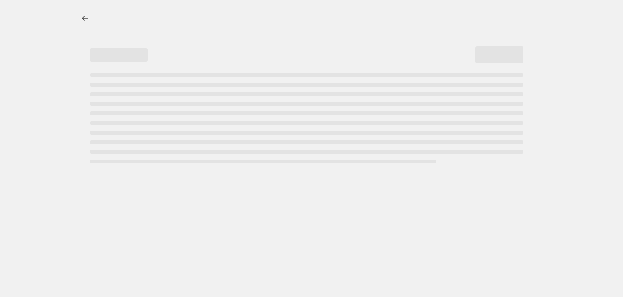
select select "percentage"
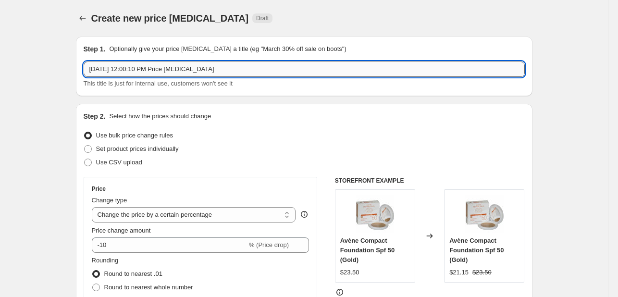
click at [200, 70] on input "[DATE] 12:00:10 PM Price [MEDICAL_DATA]" at bounding box center [304, 68] width 441 height 15
type input "MAGNOLIA DEO [DATE]"
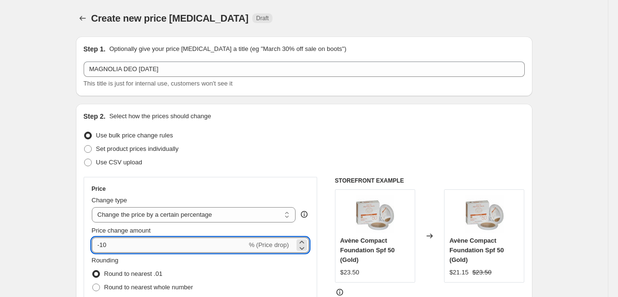
click at [106, 245] on input "-10" at bounding box center [169, 244] width 155 height 15
type input "-20"
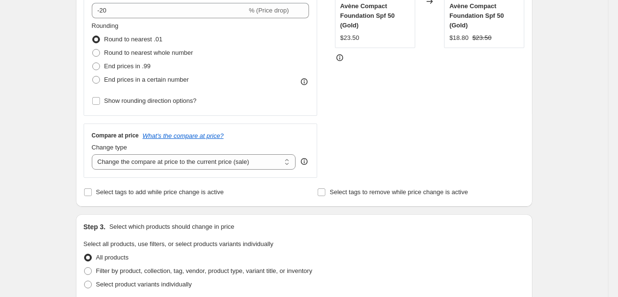
scroll to position [240, 0]
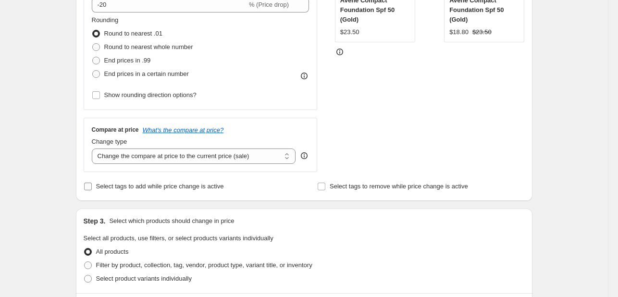
click at [123, 189] on span "Select tags to add while price change is active" at bounding box center [160, 186] width 128 height 7
click at [92, 189] on input "Select tags to add while price change is active" at bounding box center [88, 187] width 8 height 8
checkbox input "true"
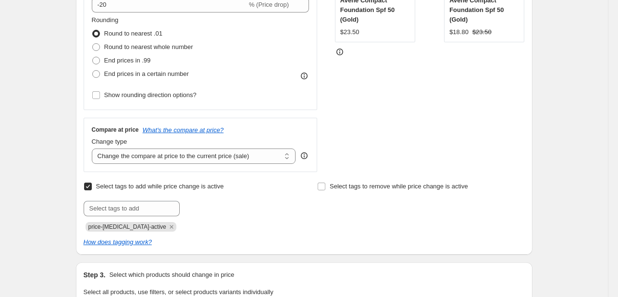
click at [170, 225] on icon "Remove price-change-job-active" at bounding box center [171, 226] width 3 height 3
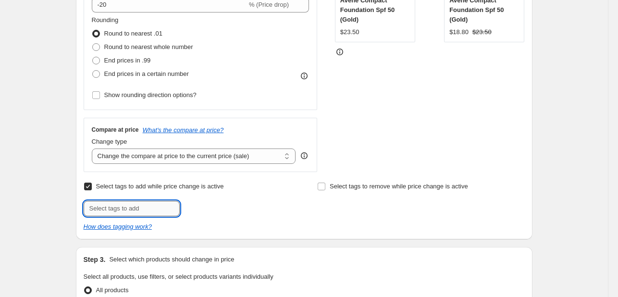
click at [156, 212] on input "text" at bounding box center [132, 208] width 96 height 15
type input "[DATE]"
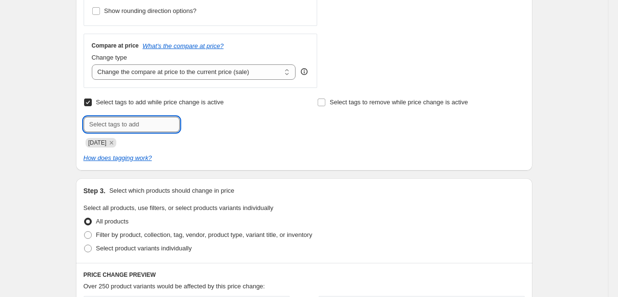
scroll to position [432, 0]
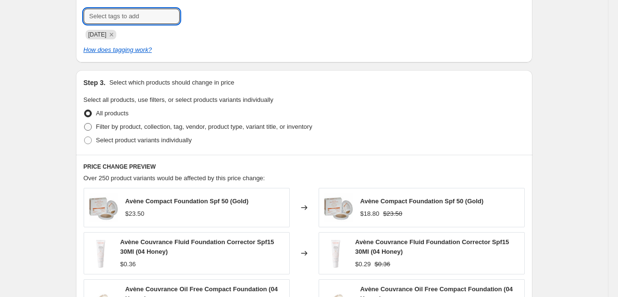
click at [154, 127] on span "Filter by product, collection, tag, vendor, product type, variant title, or inv…" at bounding box center [204, 126] width 216 height 7
click at [85, 123] on input "Filter by product, collection, tag, vendor, product type, variant title, or inv…" at bounding box center [84, 123] width 0 height 0
radio input "true"
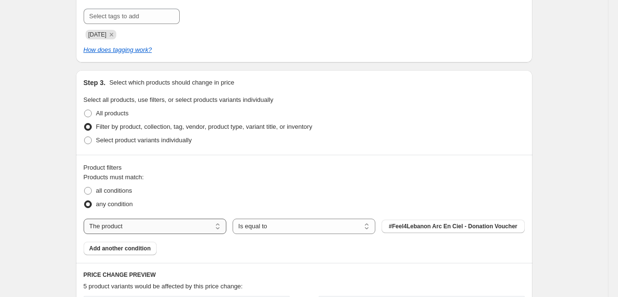
click at [176, 227] on select "The product The product's collection The product's tag The product's vendor The…" at bounding box center [155, 226] width 143 height 15
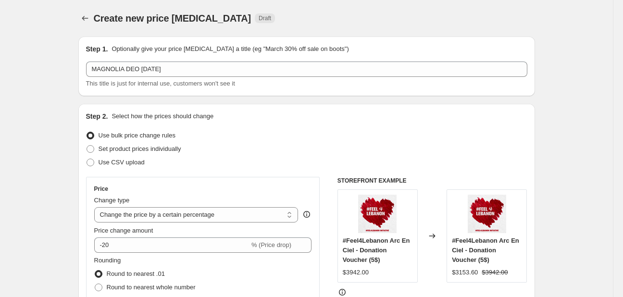
select select "percentage"
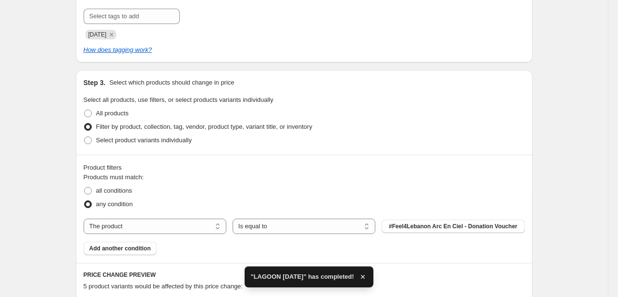
scroll to position [480, 0]
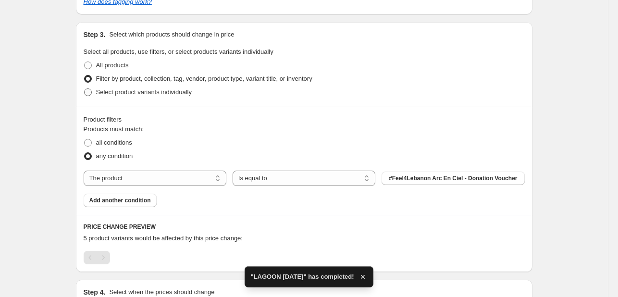
click at [160, 92] on span "Select product variants individually" at bounding box center [144, 91] width 96 height 7
click at [85, 89] on input "Select product variants individually" at bounding box center [84, 88] width 0 height 0
radio input "true"
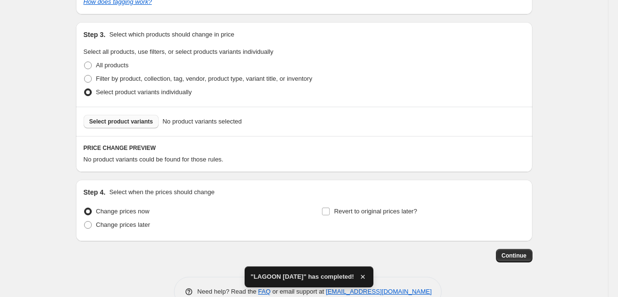
click at [140, 127] on button "Select product variants" at bounding box center [121, 121] width 75 height 13
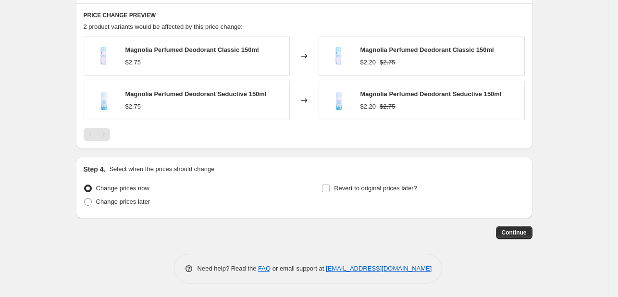
scroll to position [614, 0]
click at [349, 185] on span "Revert to original prices later?" at bounding box center [375, 187] width 83 height 7
click at [330, 185] on input "Revert to original prices later?" at bounding box center [326, 188] width 8 height 8
checkbox input "true"
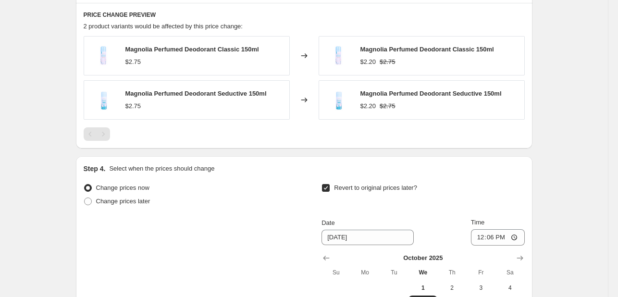
scroll to position [778, 0]
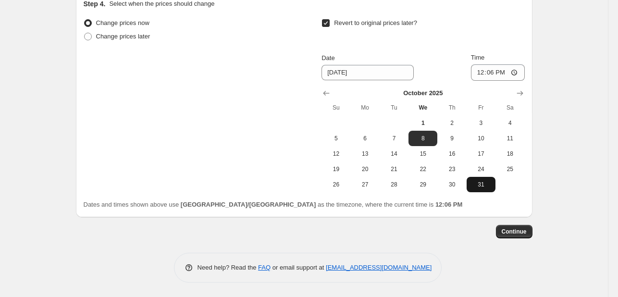
click at [478, 181] on span "31" at bounding box center [480, 185] width 21 height 8
type input "[DATE]"
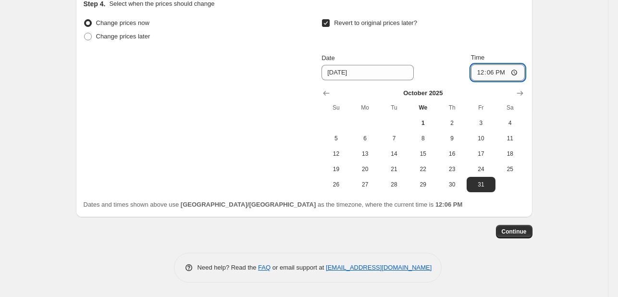
click at [485, 74] on input "12:06" at bounding box center [498, 72] width 54 height 16
type input "23:55"
click at [516, 229] on span "Continue" at bounding box center [514, 232] width 25 height 8
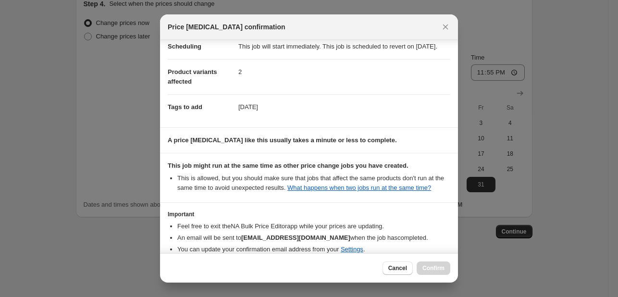
scroll to position [142, 0]
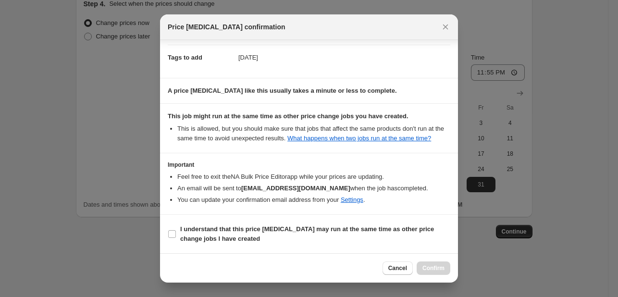
click at [384, 228] on b "I understand that this price [MEDICAL_DATA] may run at the same time as other p…" at bounding box center [307, 233] width 254 height 17
click at [176, 230] on input "I understand that this price [MEDICAL_DATA] may run at the same time as other p…" at bounding box center [172, 234] width 8 height 8
checkbox input "true"
click at [436, 258] on div "Cancel Confirm" at bounding box center [309, 267] width 298 height 29
click at [436, 262] on button "Confirm" at bounding box center [434, 267] width 34 height 13
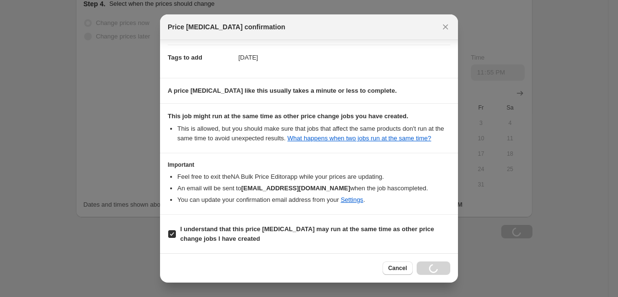
scroll to position [778, 0]
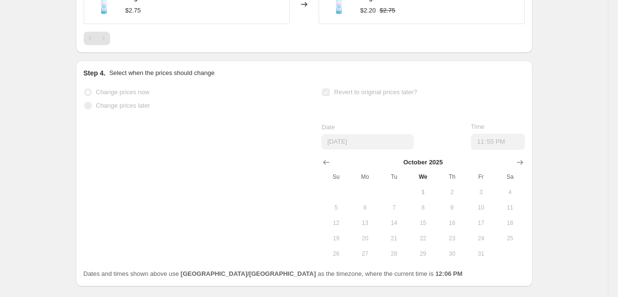
select select "percentage"
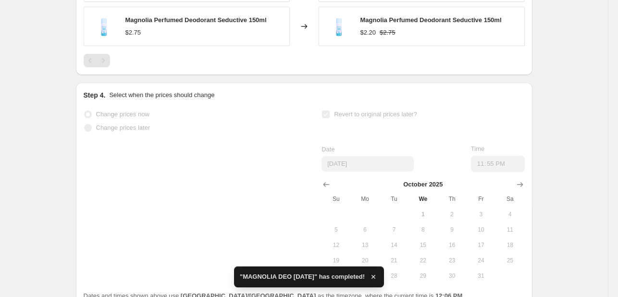
scroll to position [0, 0]
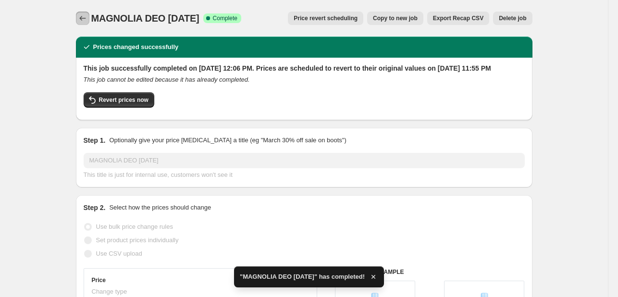
click at [86, 19] on icon "Price change jobs" at bounding box center [83, 18] width 10 height 10
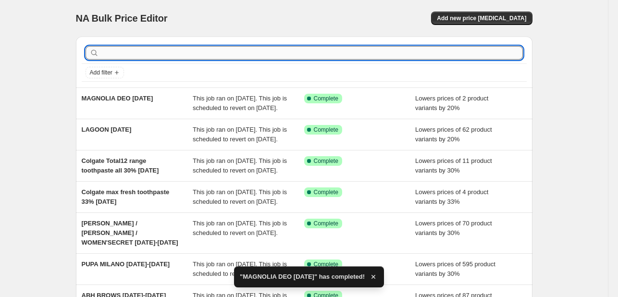
click at [248, 53] on input "text" at bounding box center [312, 52] width 422 height 13
type input "MANCODE"
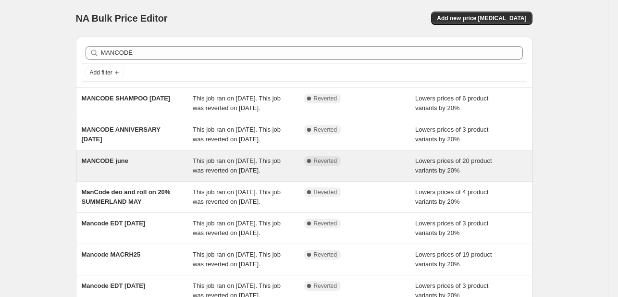
click at [429, 181] on div "MANCODE june This job ran on [DATE]. This job was reverted on [DATE]. Complete …" at bounding box center [304, 165] width 456 height 31
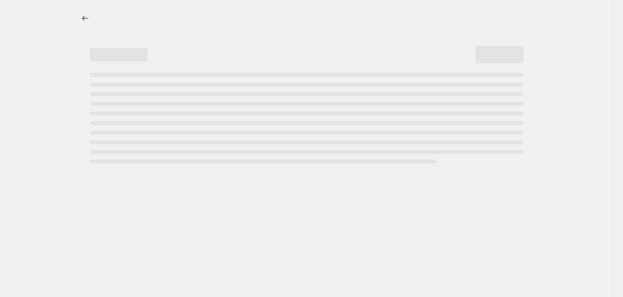
select select "percentage"
select select "tag"
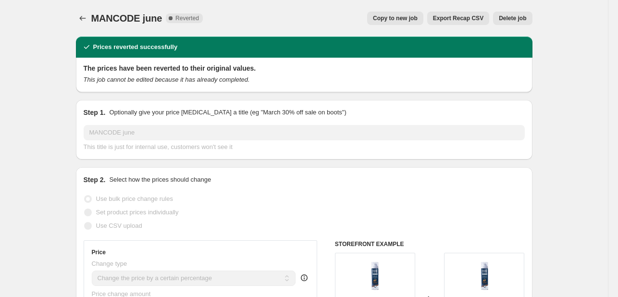
click at [402, 18] on span "Copy to new job" at bounding box center [395, 18] width 45 height 8
select select "percentage"
select select "tag"
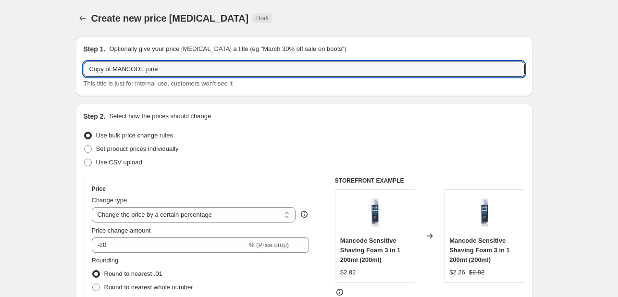
drag, startPoint x: 114, startPoint y: 66, endPoint x: 6, endPoint y: 50, distance: 109.7
click at [134, 66] on input "MANCODE june" at bounding box center [304, 68] width 441 height 15
type input "MANCODE [DATE]"
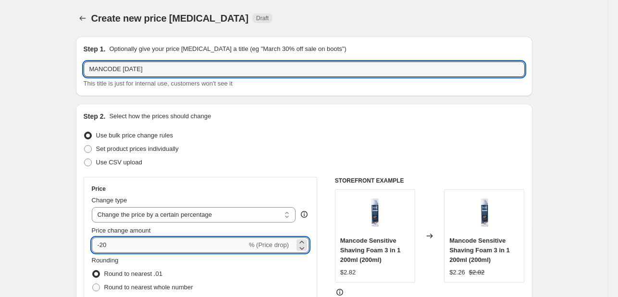
click at [109, 248] on input "-20" at bounding box center [169, 244] width 155 height 15
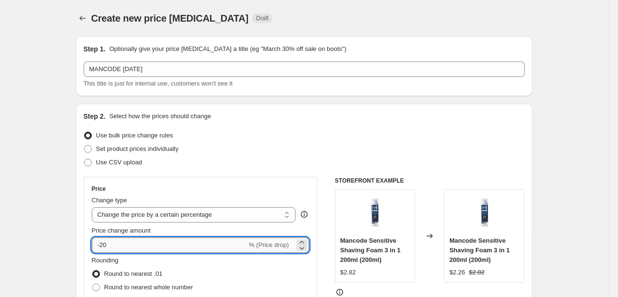
type input "-2"
type input "-15"
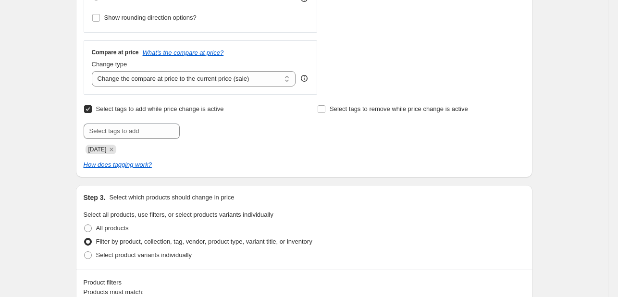
scroll to position [336, 0]
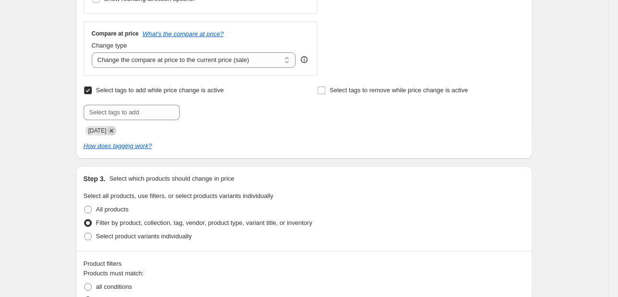
click at [116, 134] on icon "Remove JUNE25" at bounding box center [111, 130] width 9 height 9
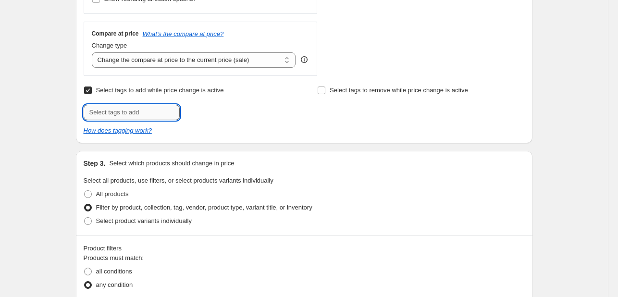
click at [115, 115] on input "text" at bounding box center [132, 112] width 96 height 15
type input "[DATE]"
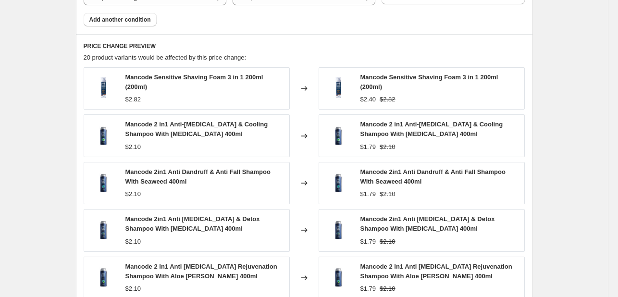
scroll to position [840, 0]
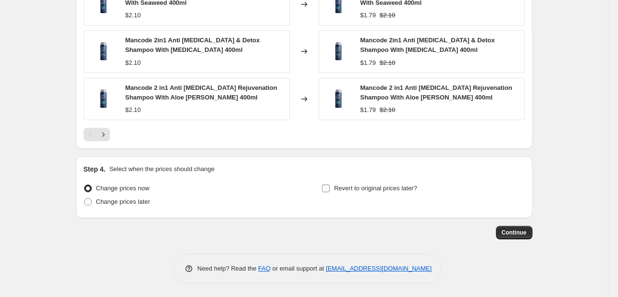
click at [347, 195] on div "Revert to original prices later?" at bounding box center [422, 196] width 203 height 29
click at [350, 186] on span "Revert to original prices later?" at bounding box center [375, 187] width 83 height 7
click at [330, 186] on input "Revert to original prices later?" at bounding box center [326, 188] width 8 height 8
checkbox input "true"
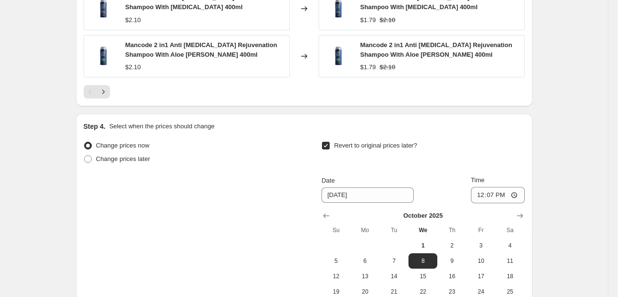
scroll to position [1004, 0]
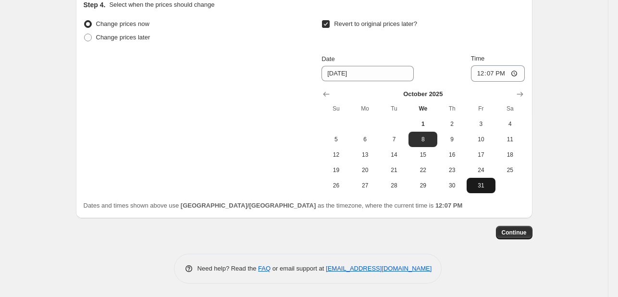
click at [488, 182] on span "31" at bounding box center [480, 186] width 21 height 8
type input "[DATE]"
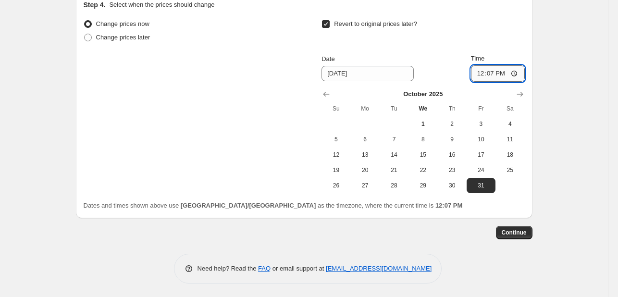
click at [480, 73] on input "12:07" at bounding box center [498, 73] width 54 height 16
type input "23:55"
click at [519, 226] on button "Continue" at bounding box center [514, 232] width 37 height 13
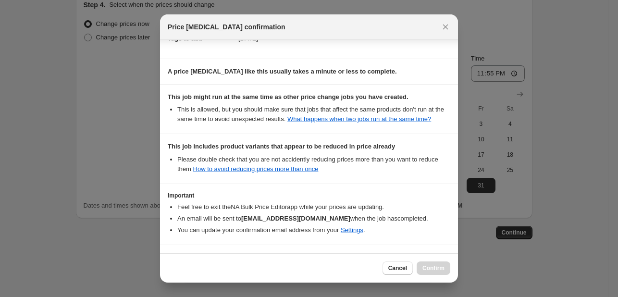
scroll to position [201, 0]
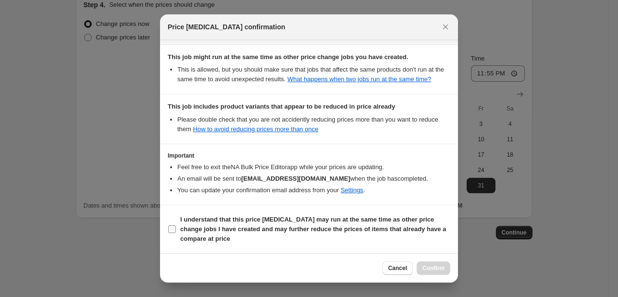
click at [415, 238] on span "I understand that this price [MEDICAL_DATA] may run at the same time as other p…" at bounding box center [315, 229] width 270 height 29
click at [176, 233] on input "I understand that this price [MEDICAL_DATA] may run at the same time as other p…" at bounding box center [172, 229] width 8 height 8
checkbox input "true"
click at [398, 275] on div "Cancel Confirm" at bounding box center [309, 267] width 298 height 29
click at [396, 271] on span "Cancel" at bounding box center [397, 268] width 19 height 8
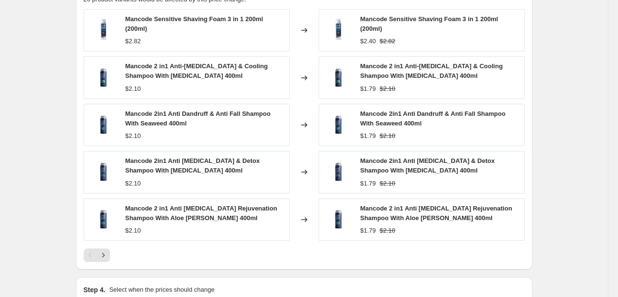
scroll to position [716, 0]
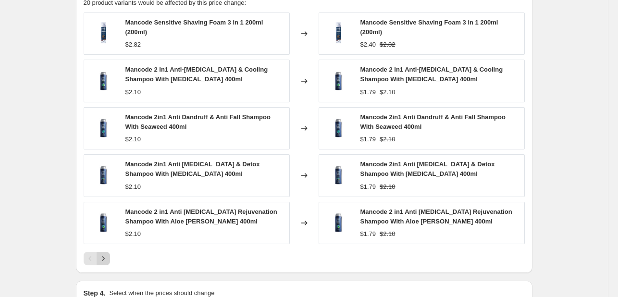
click at [107, 256] on icon "Next" at bounding box center [103, 259] width 10 height 10
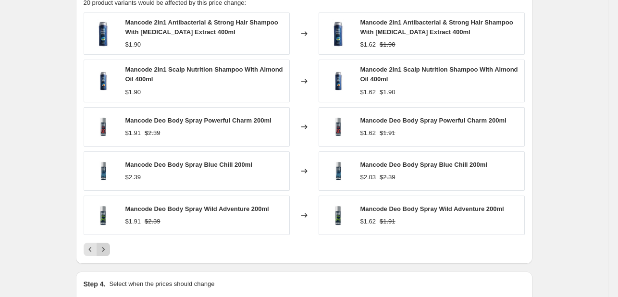
click at [107, 256] on div "PRICE CHANGE PREVIEW 20 product variants would be affected by this price change…" at bounding box center [304, 121] width 456 height 284
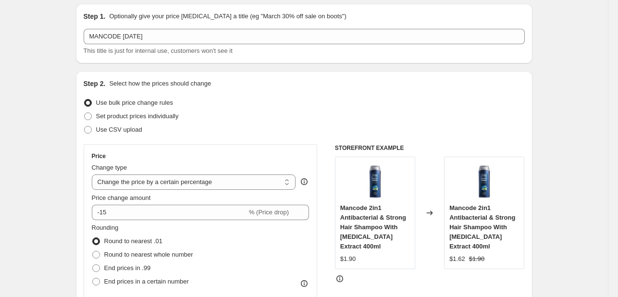
scroll to position [0, 0]
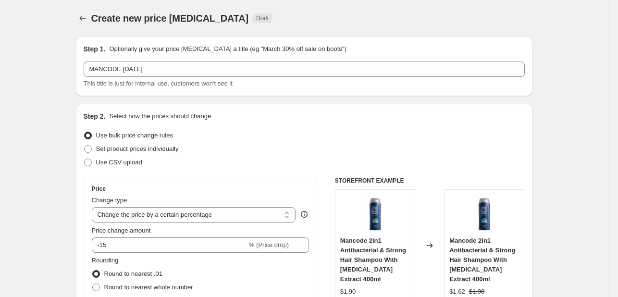
click at [81, 25] on div "Create new price [MEDICAL_DATA]. This page is ready Create new price [MEDICAL_D…" at bounding box center [304, 18] width 456 height 37
click at [86, 18] on icon "Price change jobs" at bounding box center [82, 18] width 6 height 5
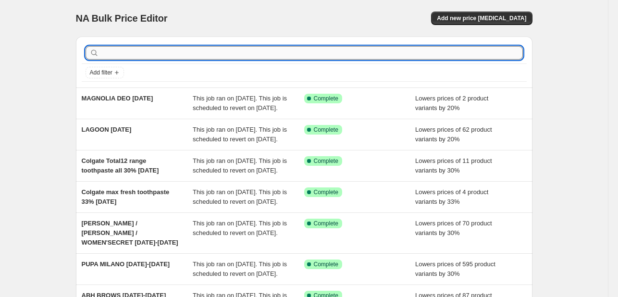
click at [160, 53] on input "text" at bounding box center [312, 52] width 422 height 13
type input "MANCODE"
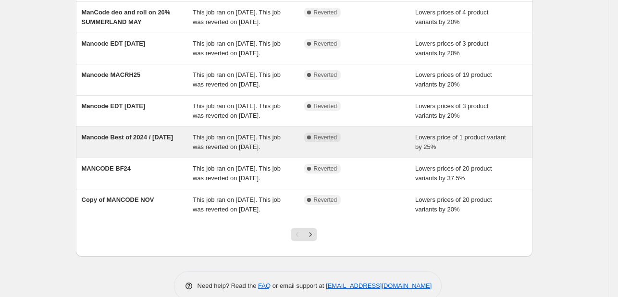
scroll to position [14, 0]
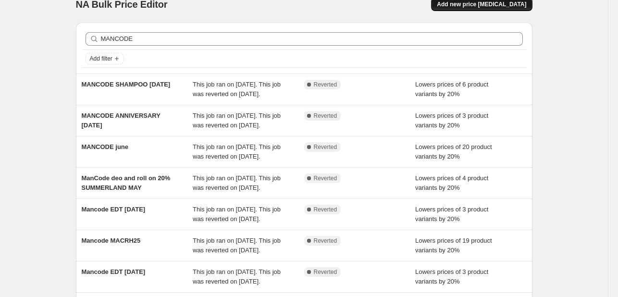
click at [487, 7] on span "Add new price [MEDICAL_DATA]" at bounding box center [481, 4] width 89 height 8
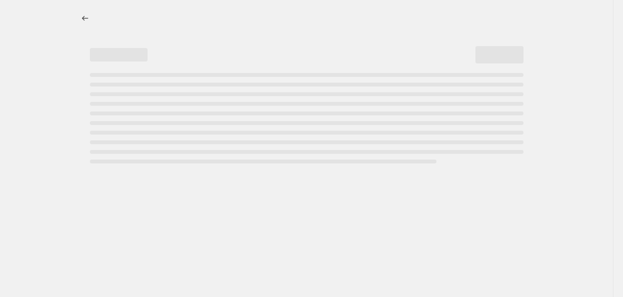
select select "percentage"
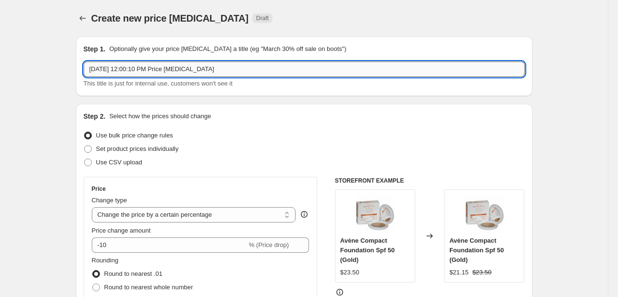
click at [214, 66] on input "[DATE] 12:00:10 PM Price [MEDICAL_DATA]" at bounding box center [304, 68] width 441 height 15
type input "MANCODE [DATE]"
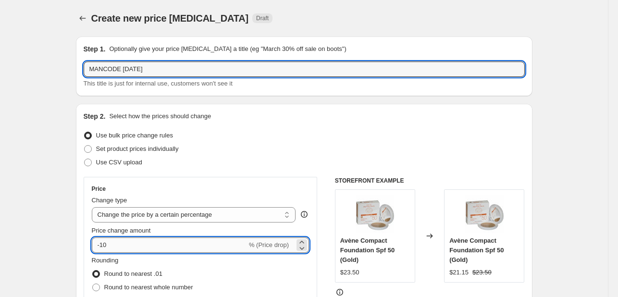
click at [131, 244] on input "-10" at bounding box center [169, 244] width 155 height 15
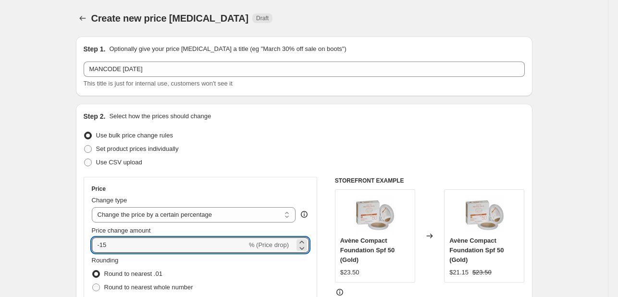
type input "-15"
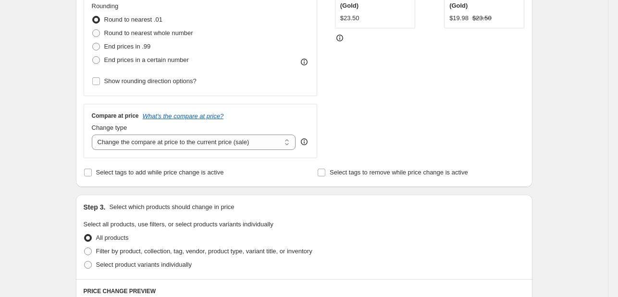
scroll to position [336, 0]
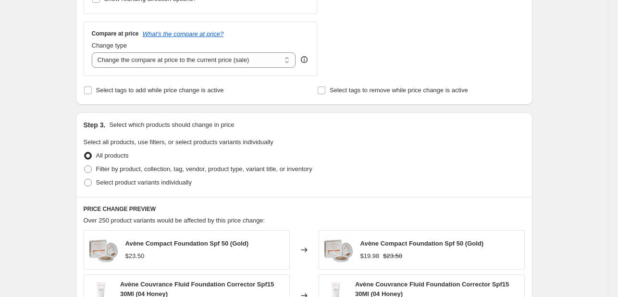
click at [149, 87] on span "Select tags to add while price change is active" at bounding box center [160, 89] width 128 height 7
click at [92, 87] on input "Select tags to add while price change is active" at bounding box center [88, 90] width 8 height 8
checkbox input "true"
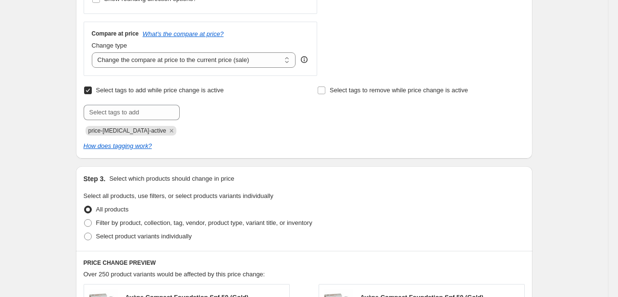
click at [167, 130] on icon "Remove price-change-job-active" at bounding box center [171, 130] width 9 height 9
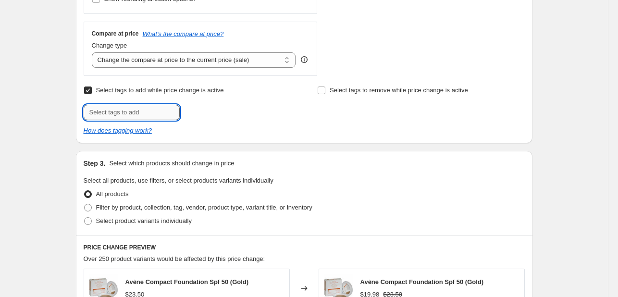
click at [156, 119] on input "text" at bounding box center [132, 112] width 96 height 15
type input "[DATE]"
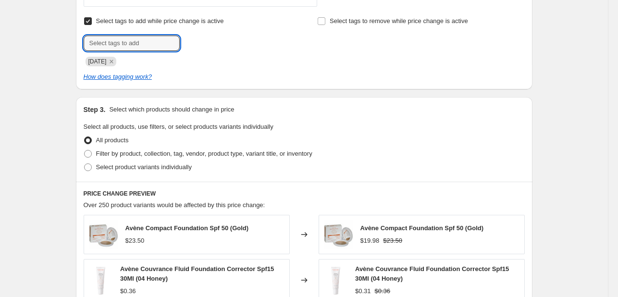
scroll to position [432, 0]
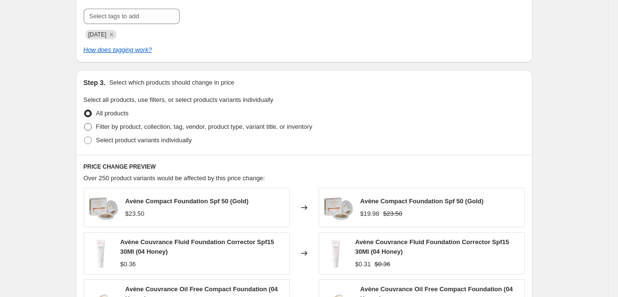
click at [153, 125] on span "Filter by product, collection, tag, vendor, product type, variant title, or inv…" at bounding box center [204, 126] width 216 height 7
click at [85, 123] on input "Filter by product, collection, tag, vendor, product type, variant title, or inv…" at bounding box center [84, 123] width 0 height 0
radio input "true"
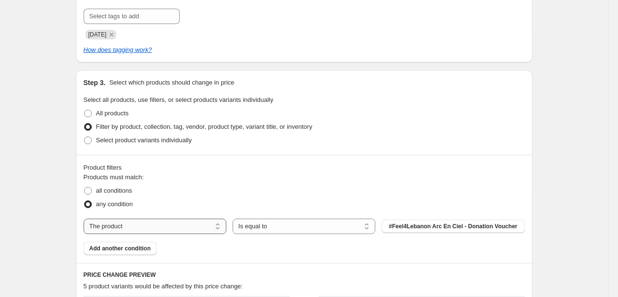
click at [173, 228] on select "The product The product's collection The product's tag The product's vendor The…" at bounding box center [155, 226] width 143 height 15
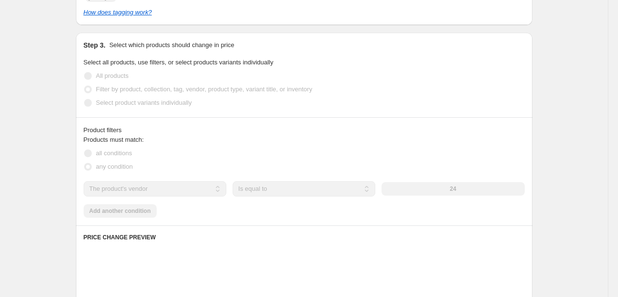
scroll to position [528, 0]
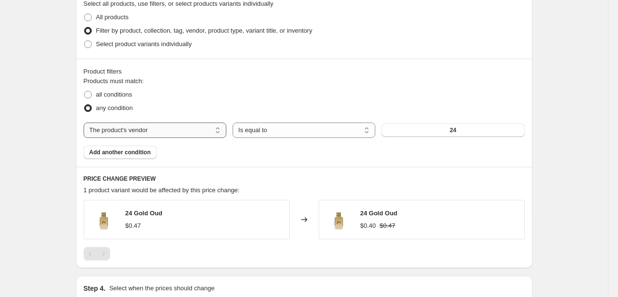
click at [169, 130] on select "The product The product's collection The product's tag The product's vendor The…" at bounding box center [155, 130] width 143 height 15
select select "tag"
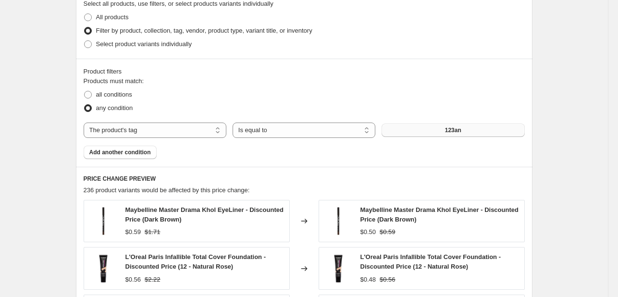
click at [457, 129] on span "123an" at bounding box center [453, 130] width 16 height 8
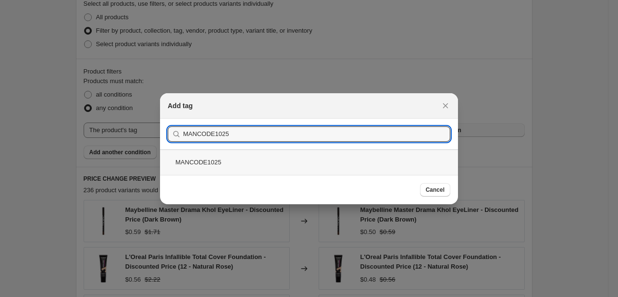
type input "MANCODE1025"
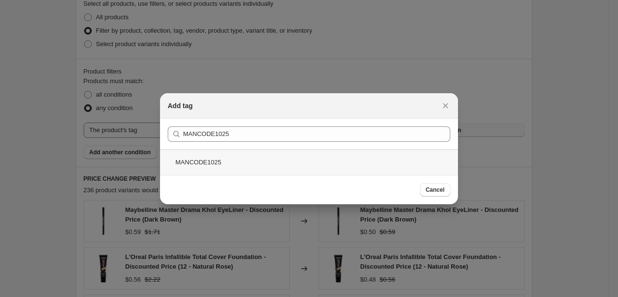
click at [230, 157] on div "MANCODE1025" at bounding box center [309, 161] width 298 height 25
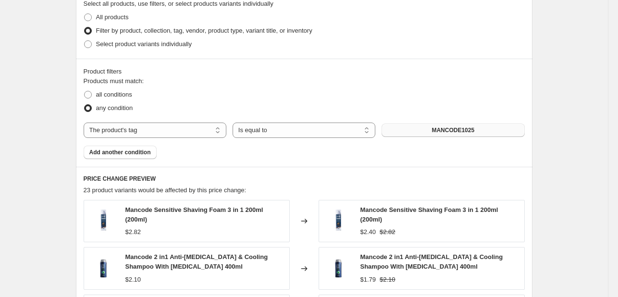
scroll to position [769, 0]
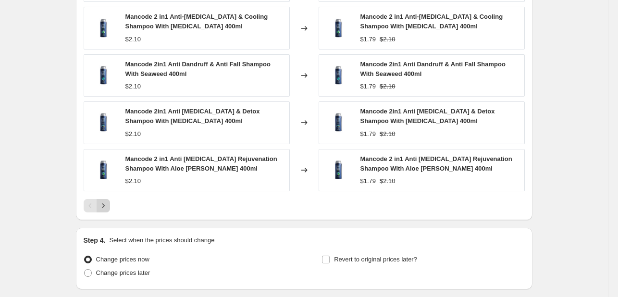
click at [108, 202] on icon "Next" at bounding box center [103, 206] width 10 height 10
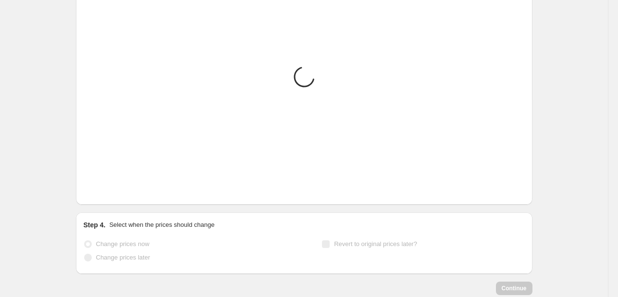
scroll to position [721, 0]
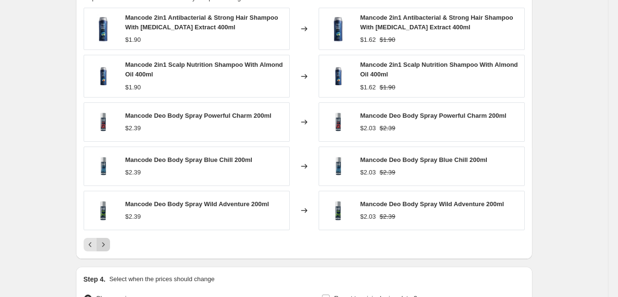
click at [110, 244] on button "Next" at bounding box center [103, 244] width 13 height 13
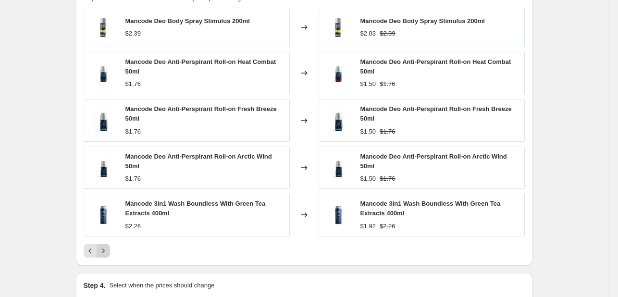
click at [109, 245] on button "Next" at bounding box center [103, 250] width 13 height 13
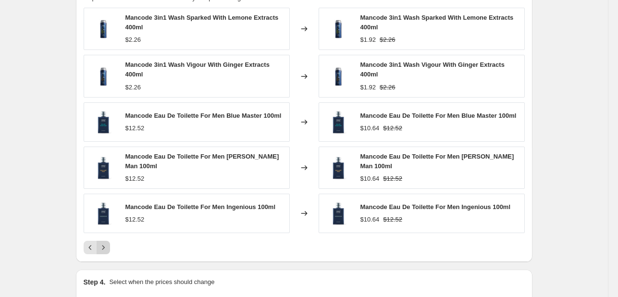
click at [108, 245] on icon "Next" at bounding box center [103, 248] width 10 height 10
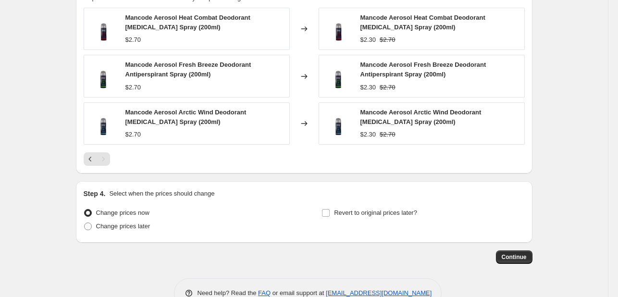
click at [384, 220] on div "Revert to original prices later?" at bounding box center [422, 220] width 203 height 29
click at [389, 216] on span "Revert to original prices later?" at bounding box center [375, 212] width 83 height 7
click at [330, 216] on input "Revert to original prices later?" at bounding box center [326, 213] width 8 height 8
checkbox input "true"
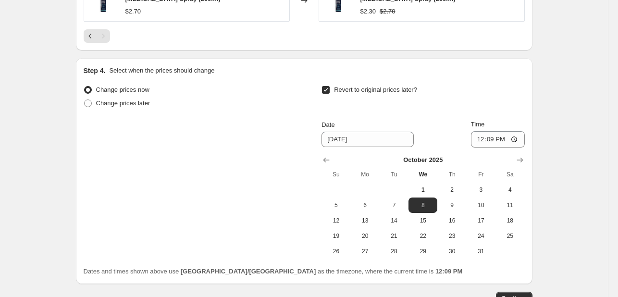
scroll to position [910, 0]
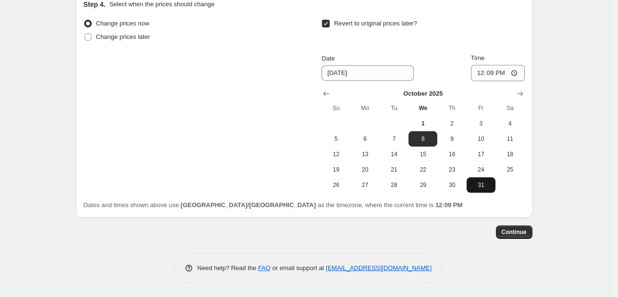
click at [479, 181] on span "31" at bounding box center [480, 185] width 21 height 8
type input "[DATE]"
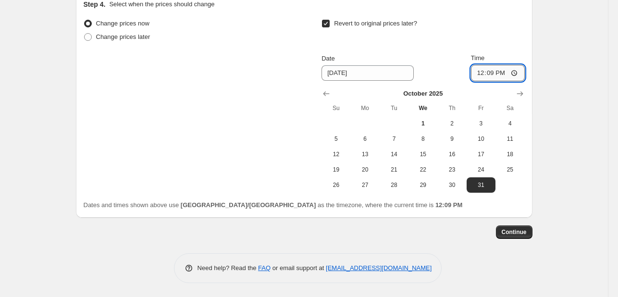
click at [479, 72] on input "12:09" at bounding box center [498, 73] width 54 height 16
type input "23:55"
click at [515, 227] on button "Continue" at bounding box center [514, 231] width 37 height 13
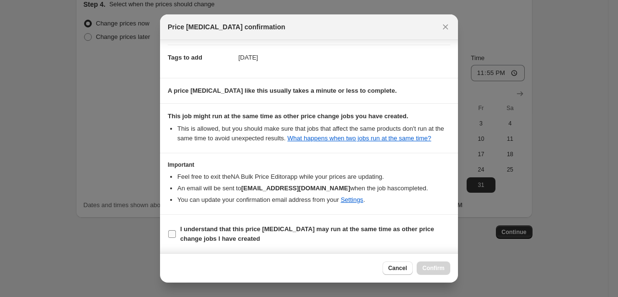
scroll to position [46, 0]
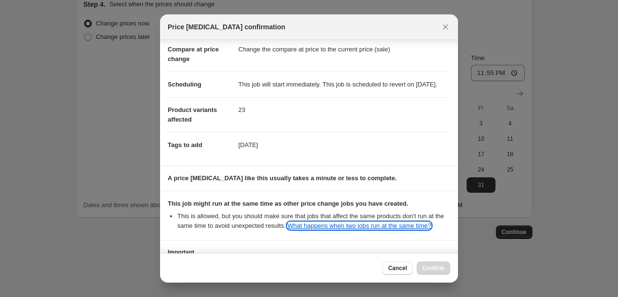
click at [414, 229] on link "What happens when two jobs run at the same time?" at bounding box center [359, 225] width 144 height 7
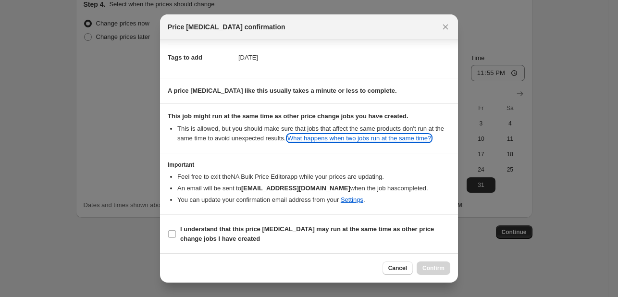
scroll to position [142, 0]
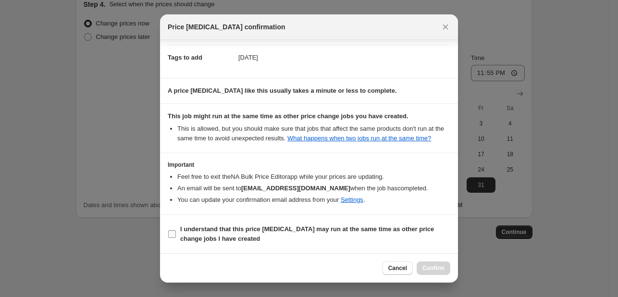
drag, startPoint x: 393, startPoint y: 233, endPoint x: 412, endPoint y: 232, distance: 19.2
click at [393, 233] on span "I understand that this price [MEDICAL_DATA] may run at the same time as other p…" at bounding box center [315, 233] width 270 height 19
click at [176, 233] on input "I understand that this price [MEDICAL_DATA] may run at the same time as other p…" at bounding box center [172, 234] width 8 height 8
checkbox input "true"
click at [435, 270] on span "Confirm" at bounding box center [433, 268] width 22 height 8
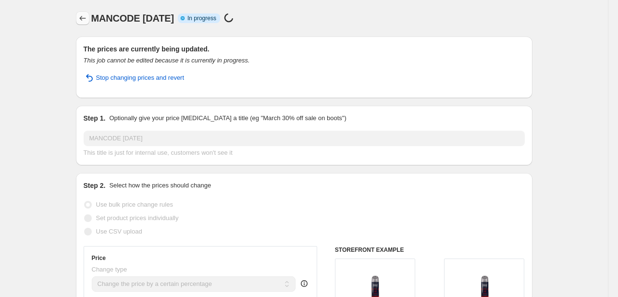
click at [82, 22] on icon "Price change jobs" at bounding box center [83, 18] width 10 height 10
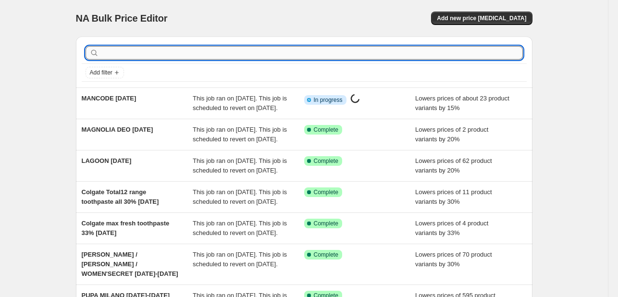
click at [138, 51] on input "text" at bounding box center [312, 52] width 422 height 13
type input "SPEED"
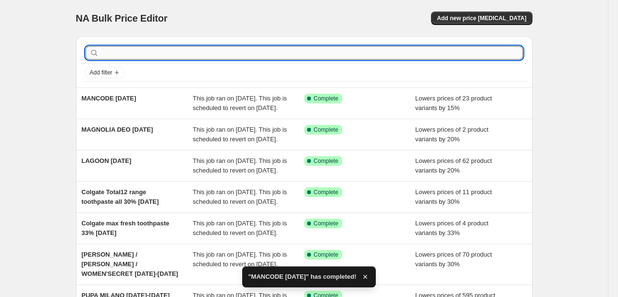
click at [139, 59] on input "text" at bounding box center [312, 52] width 422 height 13
type input "SPEED"
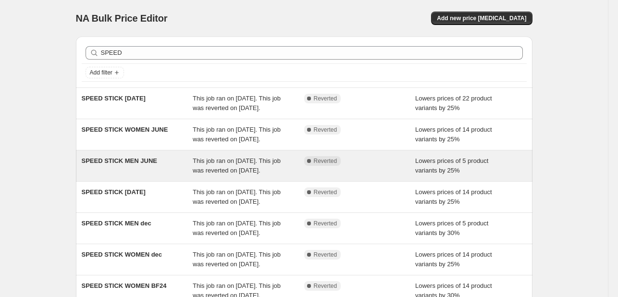
click at [220, 172] on span "This job ran on [DATE]. This job was reverted on [DATE]." at bounding box center [237, 165] width 88 height 17
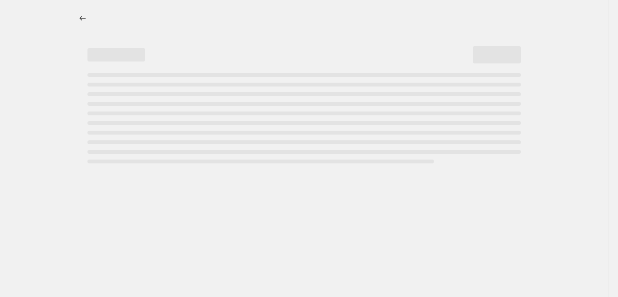
select select "percentage"
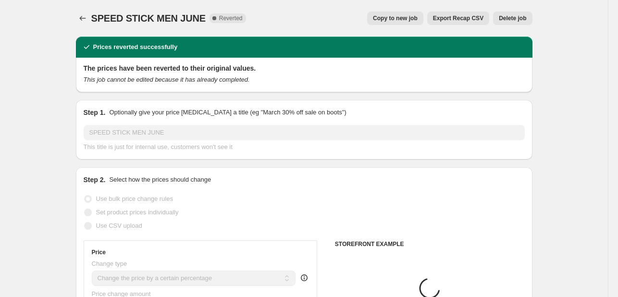
click at [392, 18] on span "Copy to new job" at bounding box center [395, 18] width 45 height 8
select select "percentage"
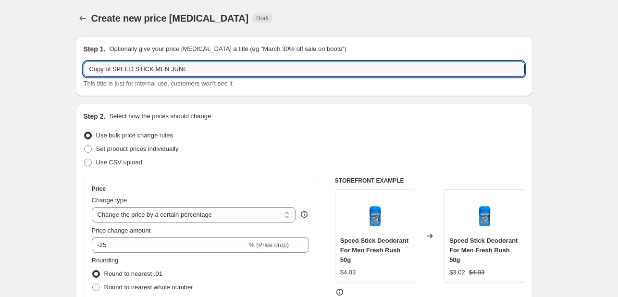
drag, startPoint x: 116, startPoint y: 67, endPoint x: 28, endPoint y: 58, distance: 88.3
click at [150, 67] on input "SPEED STICK MEN JUNE" at bounding box center [304, 68] width 441 height 15
type input "SPEED STICK MEN [DATE]"
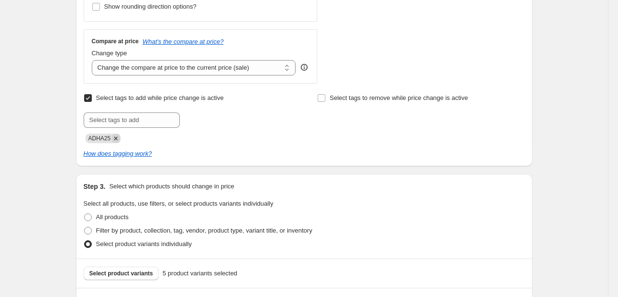
scroll to position [336, 0]
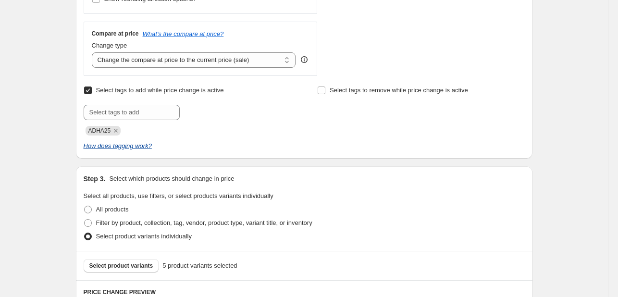
click at [118, 131] on icon "Remove ADHA25" at bounding box center [115, 130] width 3 height 3
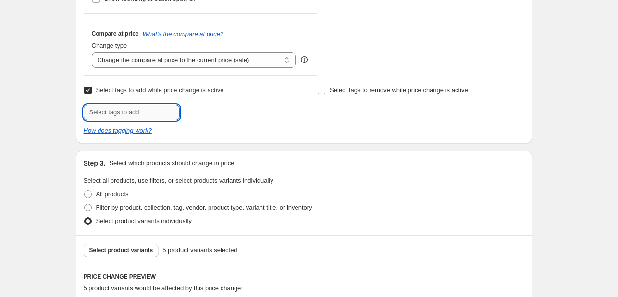
click at [127, 109] on input "text" at bounding box center [132, 112] width 96 height 15
type input "[DATE]"
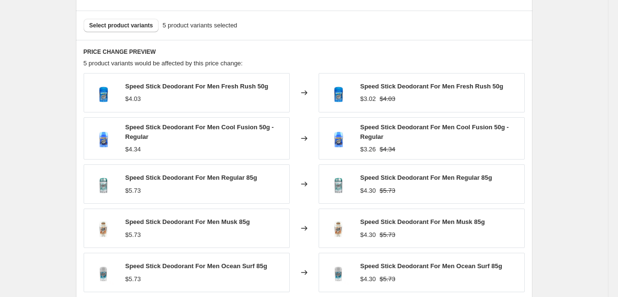
scroll to position [749, 0]
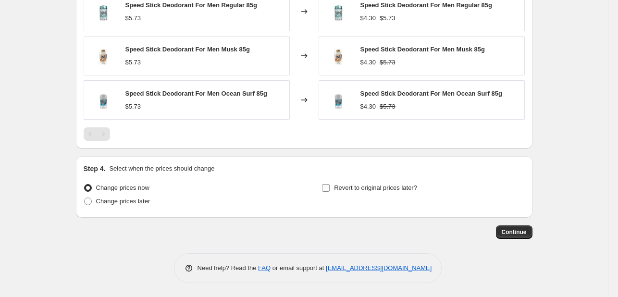
click at [334, 193] on label "Revert to original prices later?" at bounding box center [369, 187] width 96 height 13
click at [330, 192] on input "Revert to original prices later?" at bounding box center [326, 188] width 8 height 8
checkbox input "true"
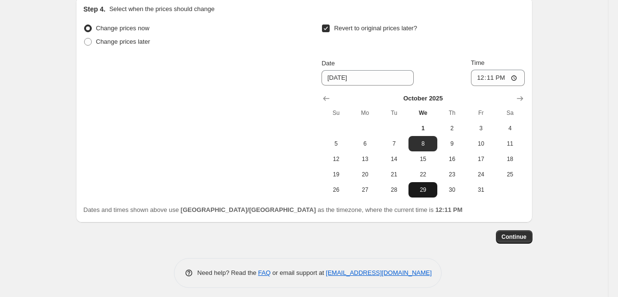
scroll to position [913, 0]
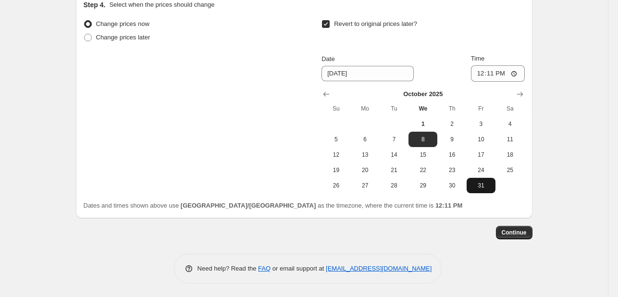
click at [483, 191] on button "31" at bounding box center [480, 185] width 29 height 15
type input "[DATE]"
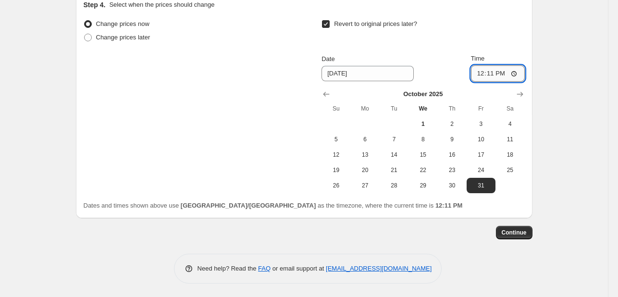
click at [474, 72] on input "12:11" at bounding box center [498, 73] width 54 height 16
type input "23:55"
click at [527, 234] on span "Continue" at bounding box center [514, 233] width 25 height 8
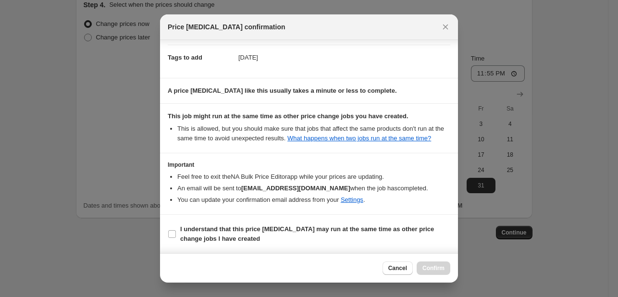
scroll to position [142, 0]
click at [396, 223] on label "I understand that this price [MEDICAL_DATA] may run at the same time as other p…" at bounding box center [309, 233] width 282 height 23
click at [176, 230] on input "I understand that this price [MEDICAL_DATA] may run at the same time as other p…" at bounding box center [172, 234] width 8 height 8
checkbox input "true"
click at [442, 277] on div "Cancel Confirm" at bounding box center [309, 267] width 298 height 29
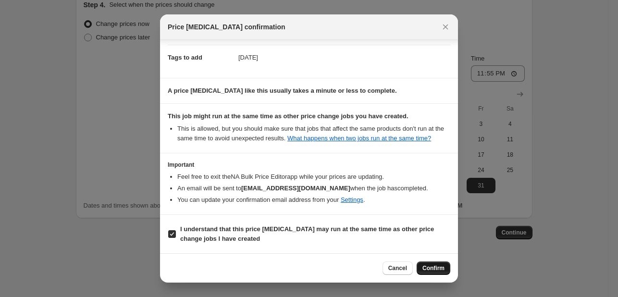
click at [436, 272] on button "Confirm" at bounding box center [434, 267] width 34 height 13
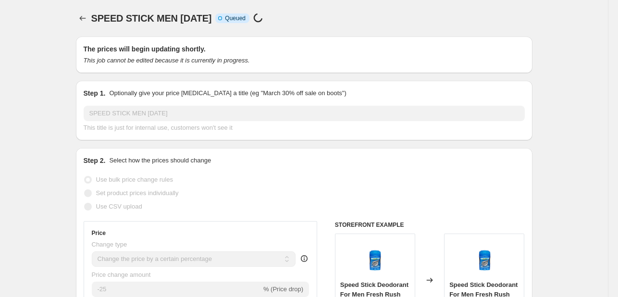
scroll to position [913, 0]
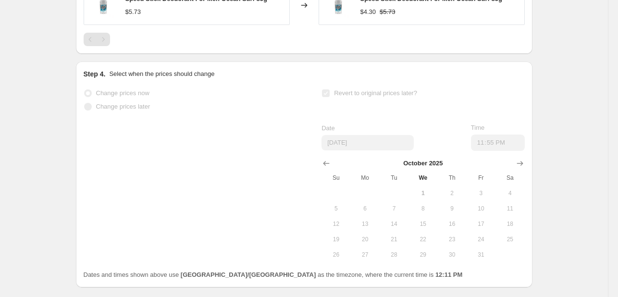
select select "percentage"
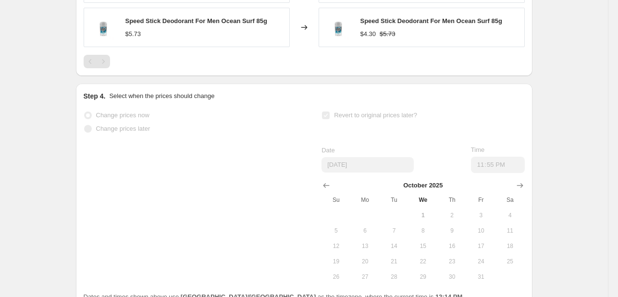
scroll to position [0, 0]
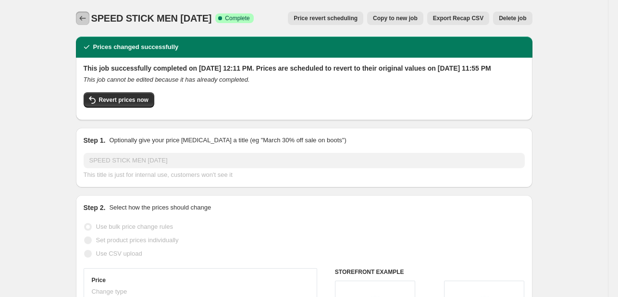
click at [78, 19] on button "Price change jobs" at bounding box center [82, 18] width 13 height 13
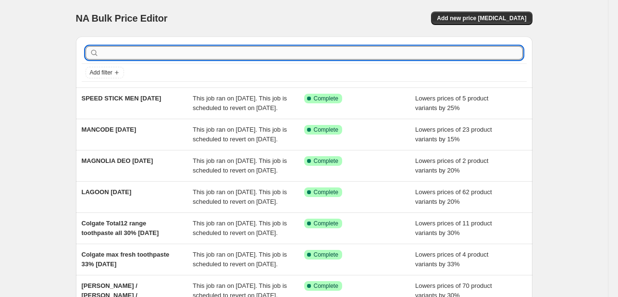
click at [177, 51] on input "text" at bounding box center [312, 52] width 422 height 13
paste input "-Palmolive Shampoo 20%"
type input "-Palmolive Shampoo 20%"
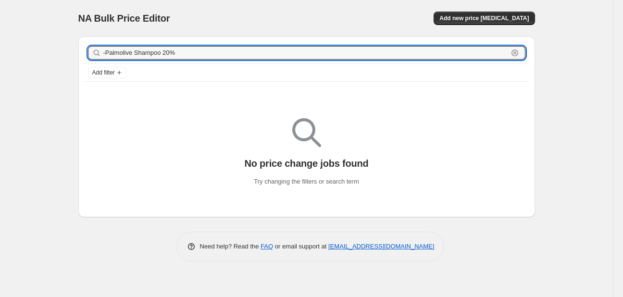
click at [177, 51] on input "-Palmolive Shampoo 20%" at bounding box center [305, 52] width 405 height 13
type input "-Palmolive Shampoo"
click at [177, 51] on input "-Palmolive Shampoo" at bounding box center [305, 52] width 405 height 13
type input "Palmolive Shampoo"
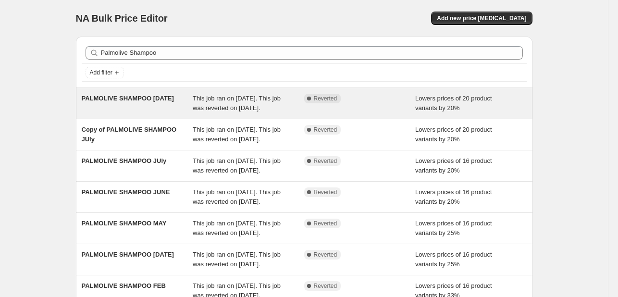
click at [300, 104] on div "This job ran on [DATE]. This job was reverted on [DATE]." at bounding box center [248, 103] width 111 height 19
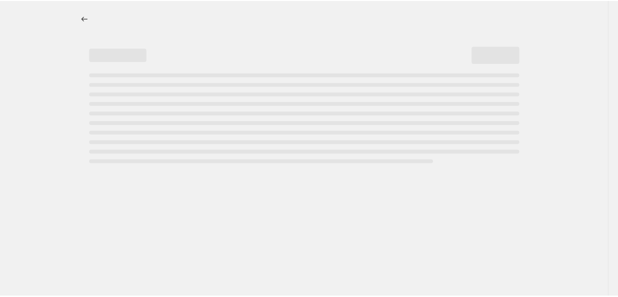
select select "percentage"
select select "tag"
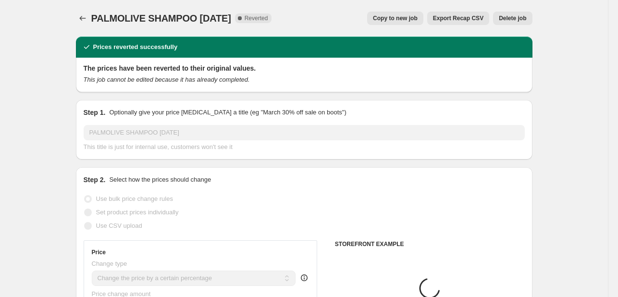
click at [400, 16] on span "Copy to new job" at bounding box center [395, 18] width 45 height 8
select select "percentage"
select select "tag"
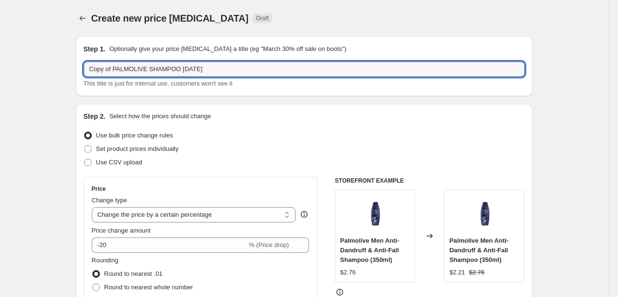
drag, startPoint x: 115, startPoint y: 70, endPoint x: 44, endPoint y: 66, distance: 71.7
click at [171, 67] on input "PALMOLIVE SHAMPOO [DATE]" at bounding box center [304, 68] width 441 height 15
type input "PALMOLIVE SHAMPOO [DATE]"
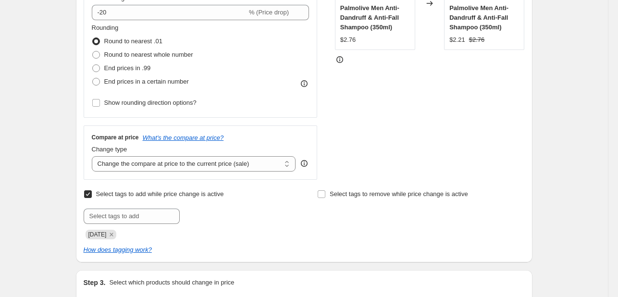
scroll to position [240, 0]
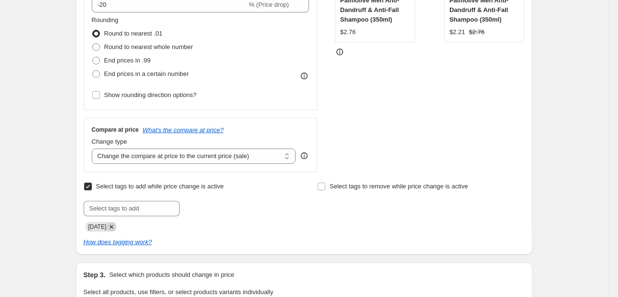
click at [112, 228] on icon "Remove SEPT25" at bounding box center [111, 226] width 9 height 9
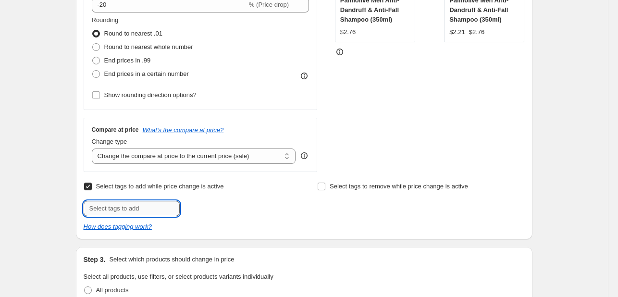
click at [121, 209] on input "text" at bounding box center [132, 208] width 96 height 15
type input "[DATE]"
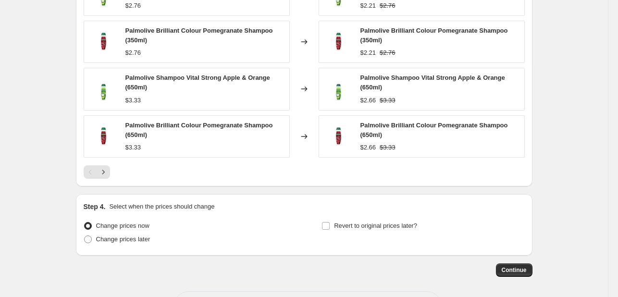
scroll to position [817, 0]
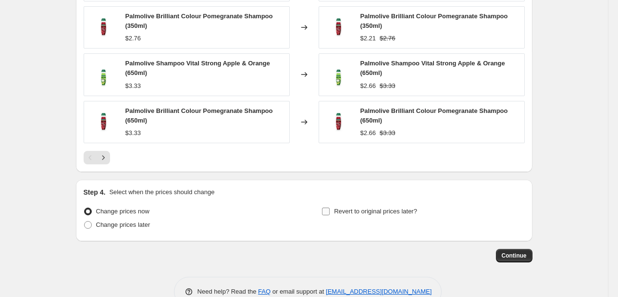
click at [351, 210] on span "Revert to original prices later?" at bounding box center [375, 211] width 83 height 7
click at [330, 210] on input "Revert to original prices later?" at bounding box center [326, 212] width 8 height 8
checkbox input "true"
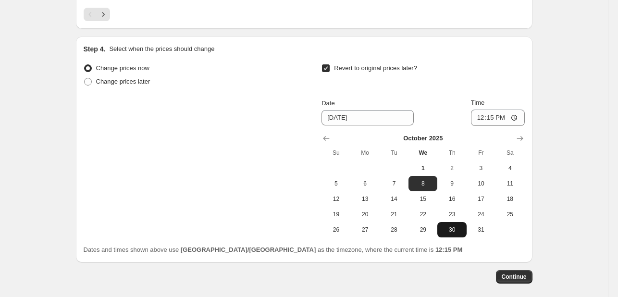
scroll to position [961, 0]
click at [477, 225] on span "31" at bounding box center [480, 229] width 21 height 8
type input "[DATE]"
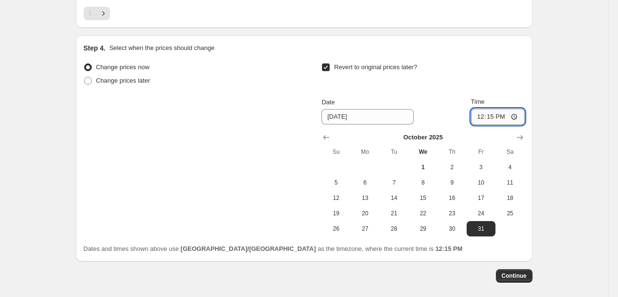
click at [484, 116] on input "12:15" at bounding box center [498, 117] width 54 height 16
type input "23:55"
click at [522, 280] on button "Continue" at bounding box center [514, 275] width 37 height 13
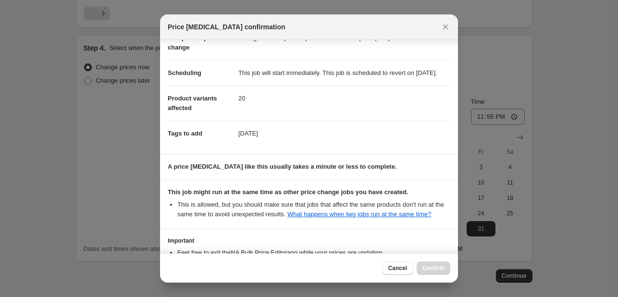
scroll to position [142, 0]
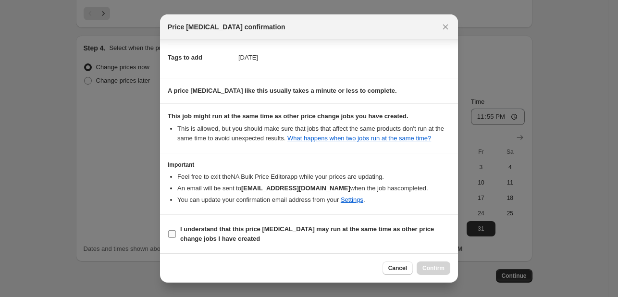
click at [423, 233] on span "I understand that this price [MEDICAL_DATA] may run at the same time as other p…" at bounding box center [315, 233] width 270 height 19
click at [176, 233] on input "I understand that this price [MEDICAL_DATA] may run at the same time as other p…" at bounding box center [172, 234] width 8 height 8
checkbox input "true"
click at [443, 268] on span "Confirm" at bounding box center [433, 268] width 22 height 8
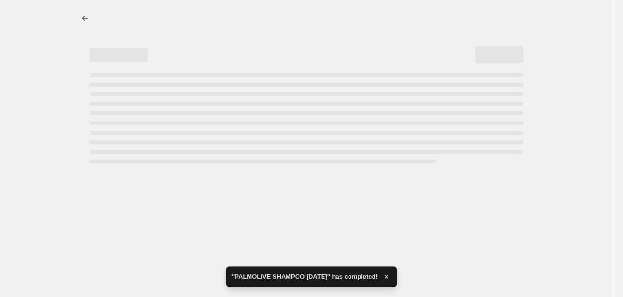
select select "percentage"
select select "tag"
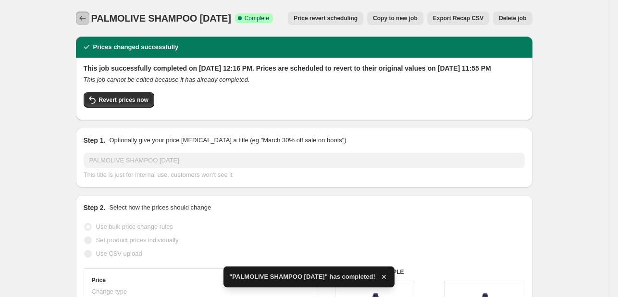
click at [87, 16] on icon "Price change jobs" at bounding box center [83, 18] width 10 height 10
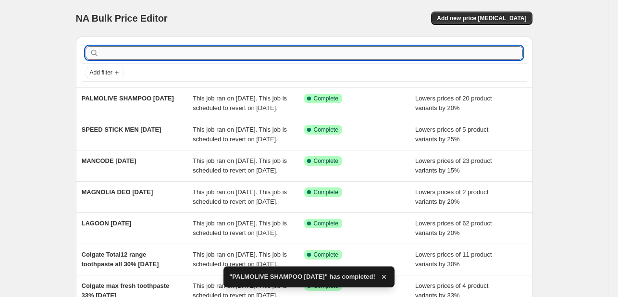
click at [133, 53] on input "text" at bounding box center [312, 52] width 422 height 13
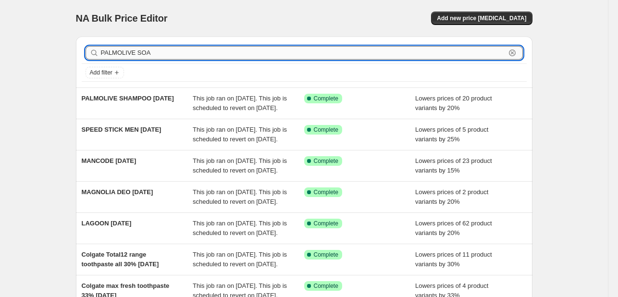
type input "PALMOLIVE SOAP"
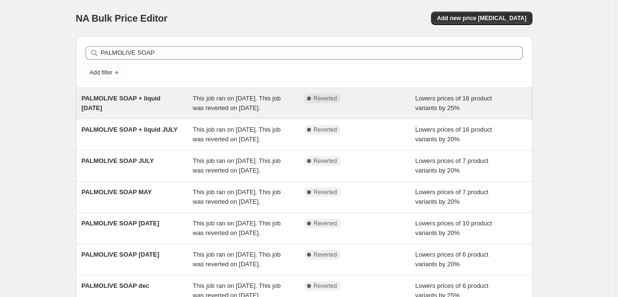
click at [174, 112] on div "PALMOLIVE SOAP + liquid [DATE]" at bounding box center [137, 103] width 111 height 19
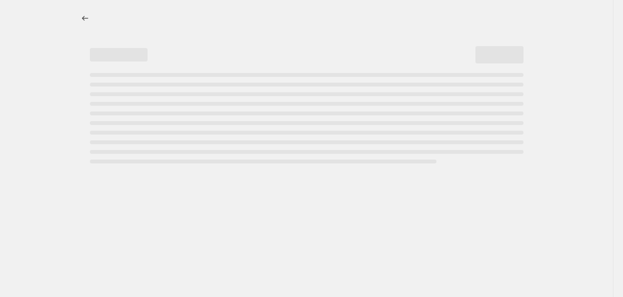
select select "percentage"
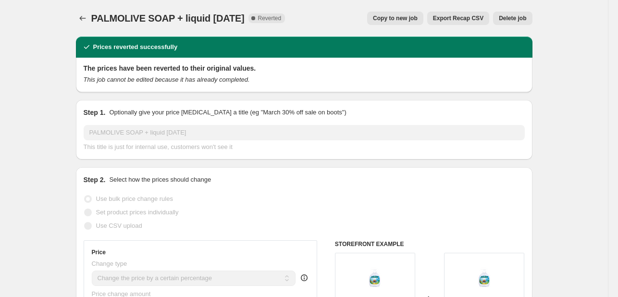
click at [407, 22] on span "Copy to new job" at bounding box center [395, 18] width 45 height 8
select select "percentage"
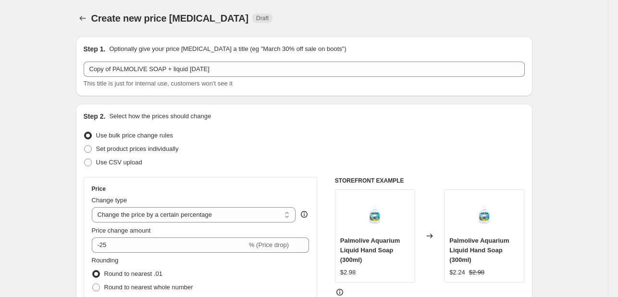
click at [177, 89] on div "Step 1. Optionally give your price [MEDICAL_DATA] a title (eg "March 30% off sa…" at bounding box center [304, 67] width 456 height 60
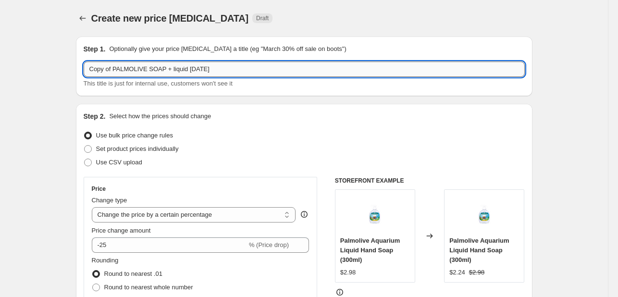
drag, startPoint x: 120, startPoint y: 70, endPoint x: 110, endPoint y: 70, distance: 9.6
click at [110, 70] on input "Copy of PALMOLIVE SOAP + liquid [DATE]" at bounding box center [304, 68] width 441 height 15
click at [113, 71] on input "Copy of PALMOLIVE SOAP + liquid [DATE]" at bounding box center [304, 68] width 441 height 15
drag, startPoint x: 115, startPoint y: 71, endPoint x: 61, endPoint y: 64, distance: 54.2
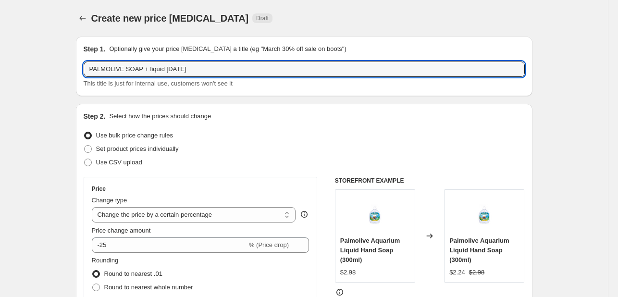
type input "PALMOLIVE SOAP + liquid [DATE]"
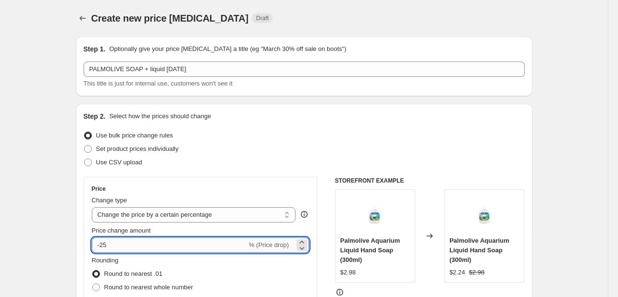
click at [129, 243] on input "-25" at bounding box center [169, 244] width 155 height 15
type input "-20"
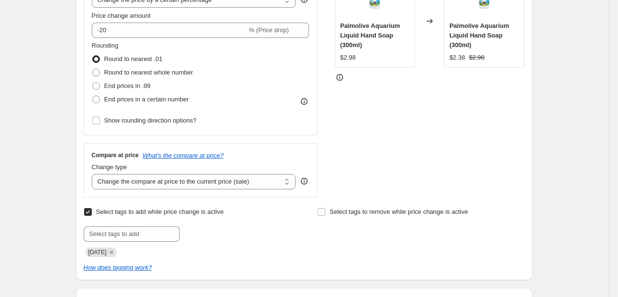
scroll to position [240, 0]
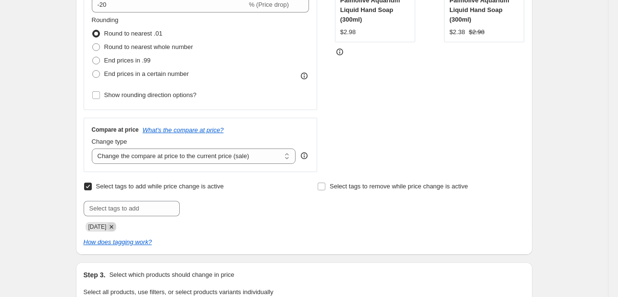
click at [113, 223] on icon "Remove SEPT25" at bounding box center [111, 226] width 9 height 9
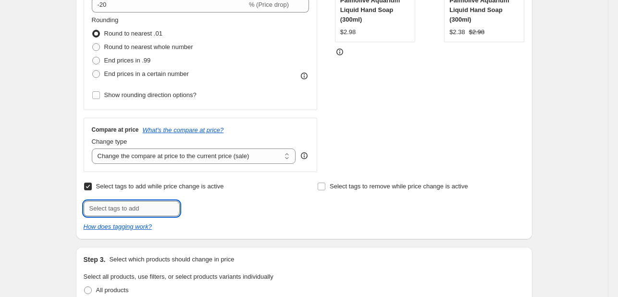
click at [115, 212] on input "text" at bounding box center [132, 208] width 96 height 15
type input "[DATE]"
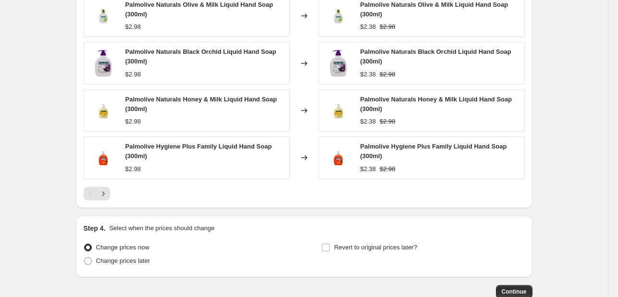
scroll to position [721, 0]
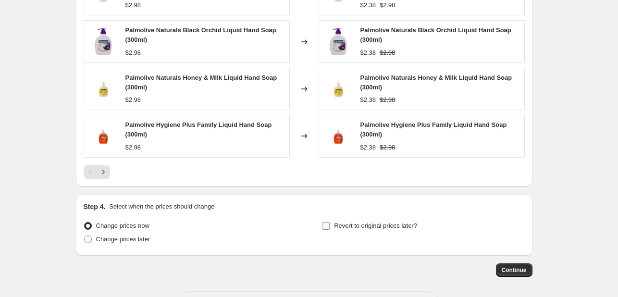
click at [336, 219] on label "Revert to original prices later?" at bounding box center [369, 225] width 96 height 13
click at [330, 222] on input "Revert to original prices later?" at bounding box center [326, 226] width 8 height 8
checkbox input "true"
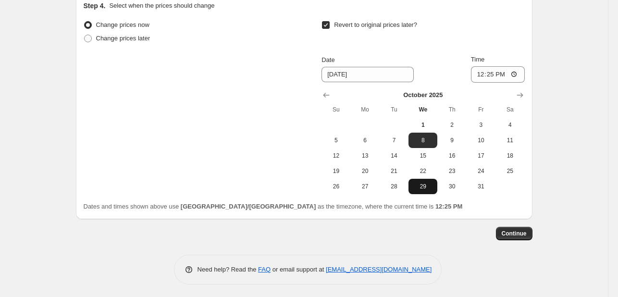
scroll to position [922, 0]
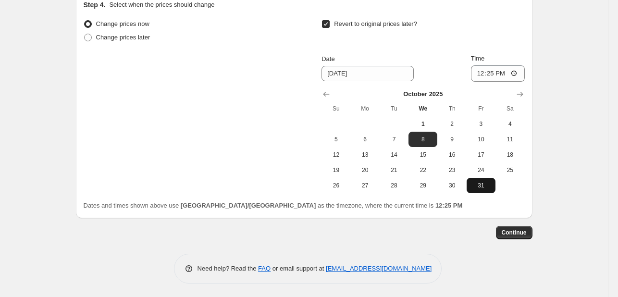
click at [479, 182] on span "31" at bounding box center [480, 186] width 21 height 8
type input "[DATE]"
click at [482, 64] on div "Time 12:25" at bounding box center [498, 68] width 54 height 28
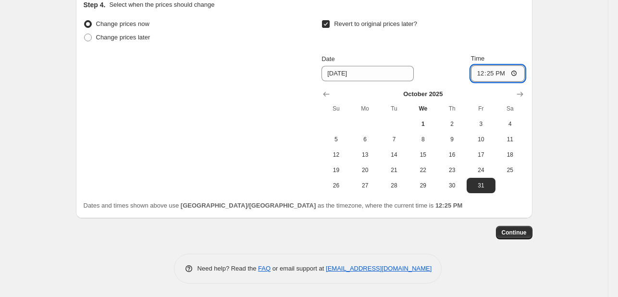
click at [483, 70] on input "12:25" at bounding box center [498, 73] width 54 height 16
type input "23:55"
click at [513, 235] on button "Continue" at bounding box center [514, 232] width 37 height 13
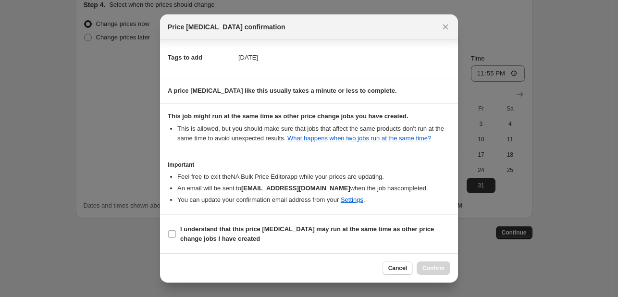
scroll to position [142, 0]
click at [408, 235] on span "I understand that this price [MEDICAL_DATA] may run at the same time as other p…" at bounding box center [315, 233] width 270 height 19
click at [176, 235] on input "I understand that this price [MEDICAL_DATA] may run at the same time as other p…" at bounding box center [172, 234] width 8 height 8
checkbox input "true"
click at [430, 269] on span "Confirm" at bounding box center [433, 268] width 22 height 8
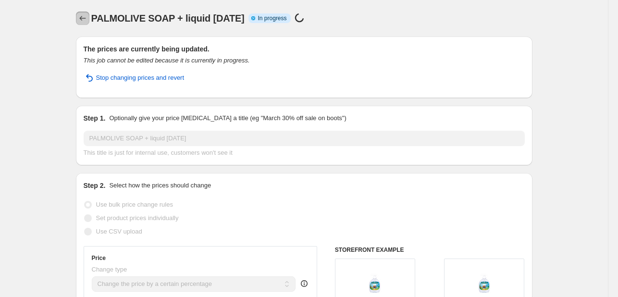
click at [79, 18] on button "Price change jobs" at bounding box center [82, 18] width 13 height 13
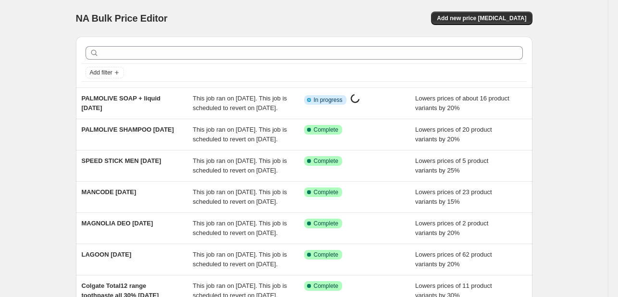
click at [162, 41] on div "Add filter" at bounding box center [304, 62] width 456 height 51
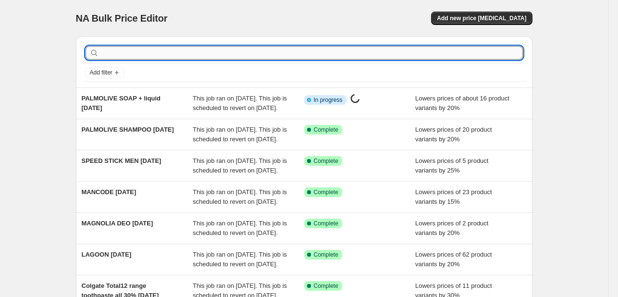
click at [171, 48] on input "text" at bounding box center [312, 52] width 422 height 13
type input "PALOLIVE SHOWER"
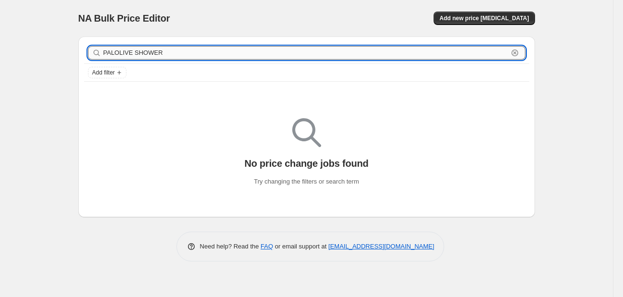
click at [117, 52] on input "PALOLIVE SHOWER" at bounding box center [305, 52] width 405 height 13
type input "PALMOLIVE SHOWER"
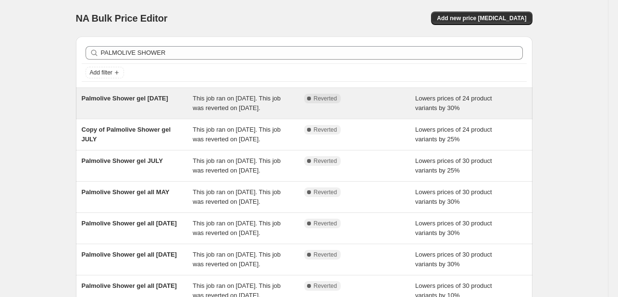
click at [218, 102] on div "This job ran on [DATE]. This job was reverted on [DATE]." at bounding box center [248, 103] width 111 height 19
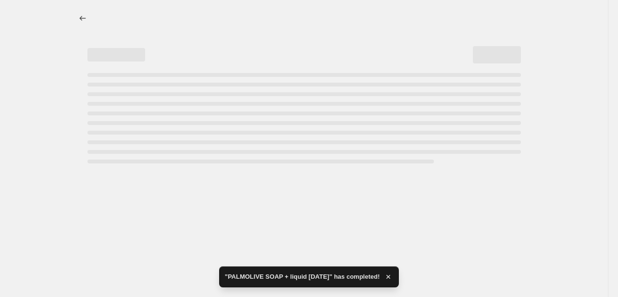
select select "percentage"
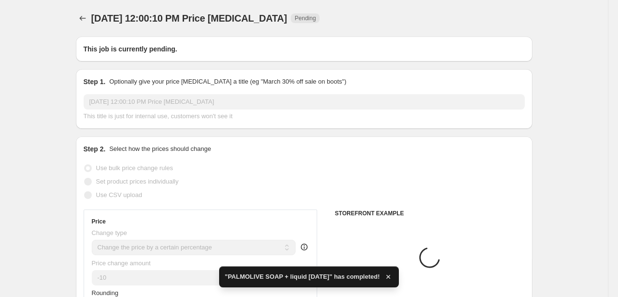
type input "Palmolive Shower gel [DATE]"
checkbox input "true"
radio input "false"
radio input "true"
checkbox input "true"
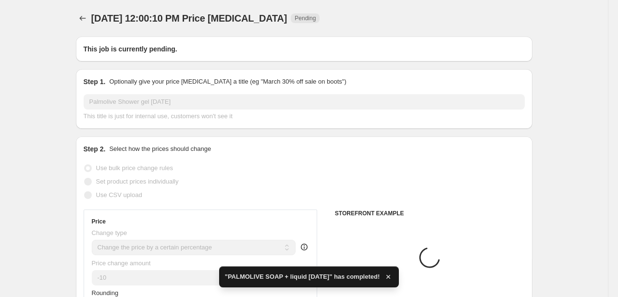
select select "tag"
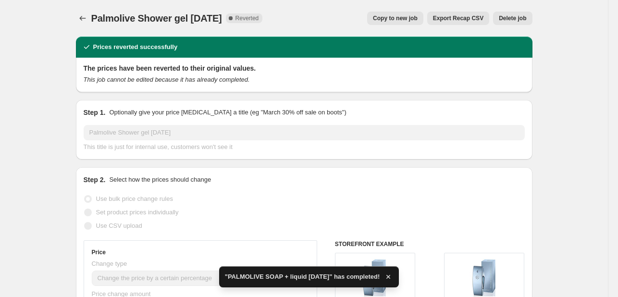
click at [407, 17] on span "Copy to new job" at bounding box center [395, 18] width 45 height 8
select select "percentage"
select select "tag"
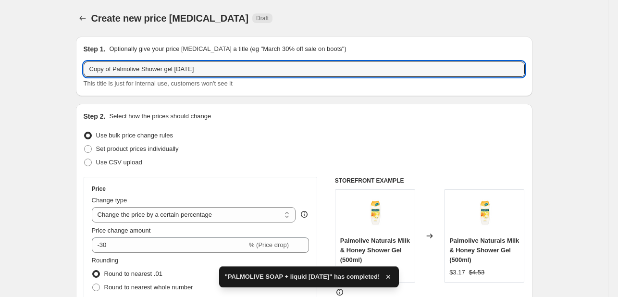
drag, startPoint x: 116, startPoint y: 67, endPoint x: 28, endPoint y: 56, distance: 88.6
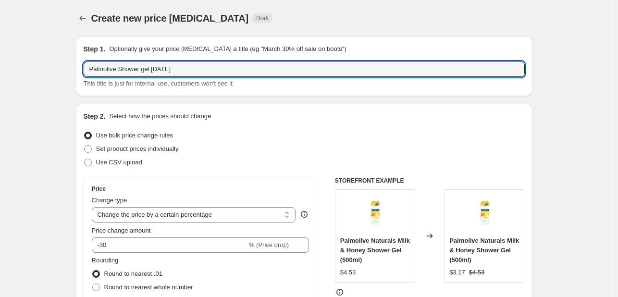
type input "Palmolive Shower gel [DATE]"
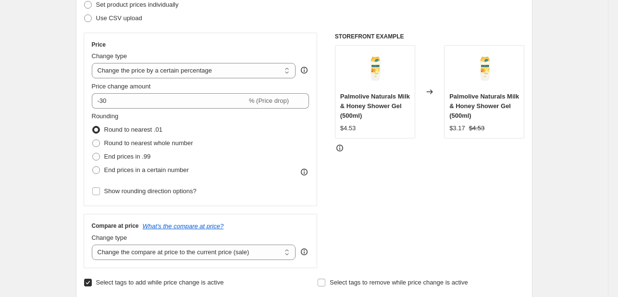
scroll to position [336, 0]
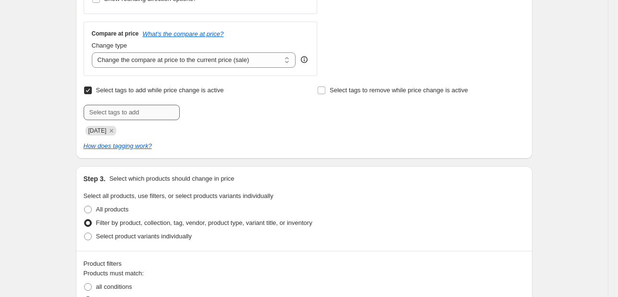
drag, startPoint x: 112, startPoint y: 129, endPoint x: 124, endPoint y: 111, distance: 21.7
click at [112, 129] on icon "Remove SEPT25" at bounding box center [111, 130] width 9 height 9
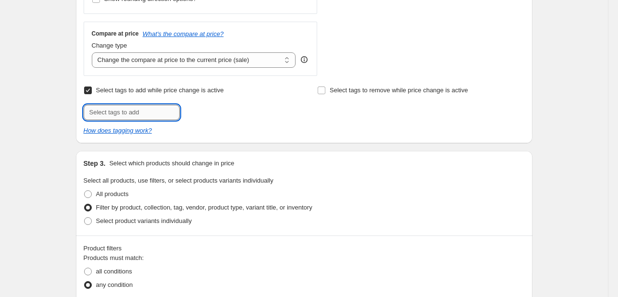
click at [125, 108] on input "text" at bounding box center [132, 112] width 96 height 15
type input "[DATE]"
click at [53, 160] on div "Create new price [MEDICAL_DATA]. This page is ready Create new price [MEDICAL_D…" at bounding box center [304, 222] width 608 height 1116
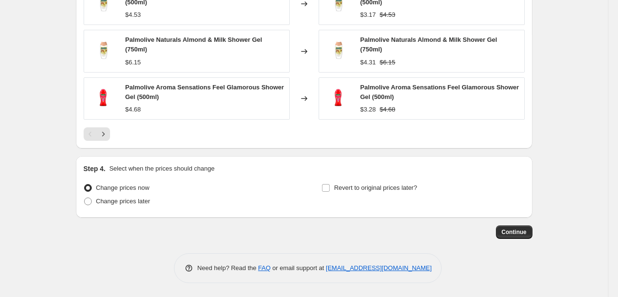
click at [359, 179] on div "Step 4. Select when the prices should change Change prices now Change prices la…" at bounding box center [304, 187] width 441 height 46
click at [365, 188] on span "Revert to original prices later?" at bounding box center [375, 187] width 83 height 7
click at [330, 188] on input "Revert to original prices later?" at bounding box center [326, 188] width 8 height 8
checkbox input "true"
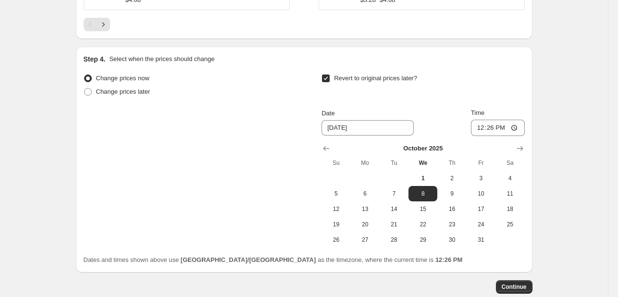
scroll to position [982, 0]
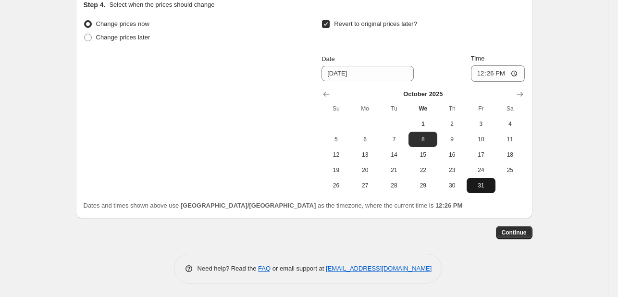
click at [485, 182] on span "31" at bounding box center [480, 186] width 21 height 8
type input "[DATE]"
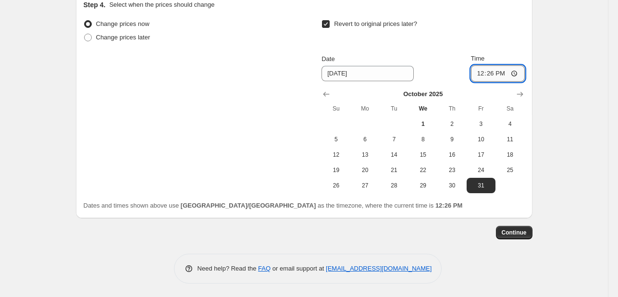
click at [473, 70] on input "12:26" at bounding box center [498, 73] width 54 height 16
type input "23:55"
click at [524, 227] on button "Continue" at bounding box center [514, 232] width 37 height 13
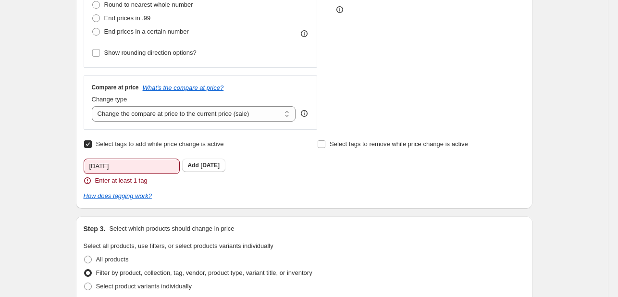
scroll to position [432, 0]
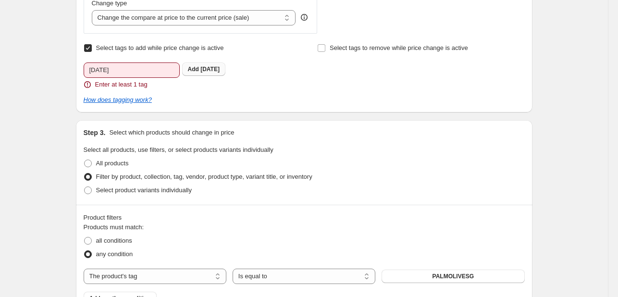
click at [195, 70] on b "Add" at bounding box center [193, 69] width 11 height 7
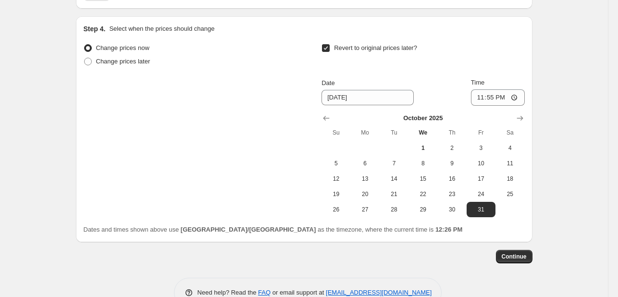
scroll to position [998, 0]
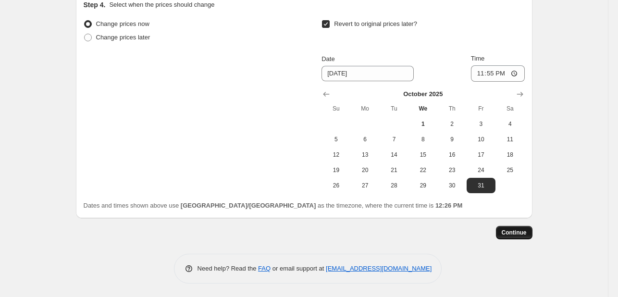
click at [513, 237] on button "Continue" at bounding box center [514, 232] width 37 height 13
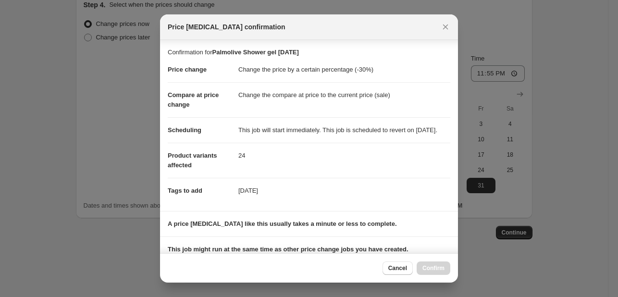
scroll to position [142, 0]
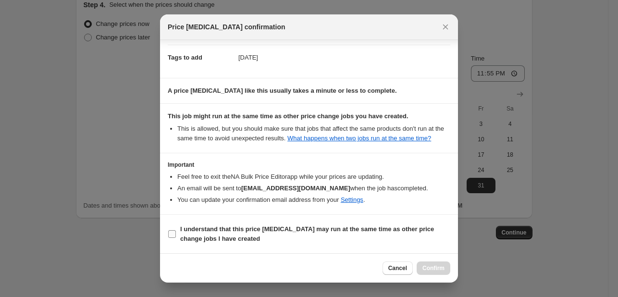
click at [388, 228] on b "I understand that this price [MEDICAL_DATA] may run at the same time as other p…" at bounding box center [307, 233] width 254 height 17
click at [176, 230] on input "I understand that this price [MEDICAL_DATA] may run at the same time as other p…" at bounding box center [172, 234] width 8 height 8
checkbox input "true"
click at [425, 270] on span "Confirm" at bounding box center [433, 268] width 22 height 8
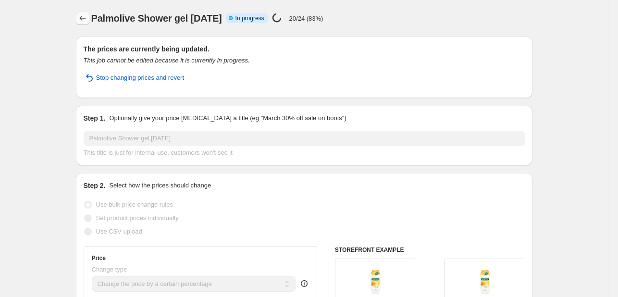
click at [83, 19] on icon "Price change jobs" at bounding box center [82, 18] width 6 height 5
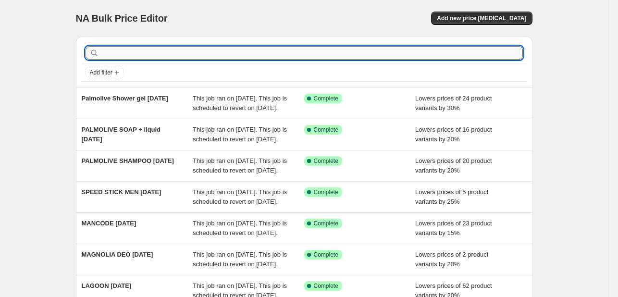
click at [190, 55] on input "text" at bounding box center [312, 52] width 422 height 13
paste input "Sanex"
type input "Sanex"
click at [127, 52] on input "text" at bounding box center [312, 52] width 422 height 13
paste input "Sanex"
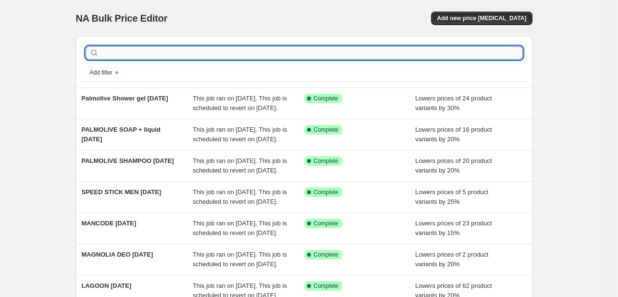
type input "Sanex"
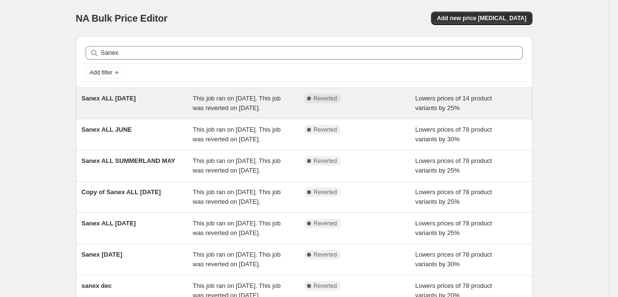
click at [271, 108] on div "This job ran on [DATE]. This job was reverted on [DATE]." at bounding box center [248, 103] width 111 height 19
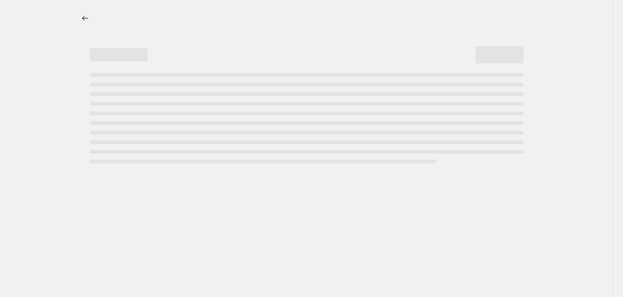
select select "percentage"
select select "tag"
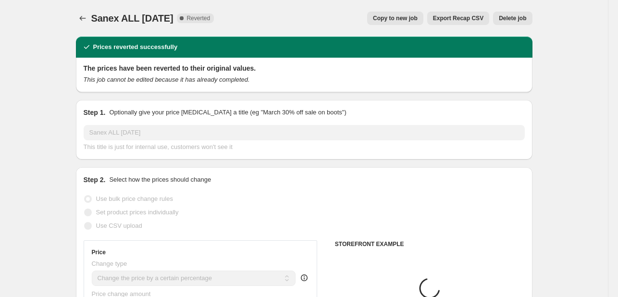
click at [398, 18] on span "Copy to new job" at bounding box center [395, 18] width 45 height 8
select select "percentage"
select select "tag"
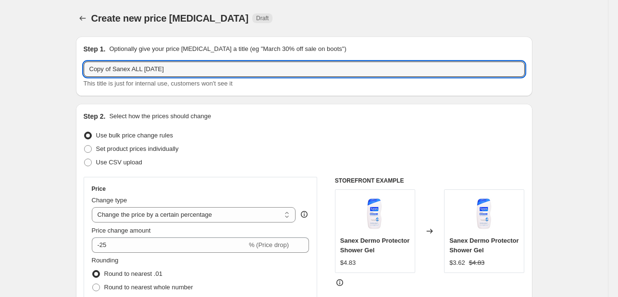
drag, startPoint x: 117, startPoint y: 72, endPoint x: 70, endPoint y: 54, distance: 50.0
click at [133, 64] on input "Sanex ALL [DATE]" at bounding box center [304, 68] width 441 height 15
type input "Sanex ALL [DATE]"
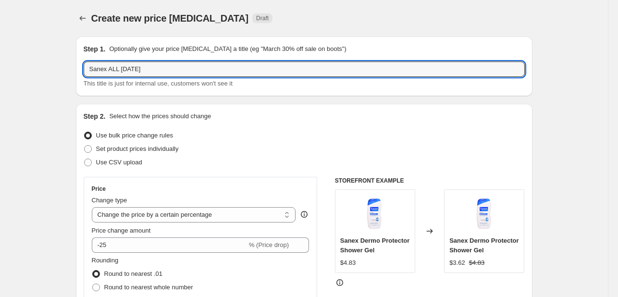
drag, startPoint x: 69, startPoint y: 175, endPoint x: 40, endPoint y: 8, distance: 169.7
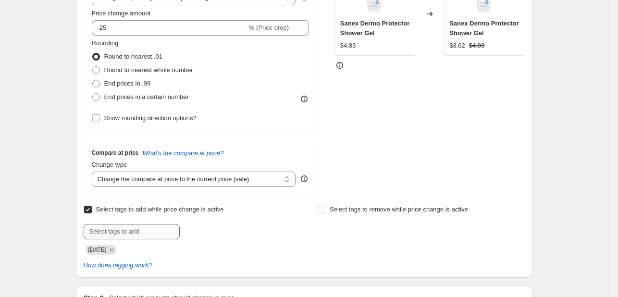
scroll to position [288, 0]
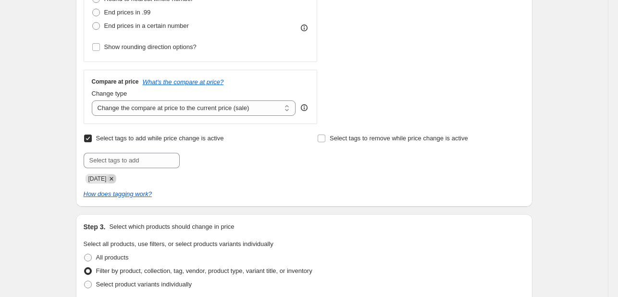
click at [116, 179] on icon "Remove SEPT25" at bounding box center [111, 178] width 9 height 9
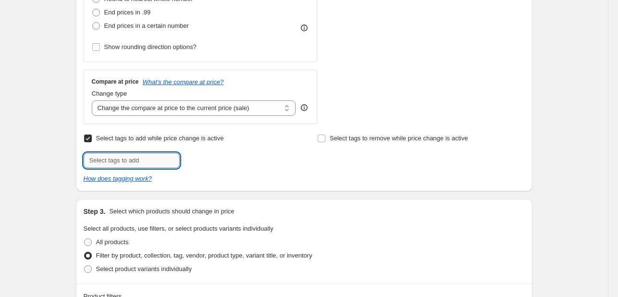
click at [130, 158] on input "text" at bounding box center [132, 160] width 96 height 15
type input "[DATE]"
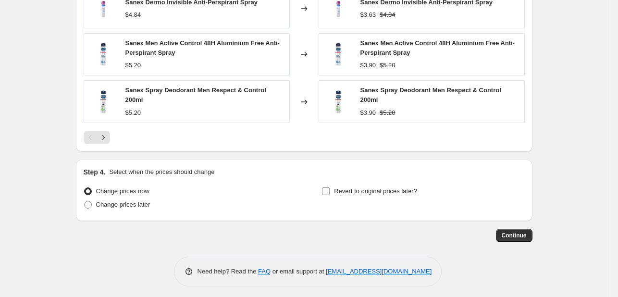
click at [390, 190] on span "Revert to original prices later?" at bounding box center [375, 190] width 83 height 7
click at [330, 190] on input "Revert to original prices later?" at bounding box center [326, 191] width 8 height 8
checkbox input "true"
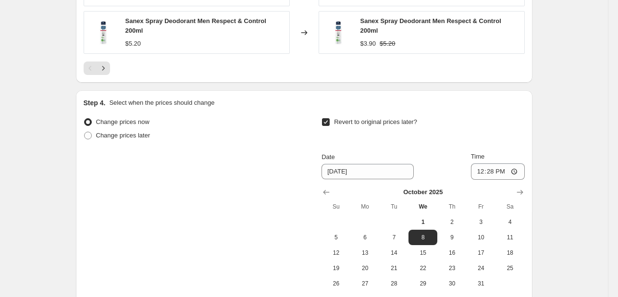
scroll to position [992, 0]
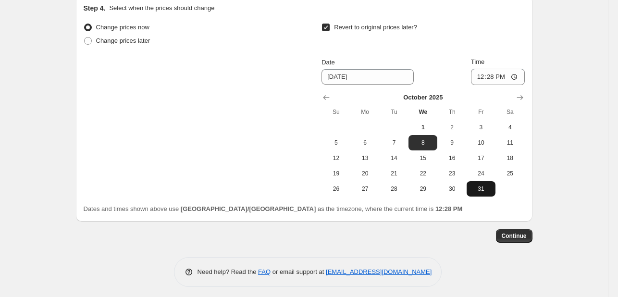
click at [487, 185] on span "31" at bounding box center [480, 189] width 21 height 8
type input "[DATE]"
click at [482, 77] on input "12:28" at bounding box center [498, 77] width 54 height 16
type input "23:55"
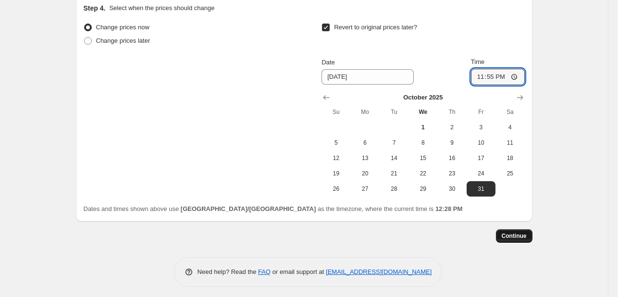
click at [523, 232] on span "Continue" at bounding box center [514, 236] width 25 height 8
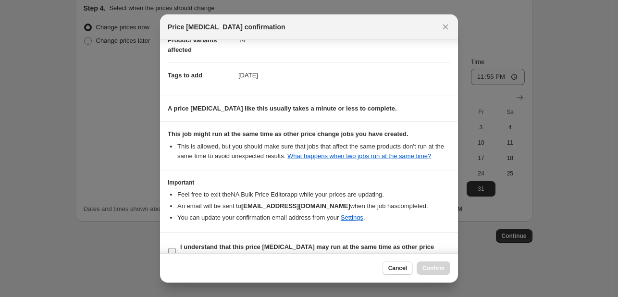
scroll to position [142, 0]
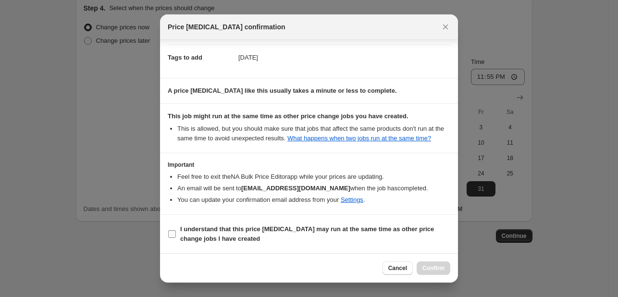
click at [400, 227] on b "I understand that this price [MEDICAL_DATA] may run at the same time as other p…" at bounding box center [307, 233] width 254 height 17
click at [176, 230] on input "I understand that this price [MEDICAL_DATA] may run at the same time as other p…" at bounding box center [172, 234] width 8 height 8
checkbox input "true"
click at [440, 270] on span "Confirm" at bounding box center [433, 268] width 22 height 8
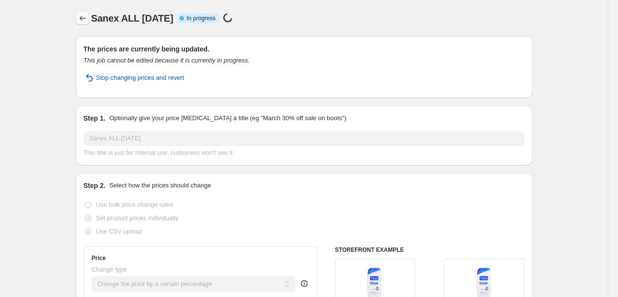
click at [82, 16] on icon "Price change jobs" at bounding box center [83, 18] width 10 height 10
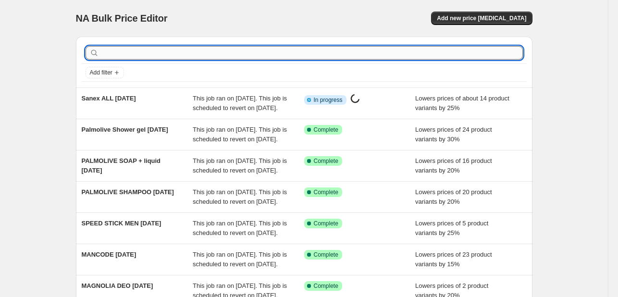
click at [133, 55] on input "text" at bounding box center [312, 52] width 422 height 13
type input "SWISS IMAGE"
click at [211, 55] on input "text" at bounding box center [312, 52] width 422 height 13
type input "SWISS IMAGE"
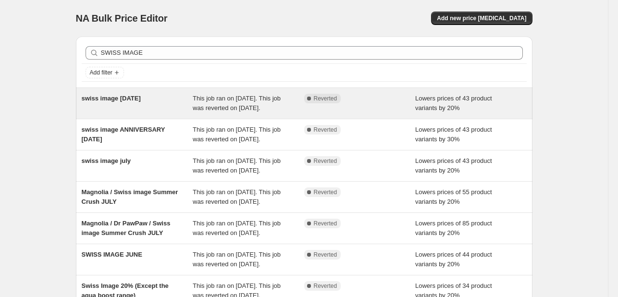
click at [385, 100] on div "Complete Reverted" at bounding box center [352, 99] width 97 height 10
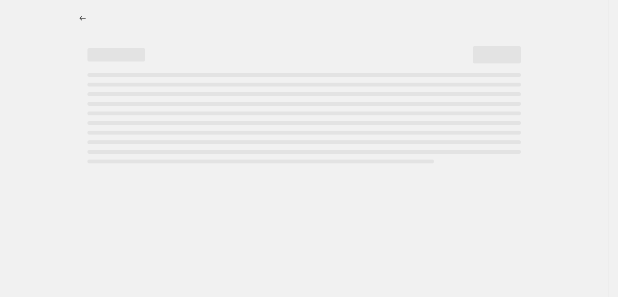
select select "percentage"
select select "tag"
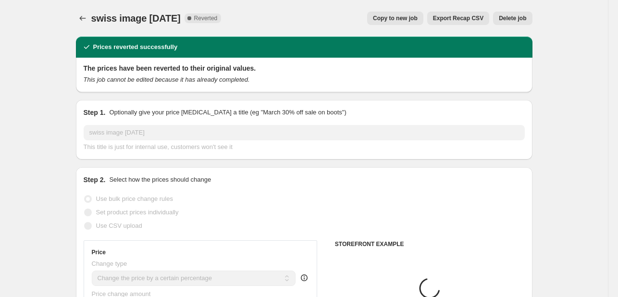
click at [392, 22] on button "Copy to new job" at bounding box center [395, 18] width 56 height 13
select select "percentage"
select select "tag"
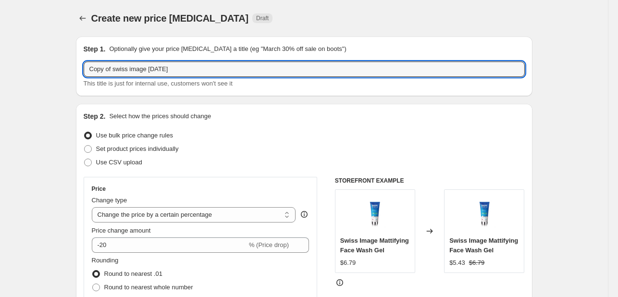
drag, startPoint x: 113, startPoint y: 68, endPoint x: 20, endPoint y: 54, distance: 94.7
type input "swiss image [DATE]"
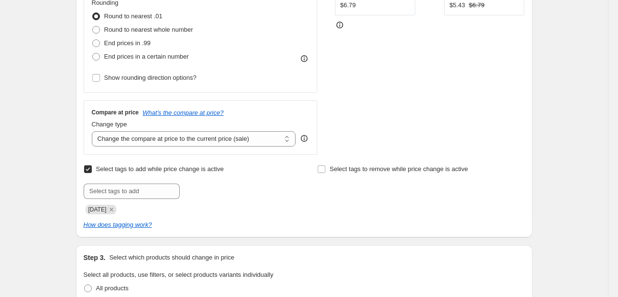
scroll to position [288, 0]
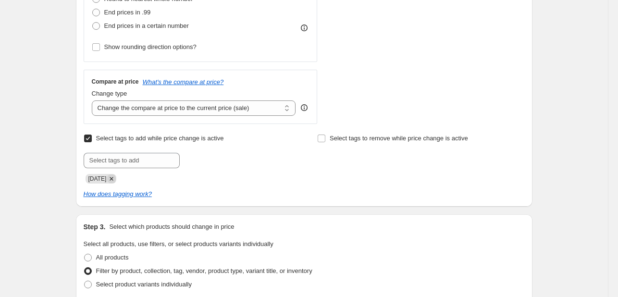
click at [113, 180] on icon "Remove SEPT25" at bounding box center [111, 178] width 9 height 9
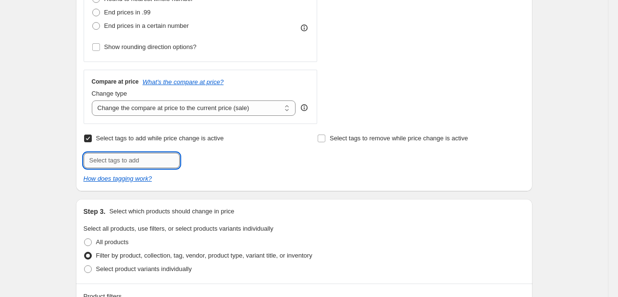
click at [112, 153] on input "text" at bounding box center [132, 160] width 96 height 15
type input "[DATE]"
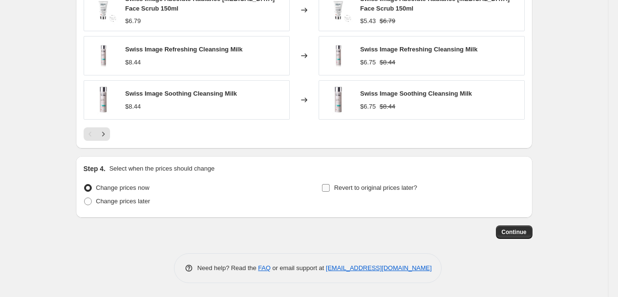
click at [381, 184] on span "Revert to original prices later?" at bounding box center [375, 187] width 83 height 7
click at [330, 184] on input "Revert to original prices later?" at bounding box center [326, 188] width 8 height 8
checkbox input "true"
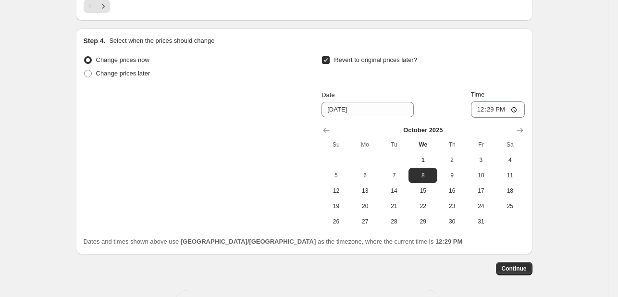
scroll to position [992, 0]
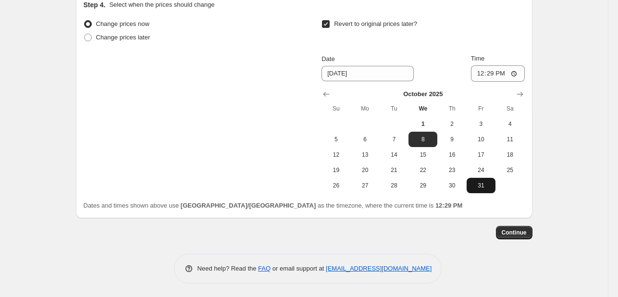
click at [490, 184] on span "31" at bounding box center [480, 186] width 21 height 8
type input "[DATE]"
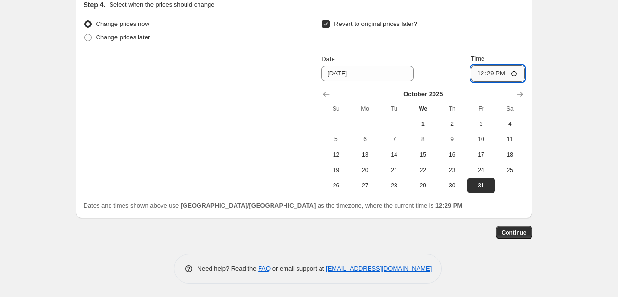
click at [477, 74] on input "12:29" at bounding box center [498, 73] width 54 height 16
type input "23:55"
click at [519, 233] on span "Continue" at bounding box center [514, 233] width 25 height 8
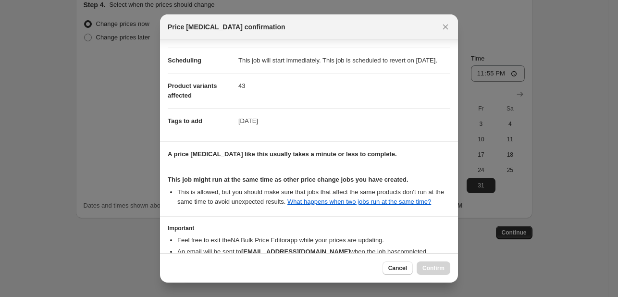
scroll to position [142, 0]
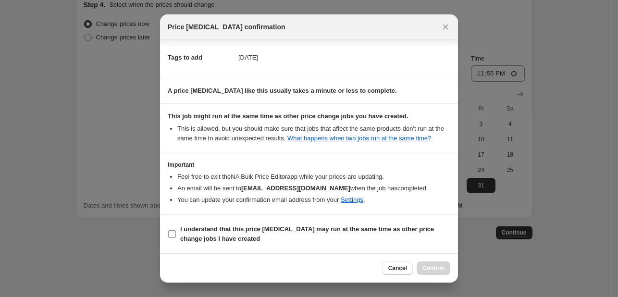
click at [402, 229] on b "I understand that this price [MEDICAL_DATA] may run at the same time as other p…" at bounding box center [307, 233] width 254 height 17
click at [176, 230] on input "I understand that this price [MEDICAL_DATA] may run at the same time as other p…" at bounding box center [172, 234] width 8 height 8
checkbox input "true"
click at [428, 270] on span "Confirm" at bounding box center [433, 268] width 22 height 8
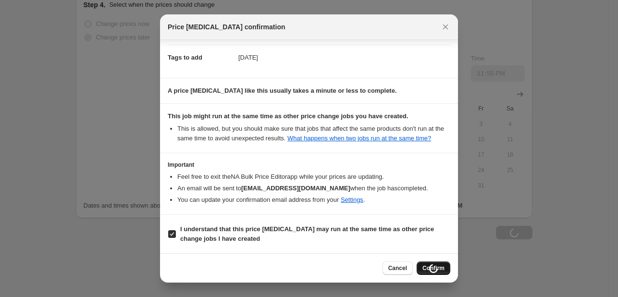
type input "swiss image [DATE]"
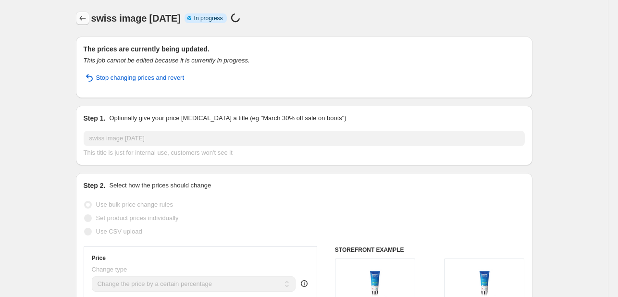
click at [82, 21] on icon "Price change jobs" at bounding box center [83, 18] width 10 height 10
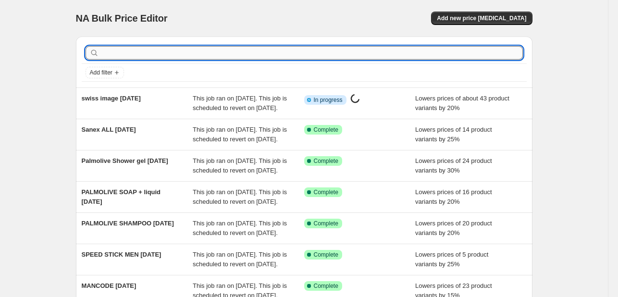
click at [186, 52] on input "text" at bounding box center [312, 52] width 422 height 13
type input "[GEOGRAPHIC_DATA]"
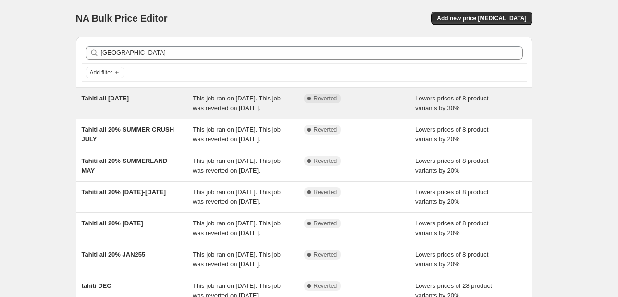
click at [189, 107] on div "Tahiti all [DATE]" at bounding box center [137, 103] width 111 height 19
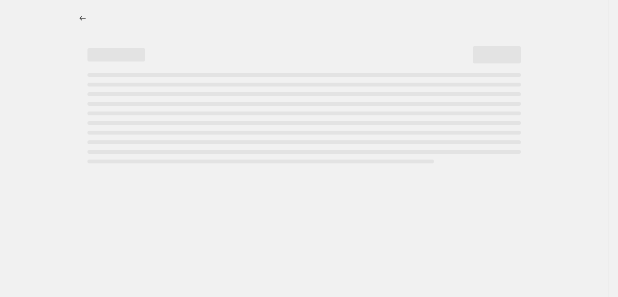
select select "percentage"
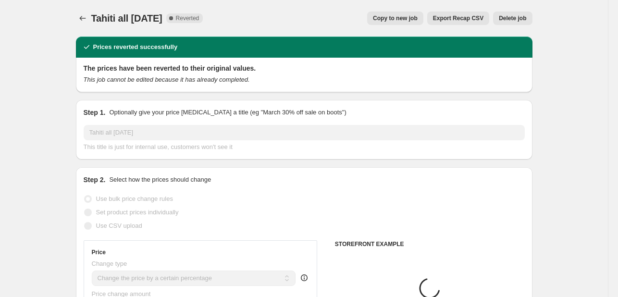
click at [399, 22] on span "Copy to new job" at bounding box center [395, 18] width 45 height 8
select select "percentage"
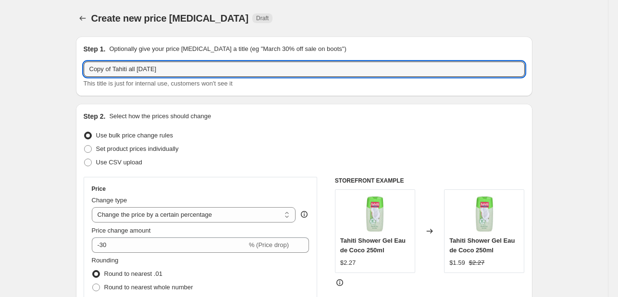
drag, startPoint x: 115, startPoint y: 68, endPoint x: 33, endPoint y: 50, distance: 84.2
type input "Tahiti all [DATE]"
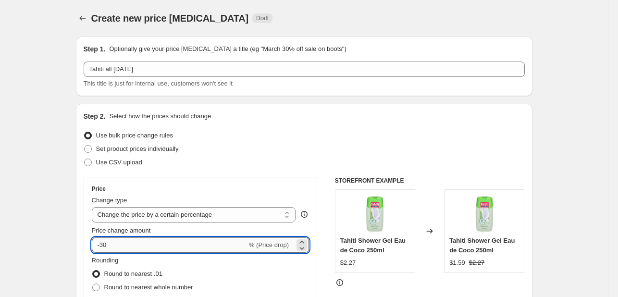
click at [106, 242] on input "-30" at bounding box center [169, 244] width 155 height 15
type input "-20"
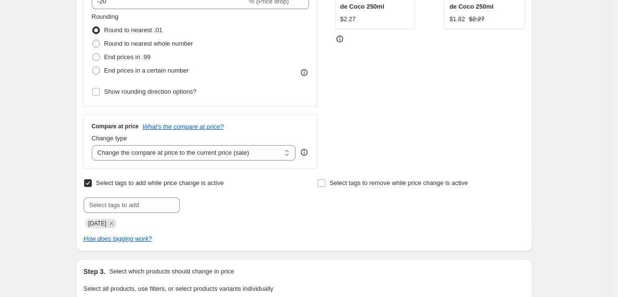
scroll to position [384, 0]
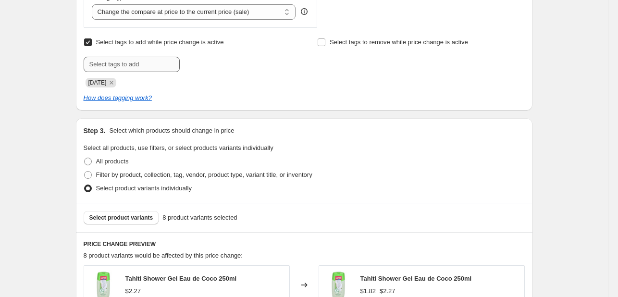
drag, startPoint x: 115, startPoint y: 83, endPoint x: 116, endPoint y: 70, distance: 13.5
click at [113, 83] on icon "Remove SEPT25" at bounding box center [111, 82] width 3 height 3
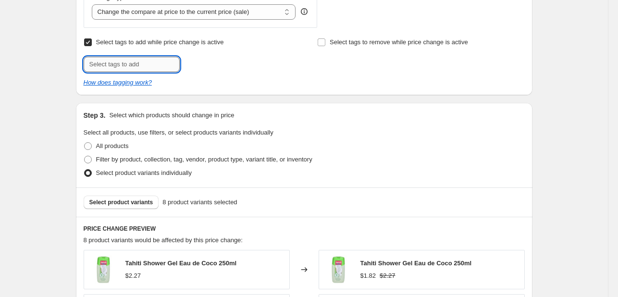
click at [116, 67] on input "text" at bounding box center [132, 64] width 96 height 15
type input "[DATE]"
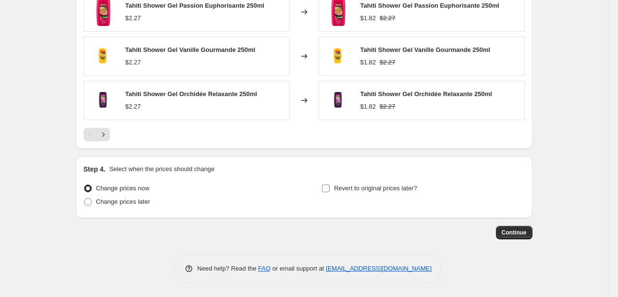
drag, startPoint x: 343, startPoint y: 183, endPoint x: 348, endPoint y: 186, distance: 6.0
click at [344, 184] on span "Revert to original prices later?" at bounding box center [375, 187] width 83 height 7
click at [330, 184] on input "Revert to original prices later?" at bounding box center [326, 188] width 8 height 8
checkbox input "true"
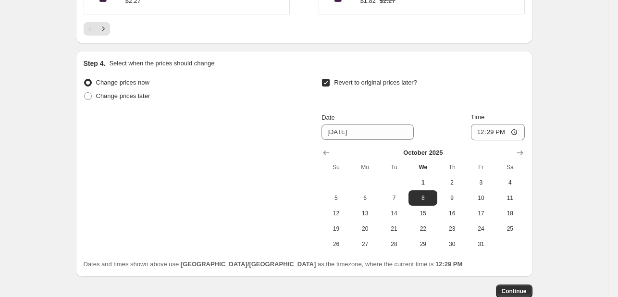
scroll to position [910, 0]
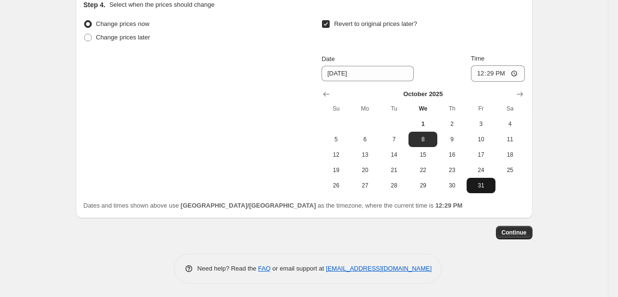
click at [488, 186] on span "31" at bounding box center [480, 186] width 21 height 8
type input "[DATE]"
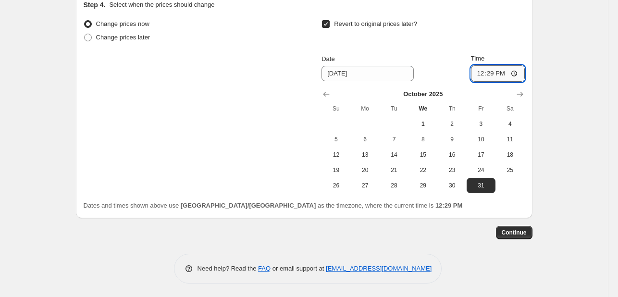
click at [477, 68] on input "12:29" at bounding box center [498, 73] width 54 height 16
type input "23:55"
click at [526, 226] on button "Continue" at bounding box center [514, 232] width 37 height 13
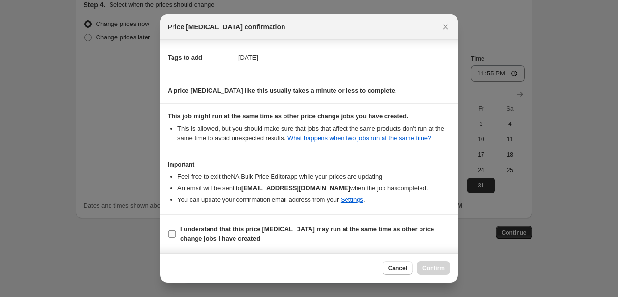
scroll to position [142, 0]
click at [401, 233] on b "I understand that this price [MEDICAL_DATA] may run at the same time as other p…" at bounding box center [307, 233] width 254 height 17
click at [176, 233] on input "I understand that this price [MEDICAL_DATA] may run at the same time as other p…" at bounding box center [172, 234] width 8 height 8
checkbox input "true"
click at [433, 268] on span "Confirm" at bounding box center [433, 268] width 22 height 8
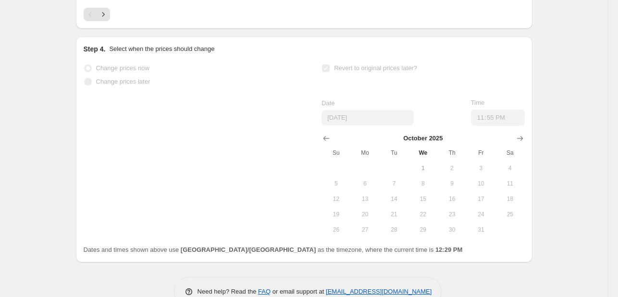
scroll to position [935, 0]
select select "percentage"
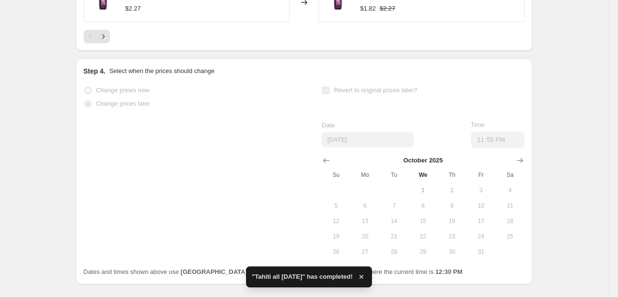
scroll to position [0, 0]
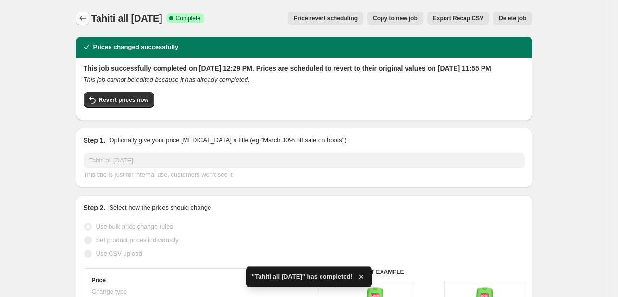
click at [81, 12] on button "Price change jobs" at bounding box center [82, 18] width 13 height 13
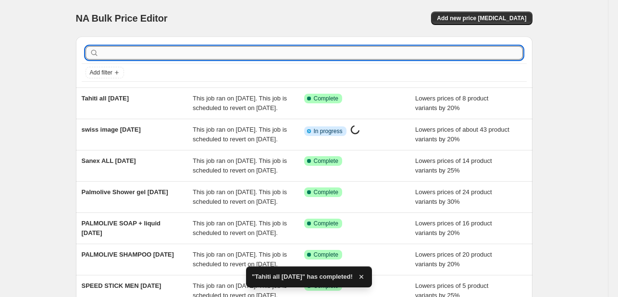
click at [191, 52] on input "text" at bounding box center [312, 52] width 422 height 13
paste input "Beesline 3in1 Micellar Cleansing Water Fragrance Free 400ml"
type input "Beesline 3in1 Micellar Cleansing Water Fragrance Free 400ml"
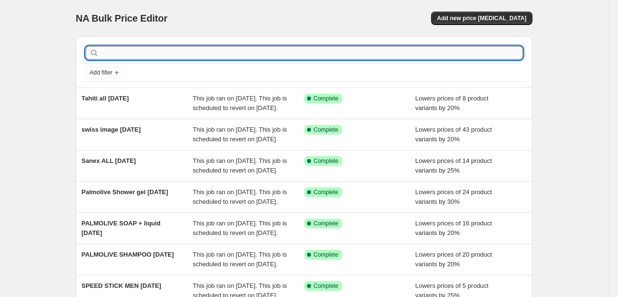
click at [202, 51] on input "text" at bounding box center [312, 52] width 422 height 13
paste input "Beesline 3in1 Micellar Cleansing Water Fragrance Free 400ml"
type input "Beesline 3in1 Micellar Cleansing Water Fragrance Free 400ml"
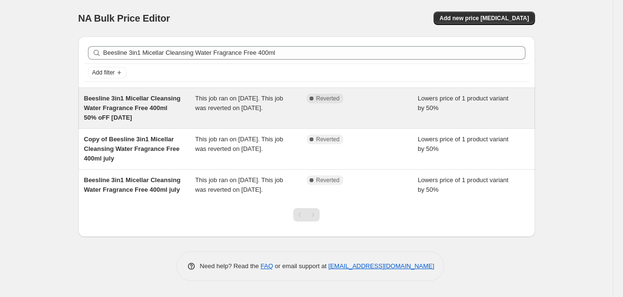
click at [222, 104] on span "This job ran on [DATE]. This job was reverted on [DATE]." at bounding box center [239, 103] width 88 height 17
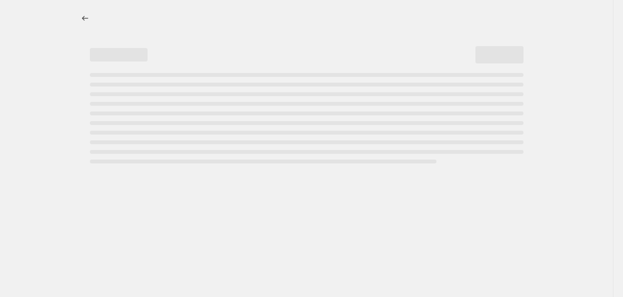
select select "percentage"
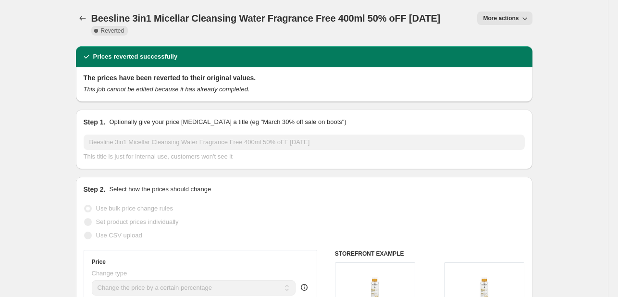
click at [506, 23] on button "More actions" at bounding box center [504, 18] width 55 height 13
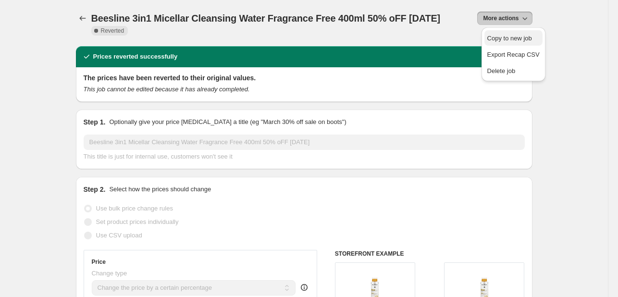
click at [498, 35] on span "Copy to new job" at bounding box center [509, 38] width 45 height 7
select select "percentage"
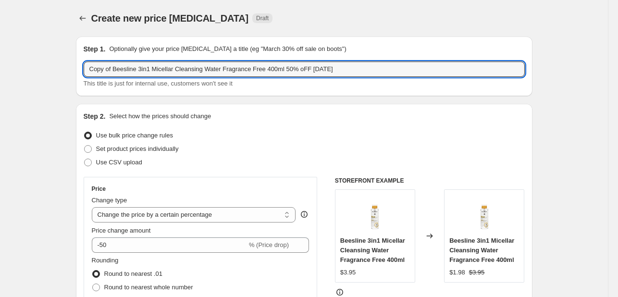
drag, startPoint x: 115, startPoint y: 68, endPoint x: 31, endPoint y: 54, distance: 85.2
click at [288, 70] on input "Beesline 3in1 Micellar Cleansing Water Fragrance Free 400ml 50% oFF [DATE]" at bounding box center [304, 68] width 441 height 15
type input "Beesline 3in1 Micellar Cleansing Water Fragrance Free 400ml 50% oFF [DATE]"
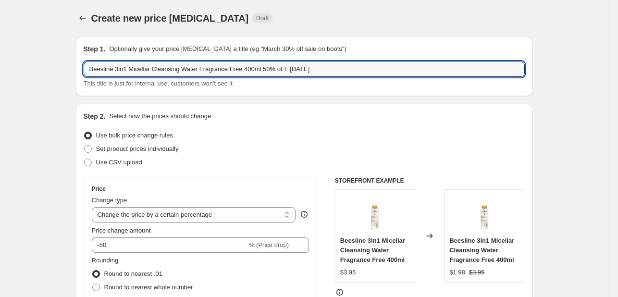
click at [312, 91] on div "Step 1. Optionally give your price [MEDICAL_DATA] a title (eg "March 30% off sa…" at bounding box center [304, 67] width 456 height 60
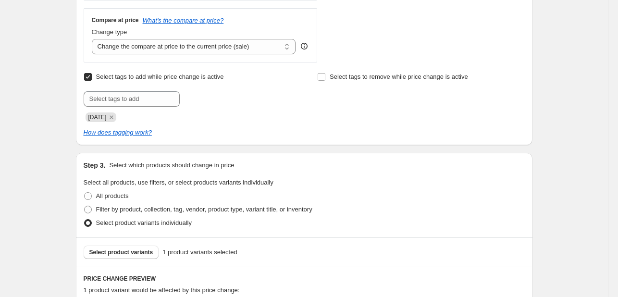
scroll to position [384, 0]
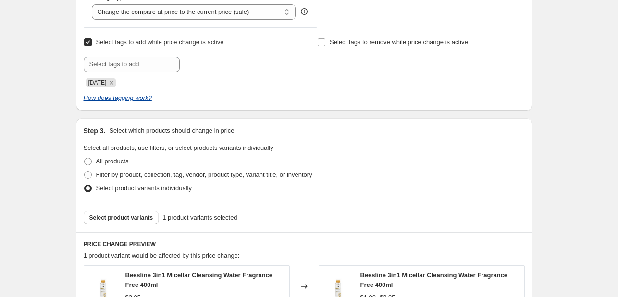
click at [114, 81] on icon "Remove SEPT25" at bounding box center [111, 82] width 9 height 9
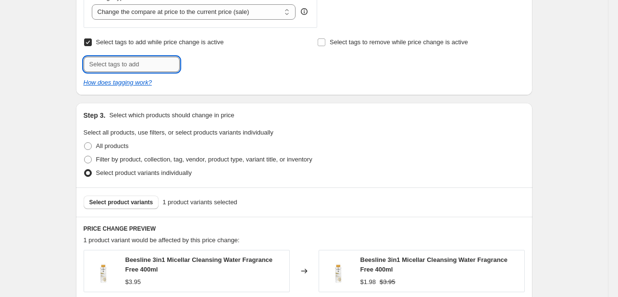
click at [121, 61] on input "text" at bounding box center [132, 64] width 96 height 15
type input "[DATE]"
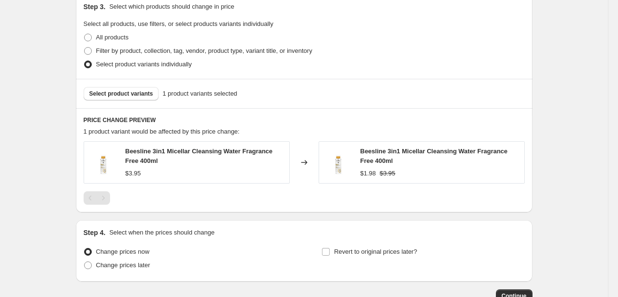
scroll to position [573, 0]
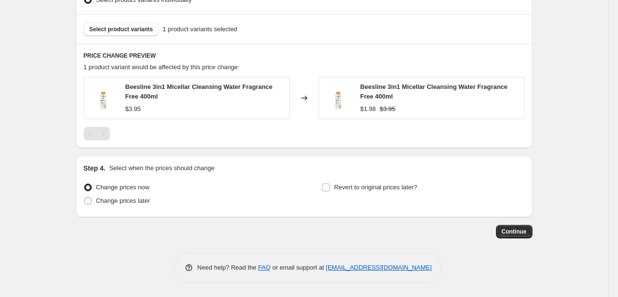
click at [362, 195] on div "Revert to original prices later?" at bounding box center [422, 195] width 203 height 29
click at [375, 181] on label "Revert to original prices later?" at bounding box center [369, 187] width 96 height 13
click at [330, 184] on input "Revert to original prices later?" at bounding box center [326, 188] width 8 height 8
checkbox input "true"
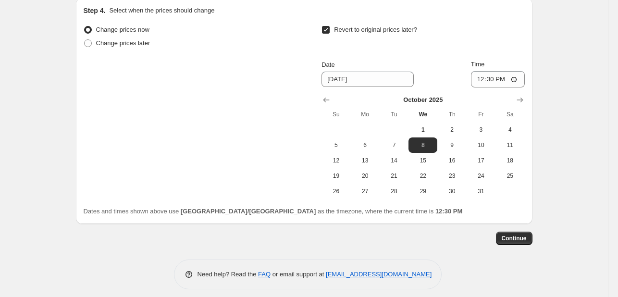
scroll to position [737, 0]
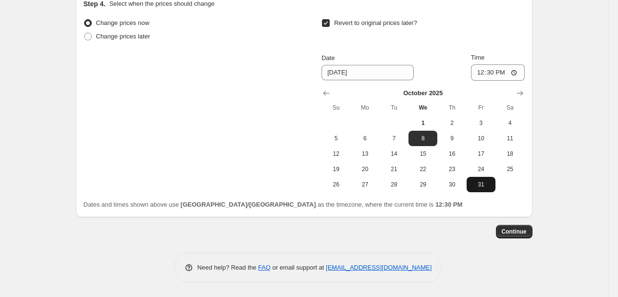
click at [479, 187] on span "31" at bounding box center [480, 185] width 21 height 8
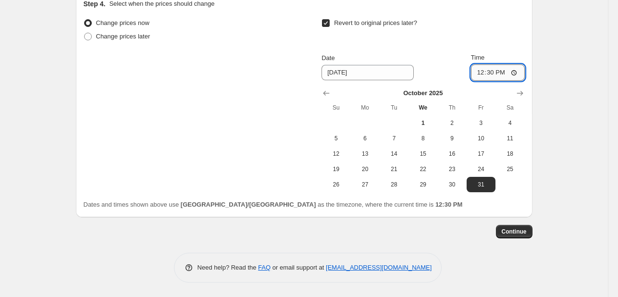
click at [484, 77] on input "12:30" at bounding box center [498, 72] width 54 height 16
click at [520, 231] on span "Continue" at bounding box center [514, 232] width 25 height 8
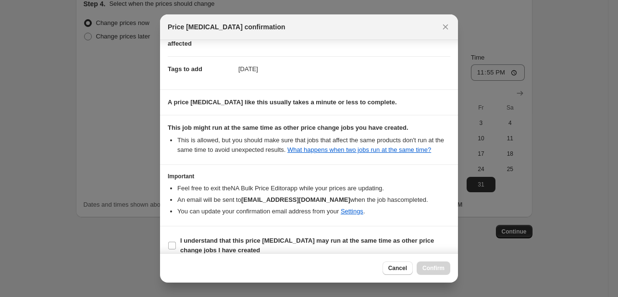
scroll to position [142, 0]
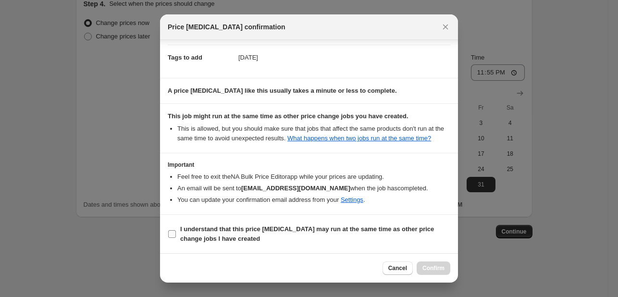
click at [390, 241] on span "I understand that this price [MEDICAL_DATA] may run at the same time as other p…" at bounding box center [315, 233] width 270 height 19
click at [176, 238] on input "I understand that this price [MEDICAL_DATA] may run at the same time as other p…" at bounding box center [172, 234] width 8 height 8
click at [434, 261] on button "Confirm" at bounding box center [434, 267] width 34 height 13
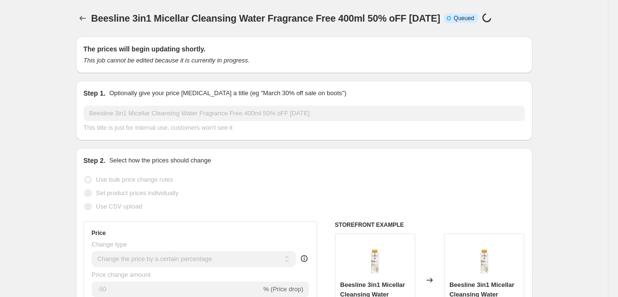
scroll to position [737, 0]
